Goal: Communication & Community: Answer question/provide support

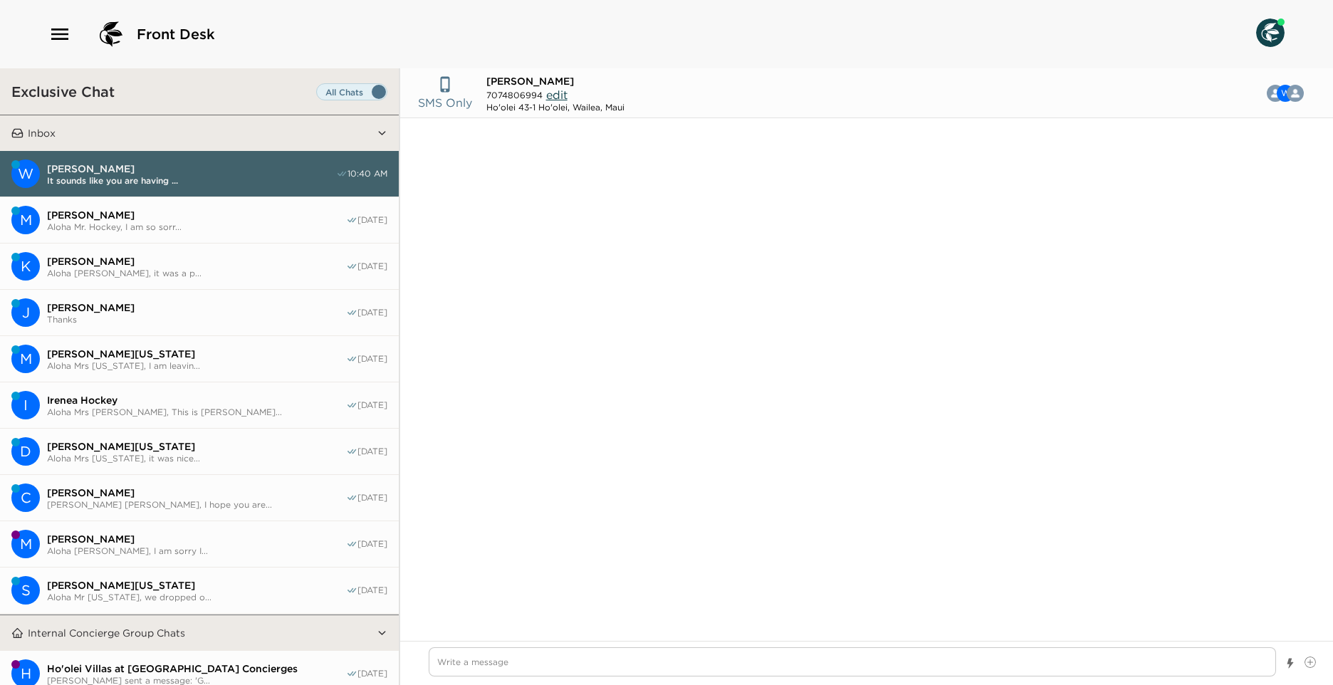
scroll to position [1141, 0]
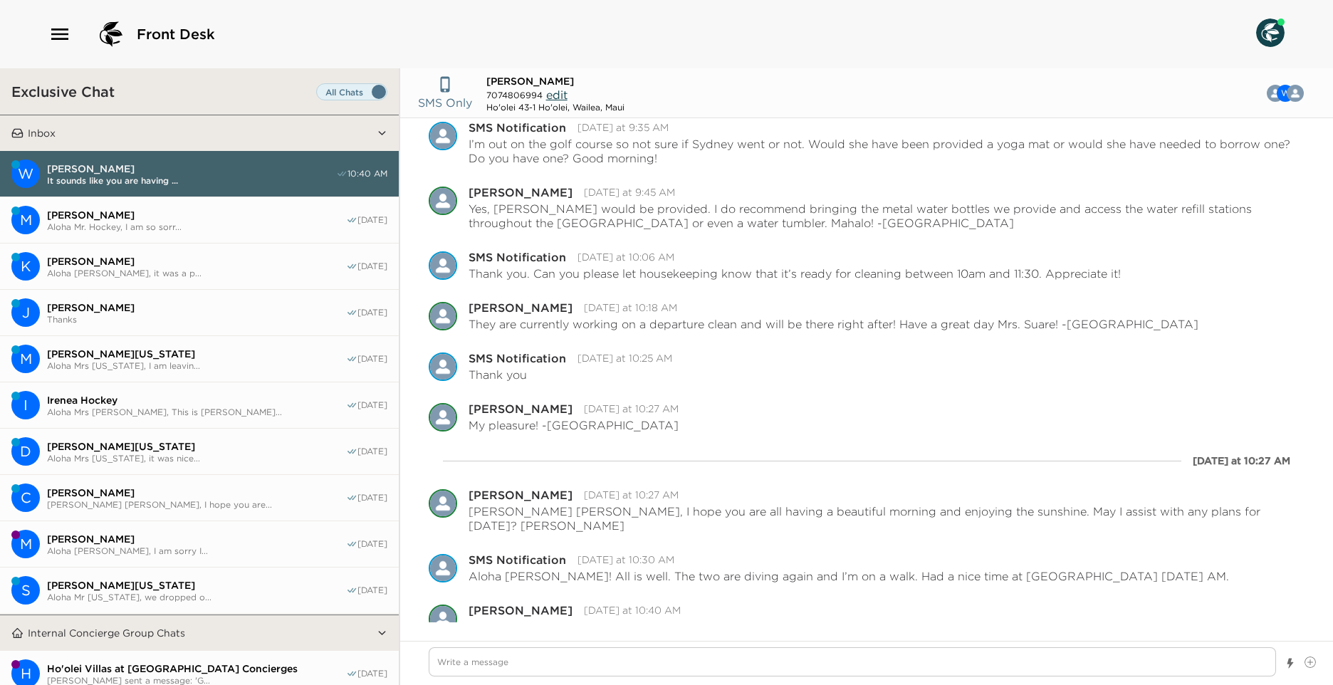
click at [471, 662] on textarea "Write a message" at bounding box center [852, 661] width 847 height 29
type textarea "x"
type textarea "T"
type textarea "x"
type textarea "To"
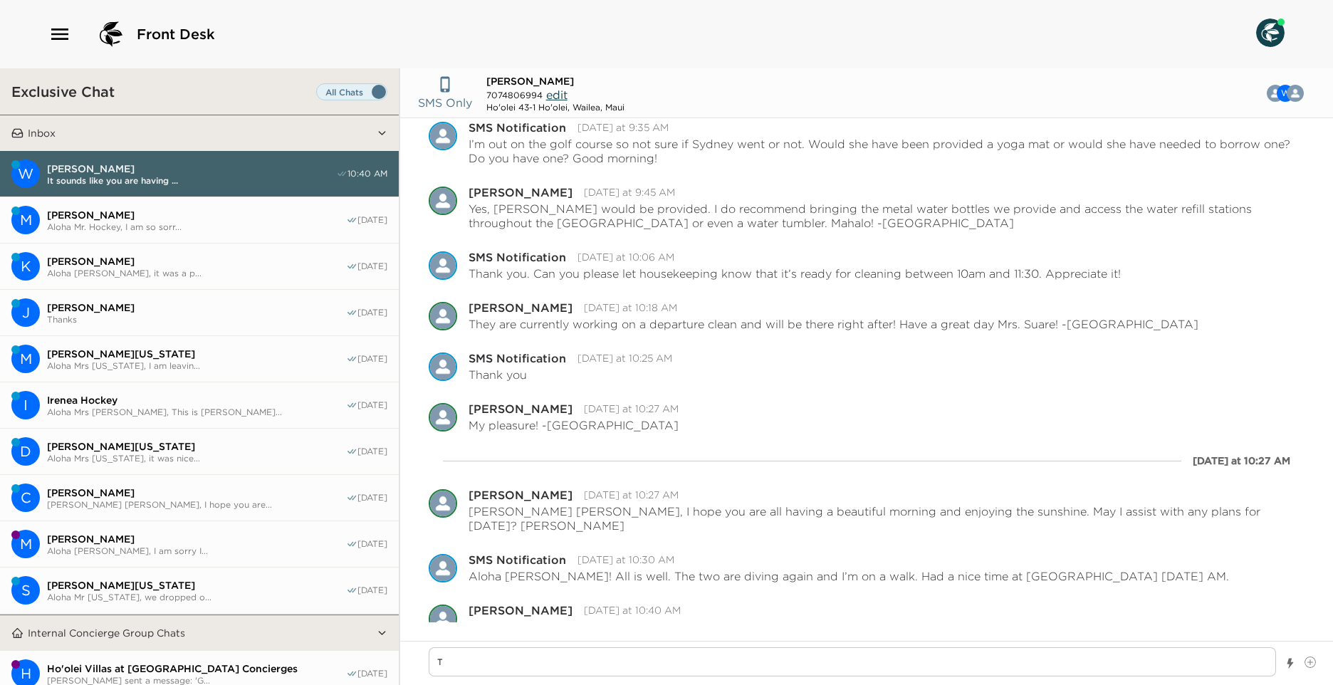
type textarea "x"
type textarea "Tod"
type textarea "x"
type textarea "Toda"
type textarea "x"
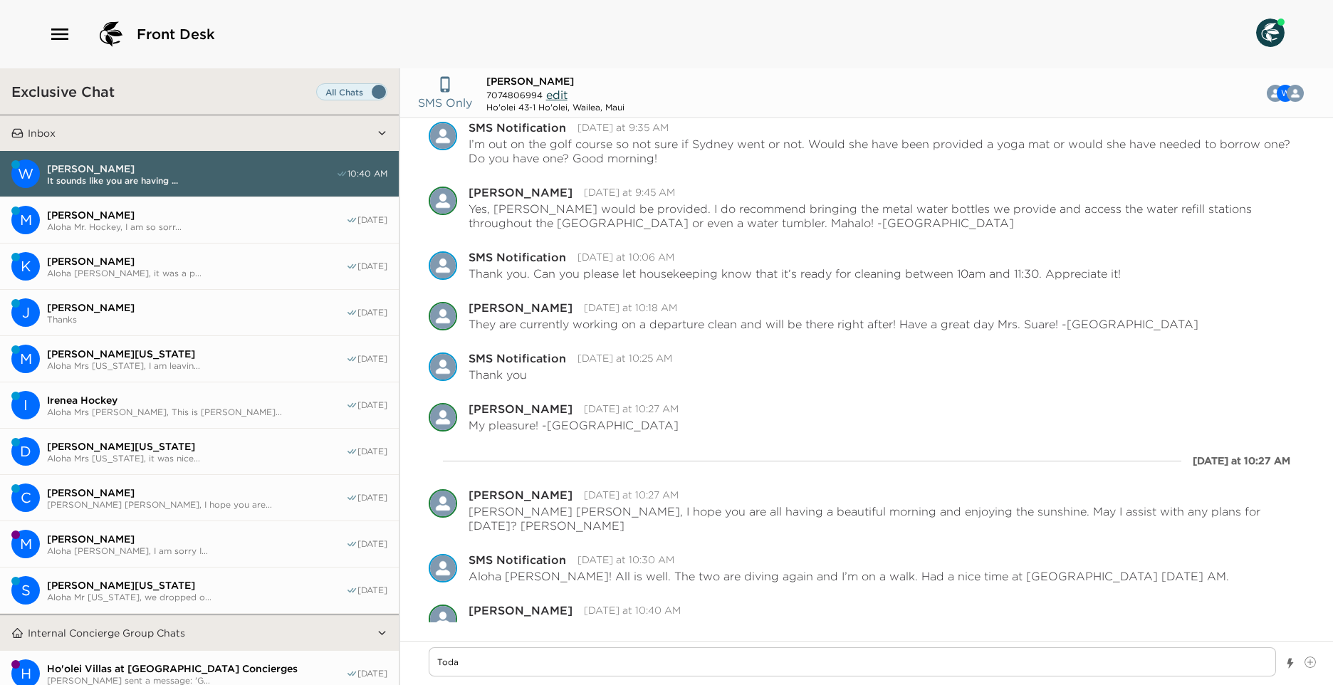
type textarea "Today"
type textarea "x"
type textarea "Today"
type textarea "x"
type textarea "Today i"
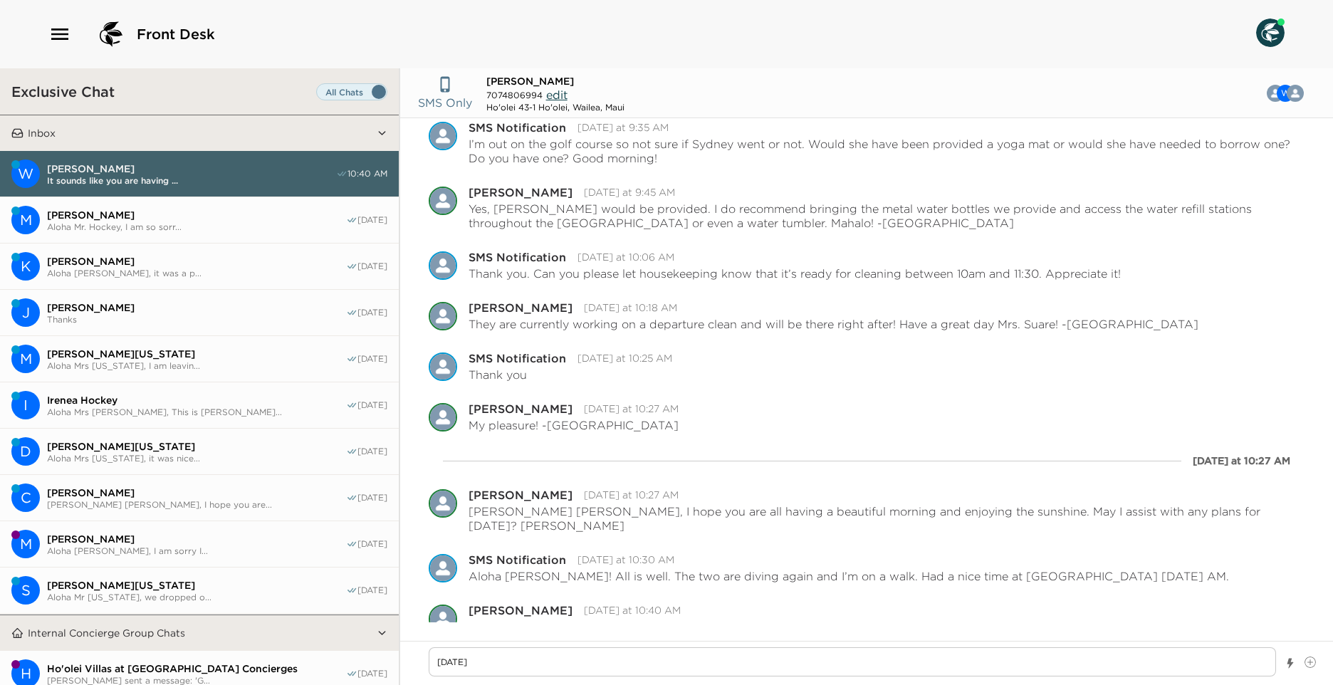
type textarea "x"
type textarea "Today is"
type textarea "x"
type textarea "Today is"
type textarea "x"
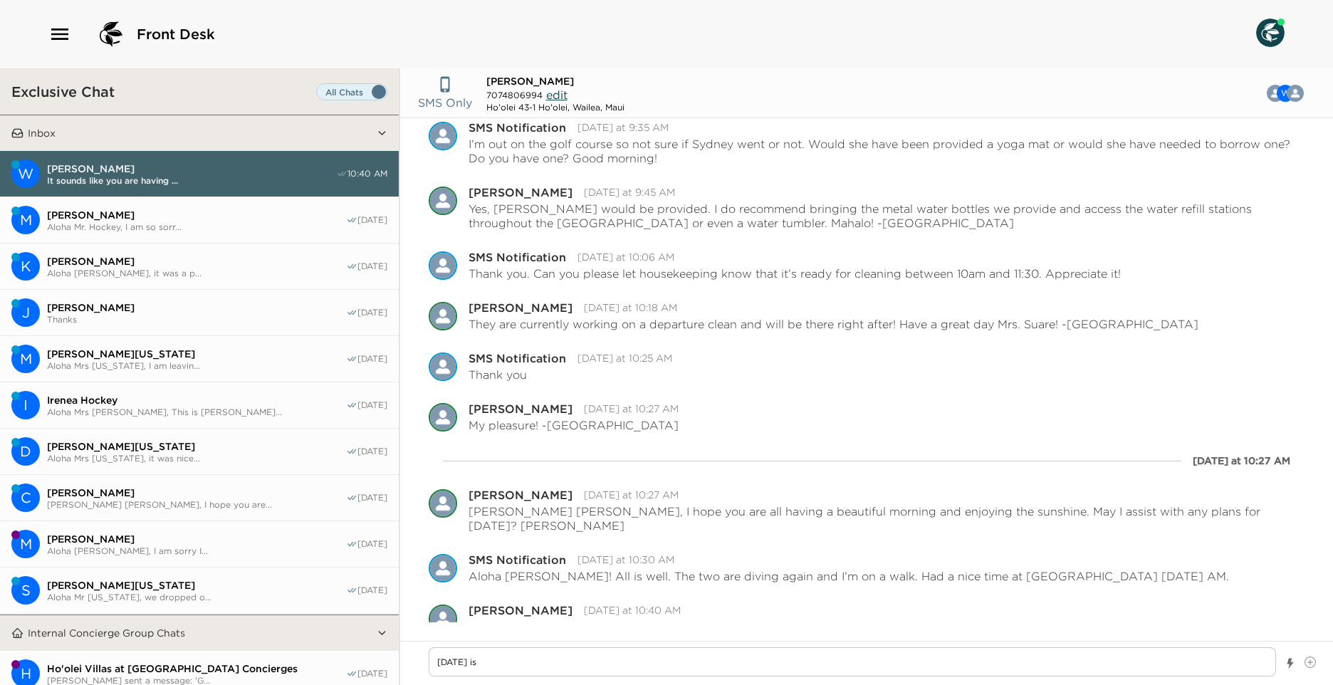
type textarea "Today is t"
type textarea "x"
type textarea "Today is teh"
type textarea "x"
type textarea "Today is teh"
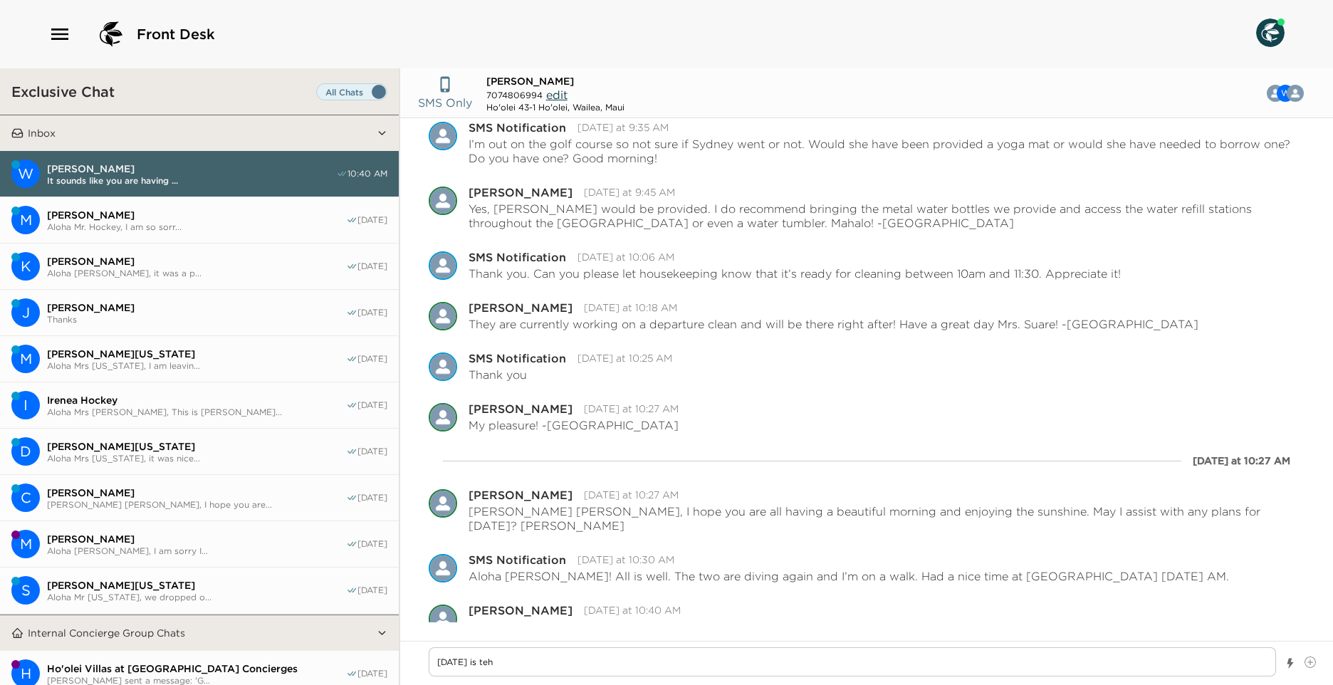
type textarea "x"
type textarea "Today is teh m"
type textarea "x"
type textarea "Today is teh mo"
type textarea "x"
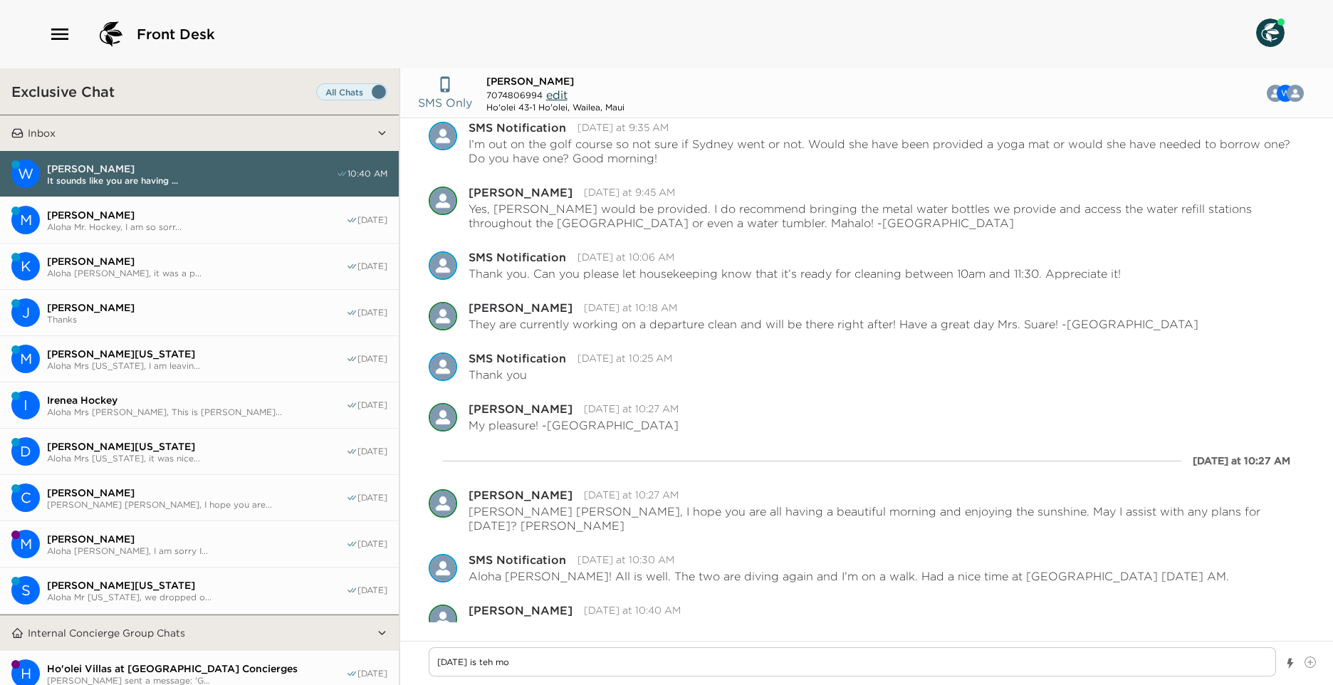
type textarea "Today is teh mon"
type textarea "x"
type textarea "Today is teh mont"
type textarea "x"
type textarea "Today is teh month"
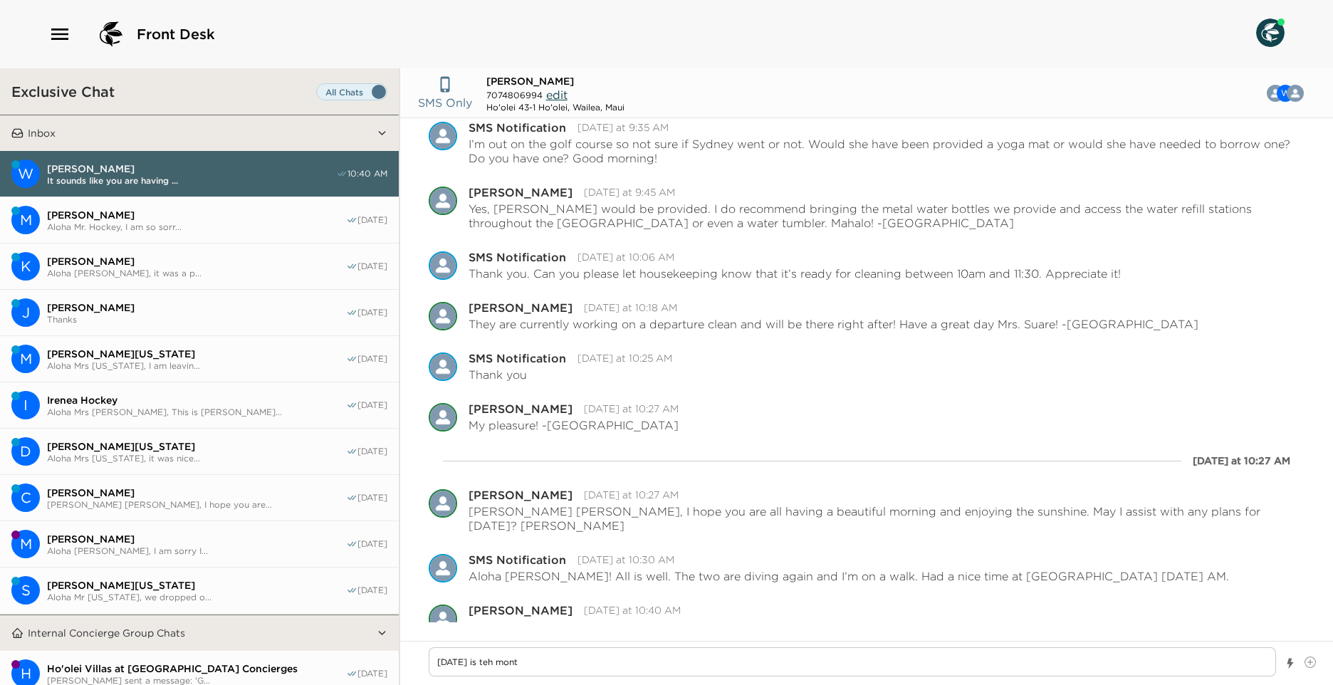
type textarea "x"
type textarea "Today is teh monthl"
type textarea "x"
type textarea "Today is teh monthly"
type textarea "x"
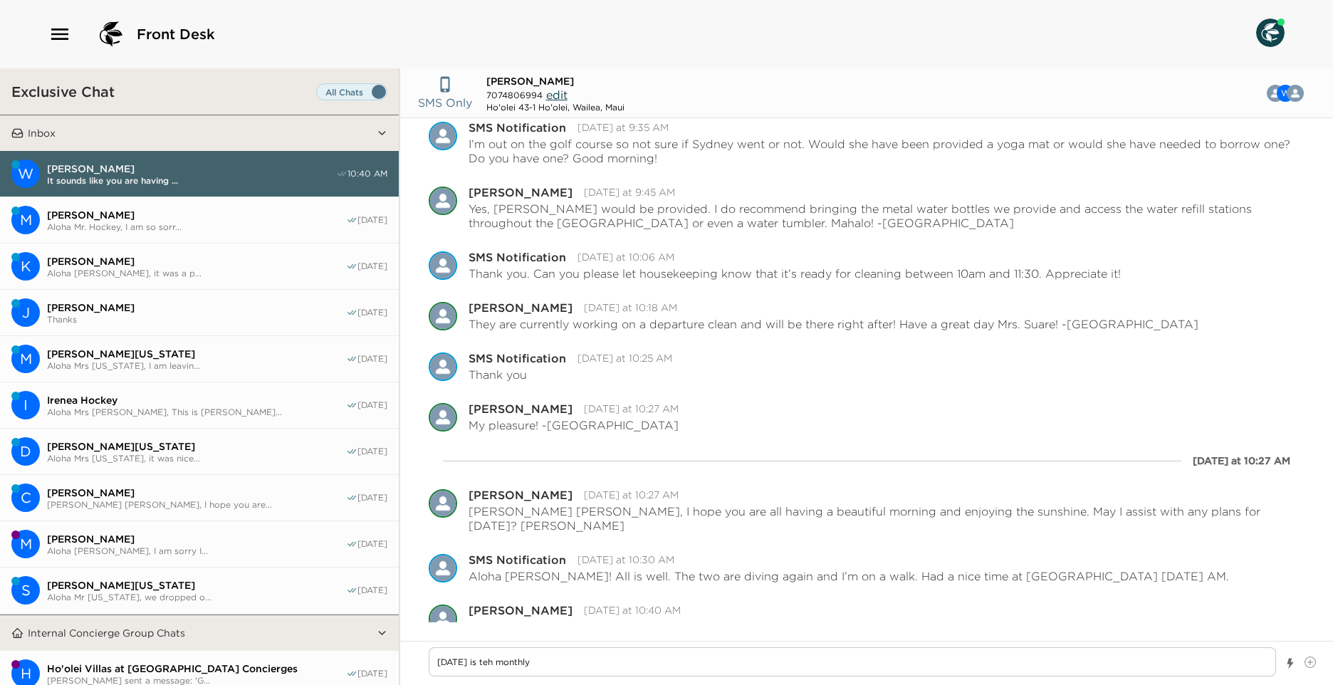
type textarea "Today is teh monthly"
type textarea "x"
type textarea "Today is teh monthly t"
type textarea "x"
type textarea "Today is teh monthly te"
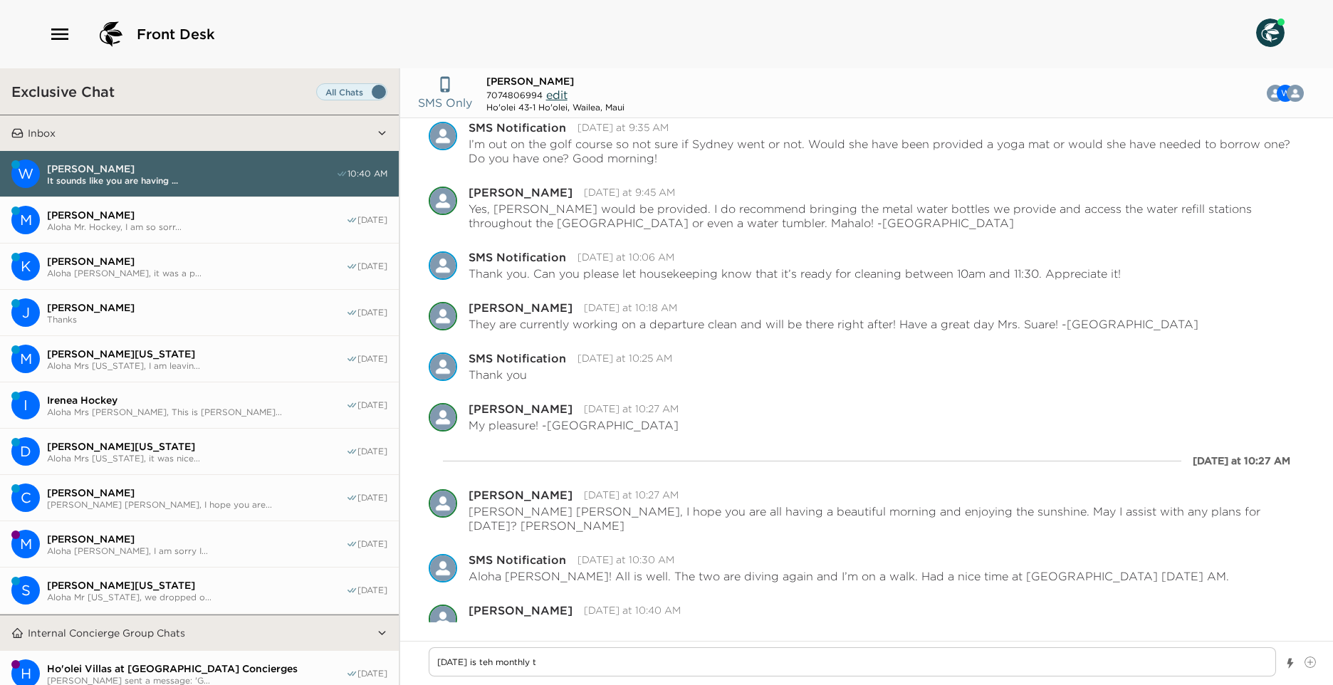
type textarea "x"
type textarea "Today is teh monthly tes"
type textarea "x"
type textarea "Today is teh monthly test"
type textarea "x"
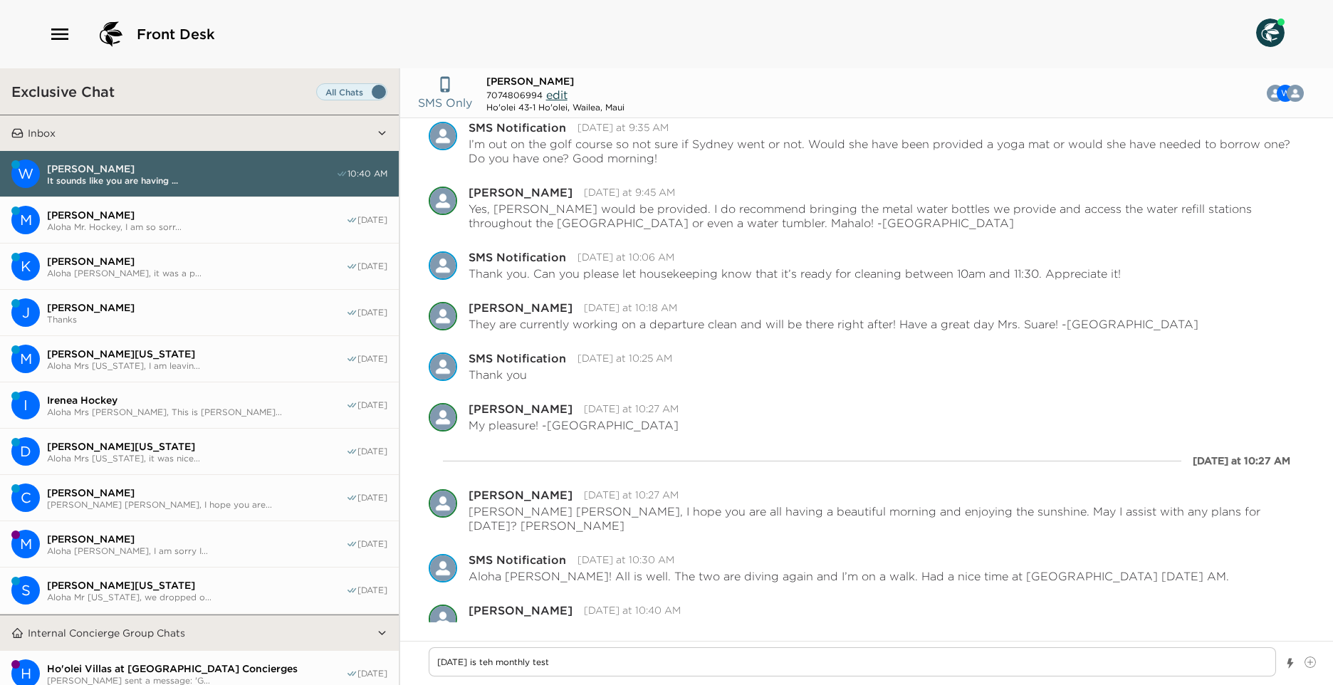
type textarea "Today is teh monthly test"
type textarea "x"
type textarea "Today is teh monthly test o"
type textarea "x"
type textarea "Today is teh monthly test of"
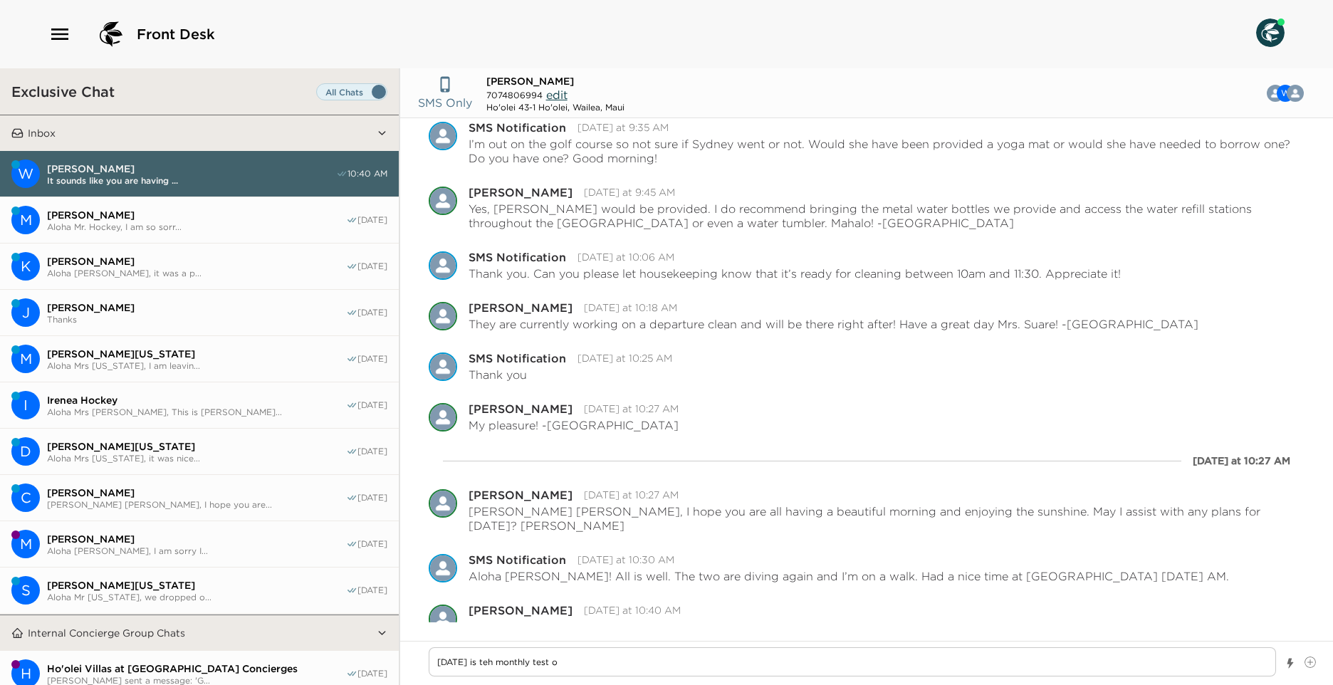
type textarea "x"
type textarea "Today is teh monthly test of"
type textarea "x"
type textarea "Today is teh monthly test of t"
type textarea "x"
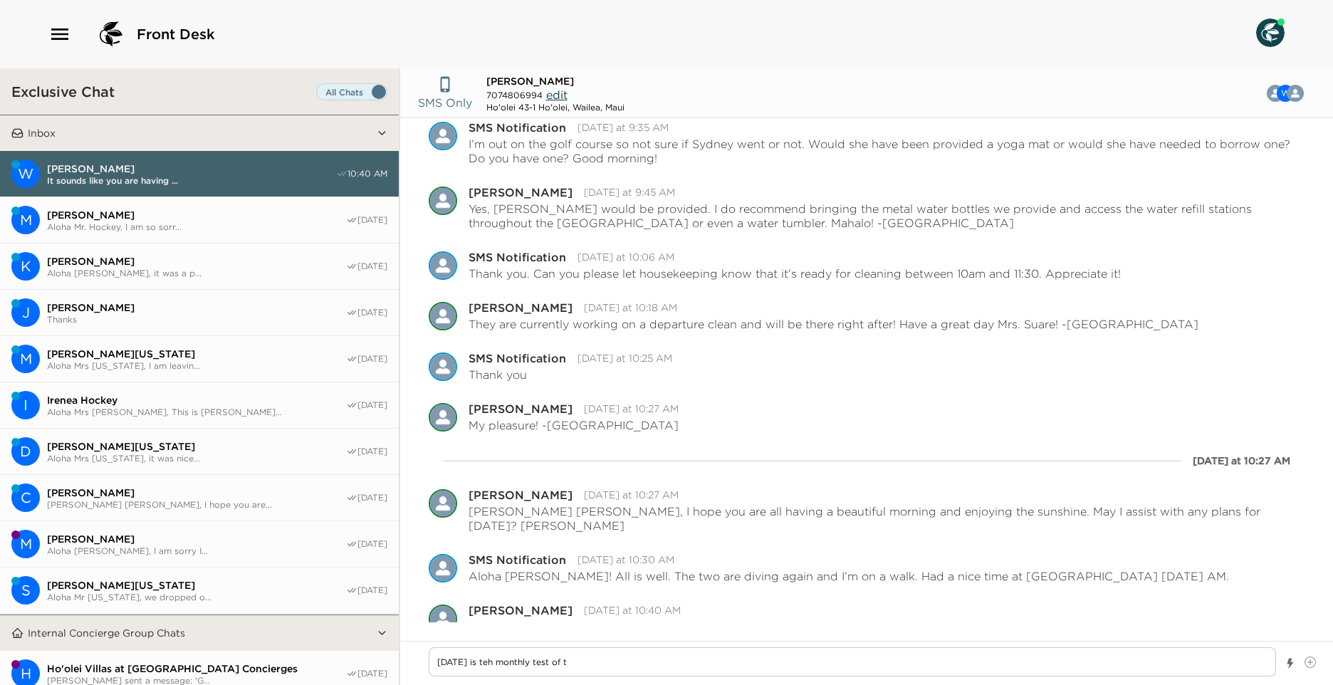
type textarea "Today is teh monthly test of th"
type textarea "x"
type textarea "Today is teh monthly test of the"
type textarea "x"
type textarea "Today is teh monthly test of the"
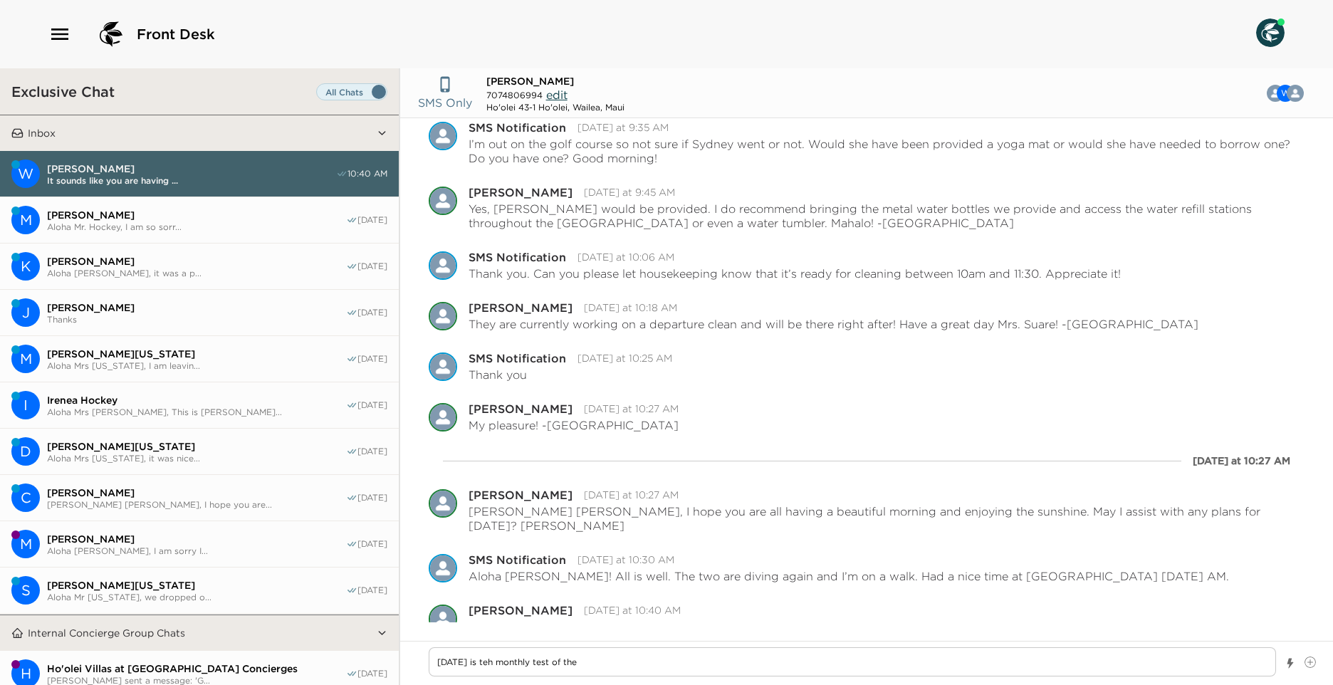
type textarea "x"
type textarea "Today is teh monthly test of the"
type textarea "x"
type textarea "Today is teh monthly test of th"
type textarea "x"
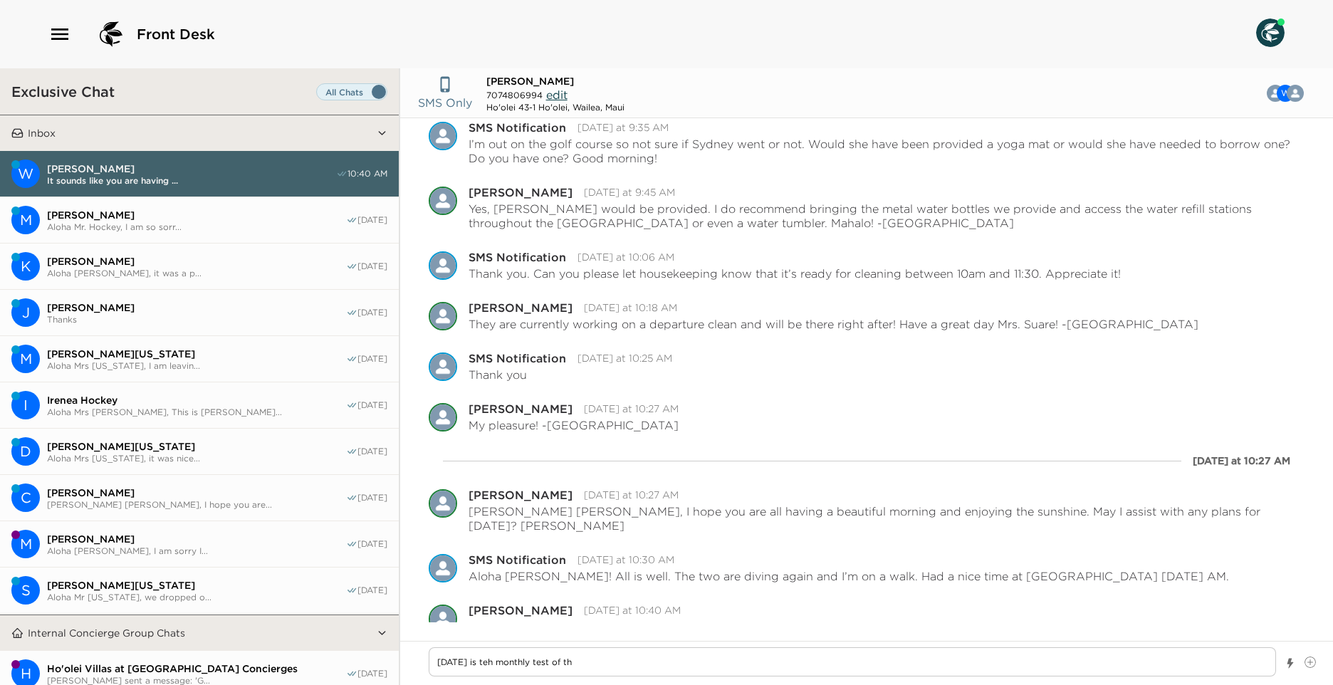
type textarea "Today is teh monthly test of t"
type textarea "x"
type textarea "Today is teh monthly test of"
type textarea "x"
type textarea "Today is teh monthly test of"
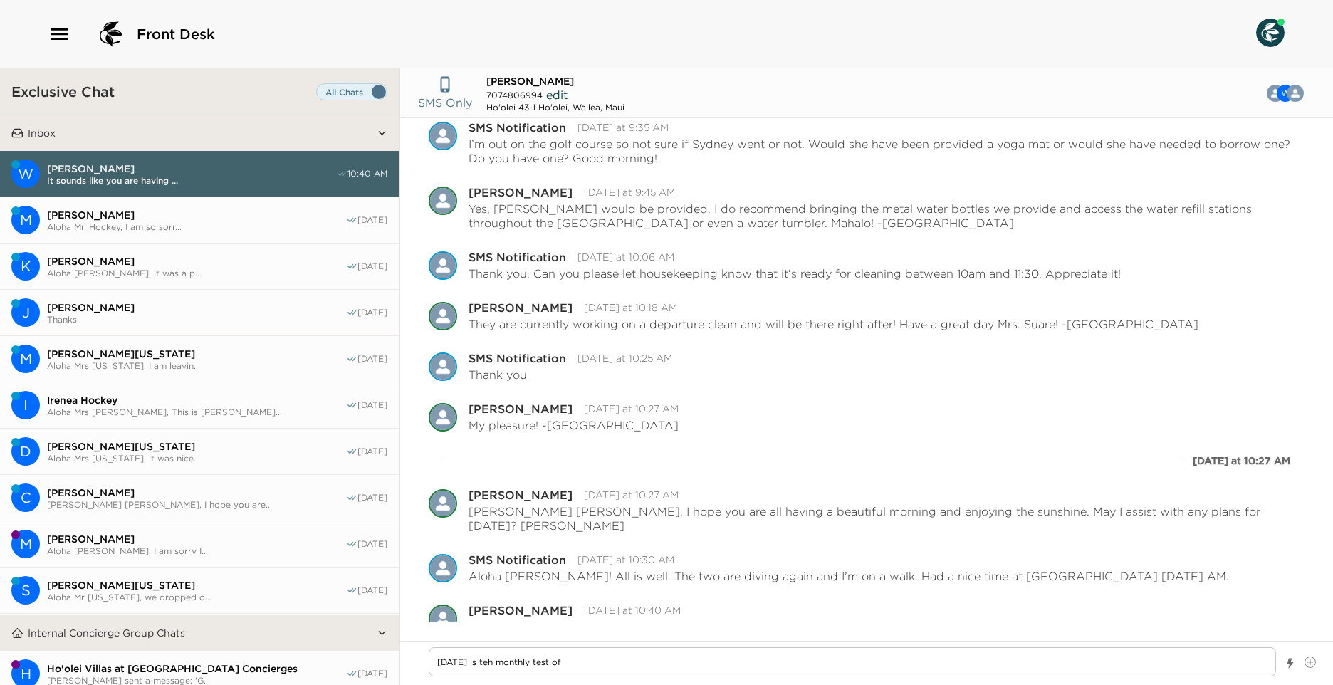
type textarea "x"
type textarea "Today is teh monthly test o"
type textarea "x"
type textarea "Today is teh monthly test"
type textarea "x"
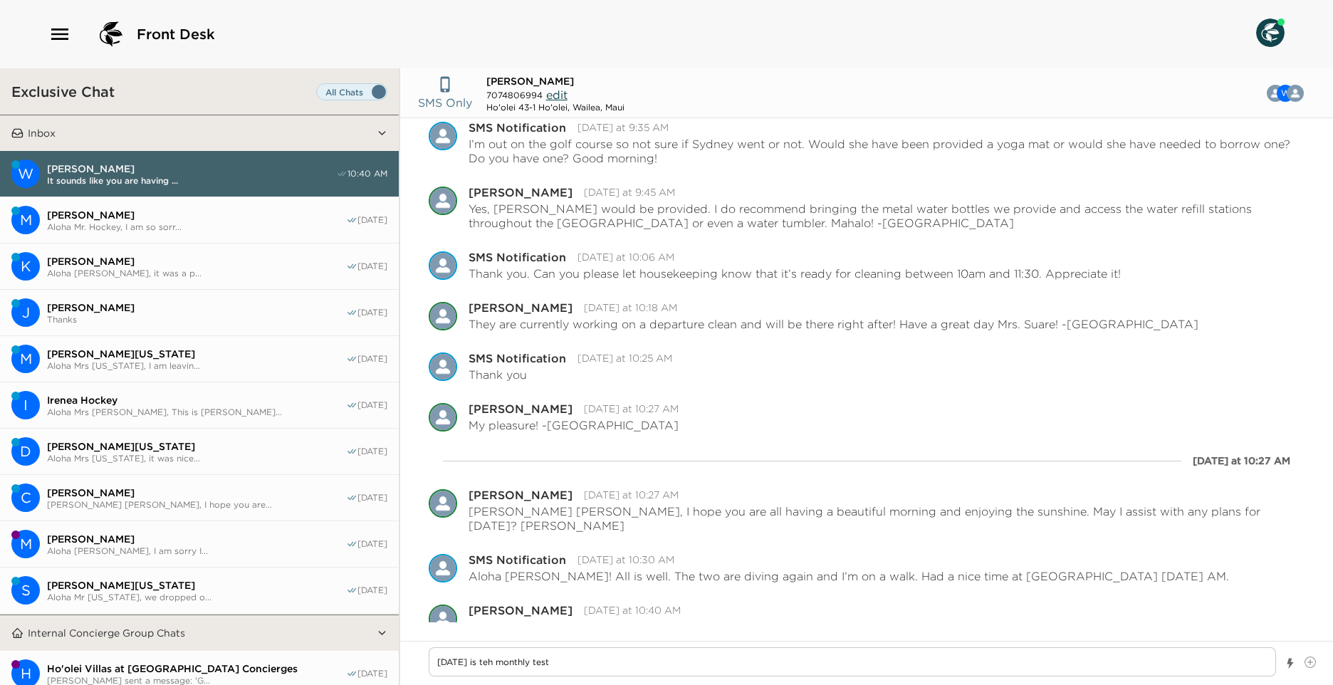
type textarea "Today is teh monthly test"
type textarea "x"
type textarea "Today is teh monthly tes"
type textarea "x"
type textarea "Today is teh monthly te"
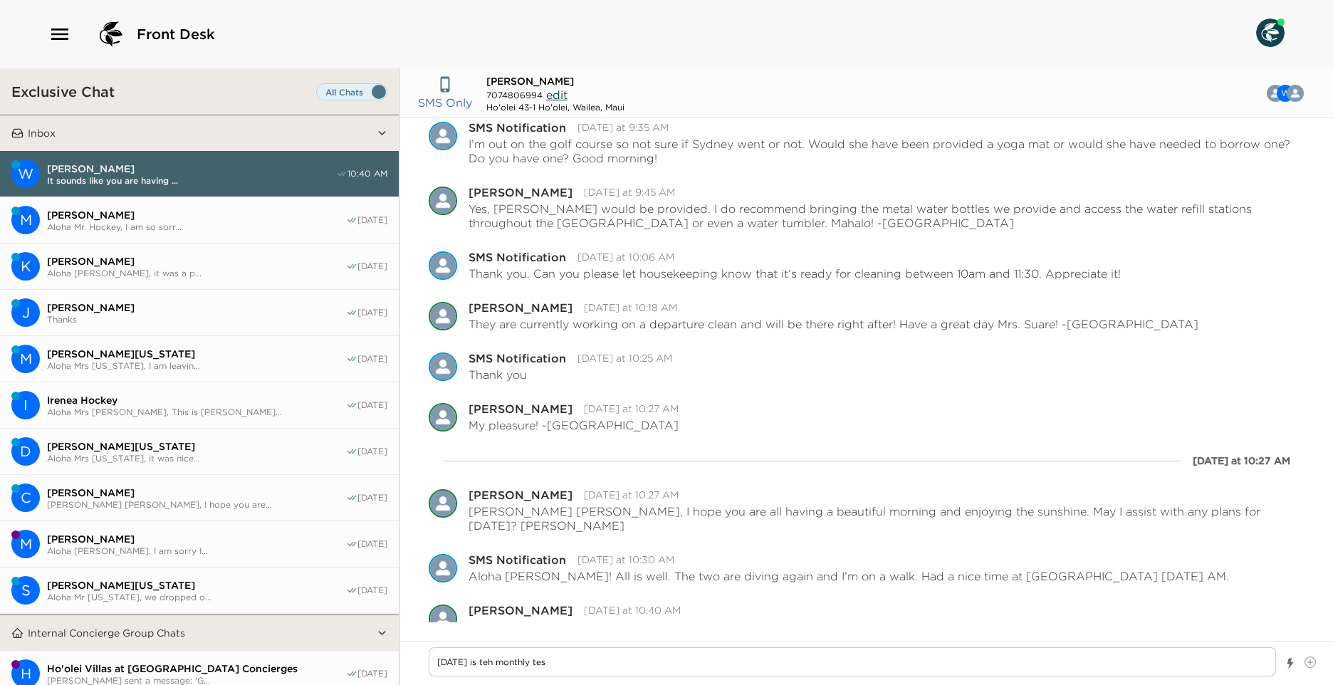
type textarea "x"
type textarea "Today is teh monthly t"
type textarea "x"
type textarea "Today is teh monthly"
type textarea "x"
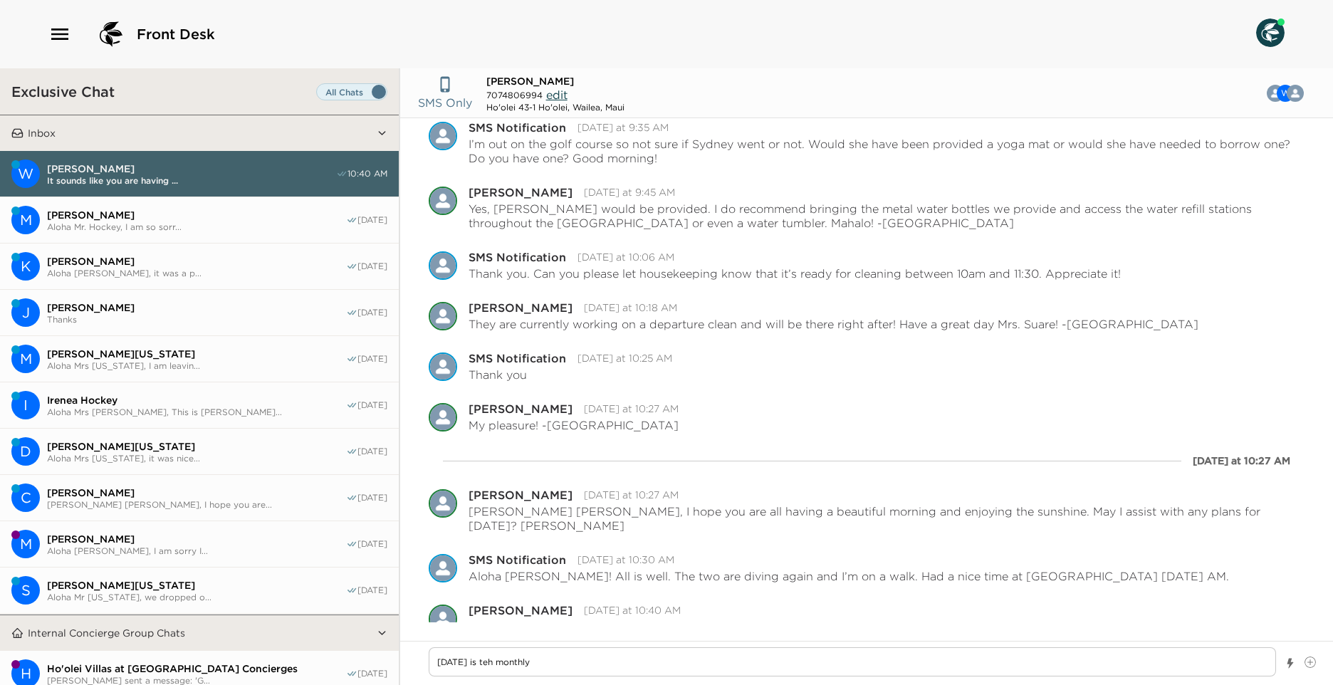
type textarea "Today is teh monthly"
type textarea "x"
type textarea "Today is teh monthl"
type textarea "x"
type textarea "Today is teh month"
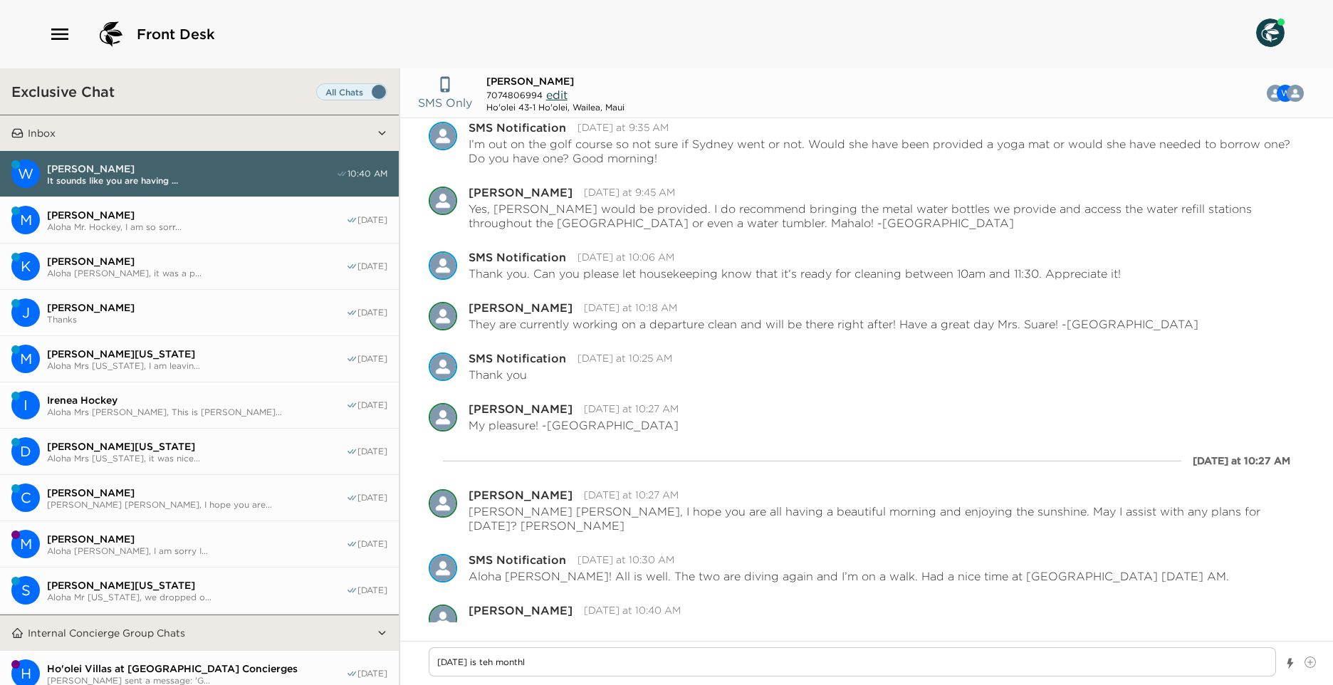
type textarea "x"
type textarea "Today is teh mont"
type textarea "x"
type textarea "Today is teh mon"
type textarea "x"
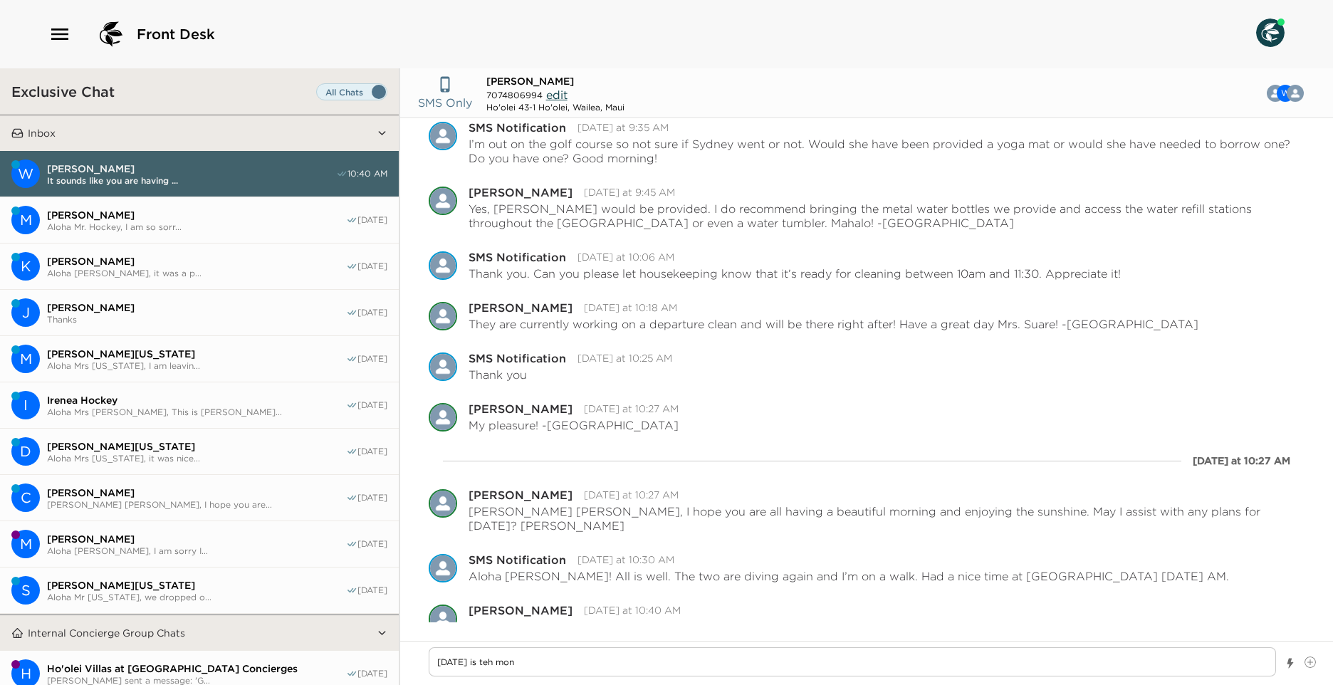
type textarea "Today is teh mo"
type textarea "x"
type textarea "Today is teh m"
type textarea "x"
type textarea "Today is teh"
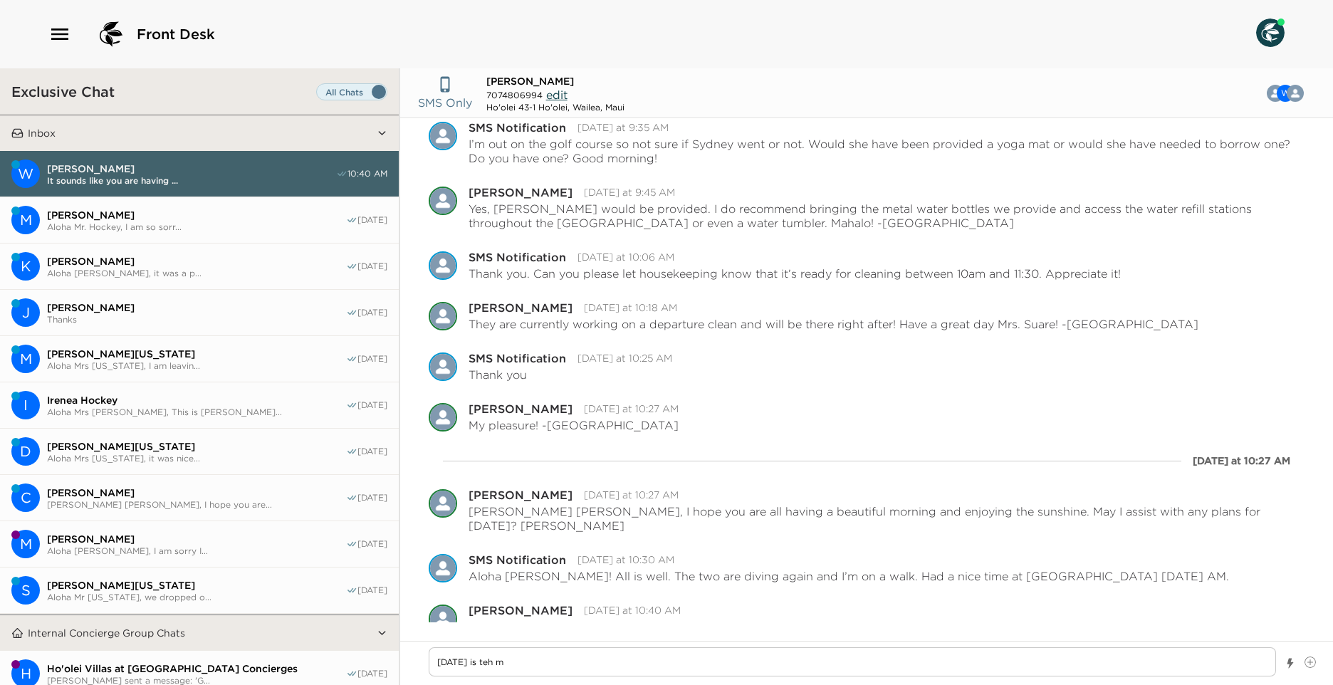
type textarea "x"
type textarea "Today is teh"
type textarea "x"
type textarea "Today is te"
type textarea "x"
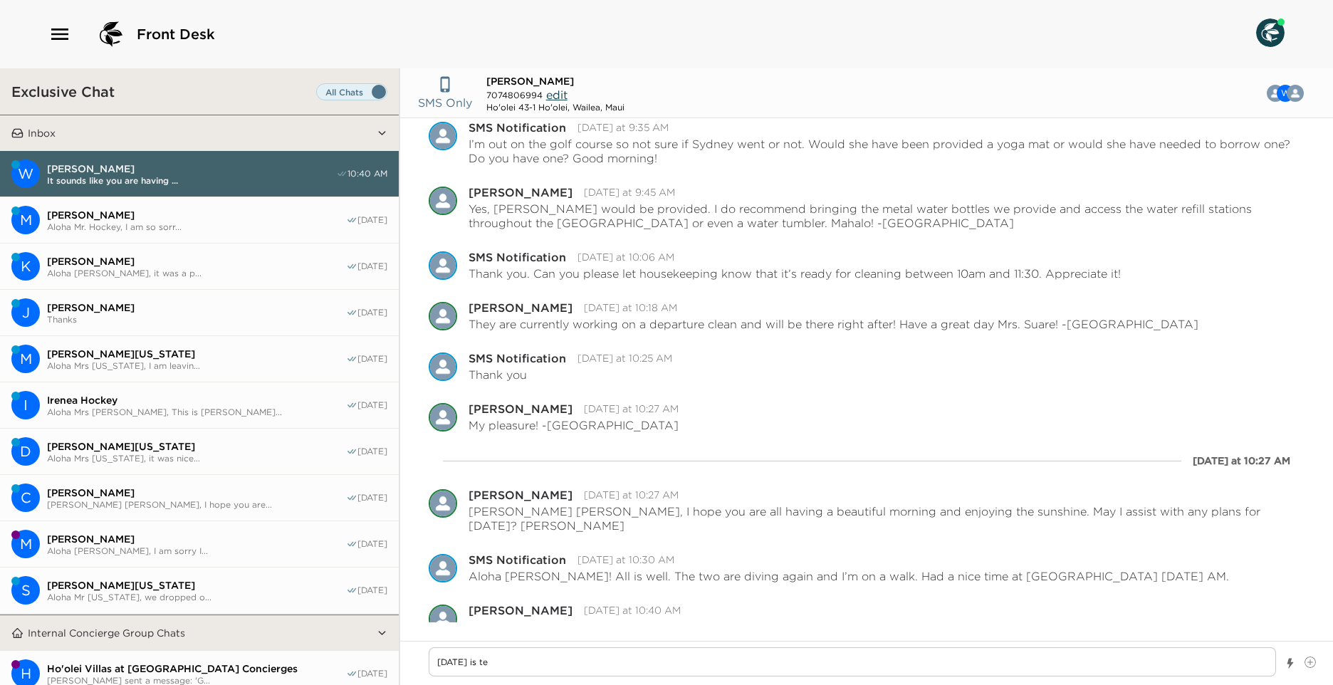
type textarea "Today is t"
type textarea "x"
type textarea "Today is th"
type textarea "x"
type textarea "Today is the"
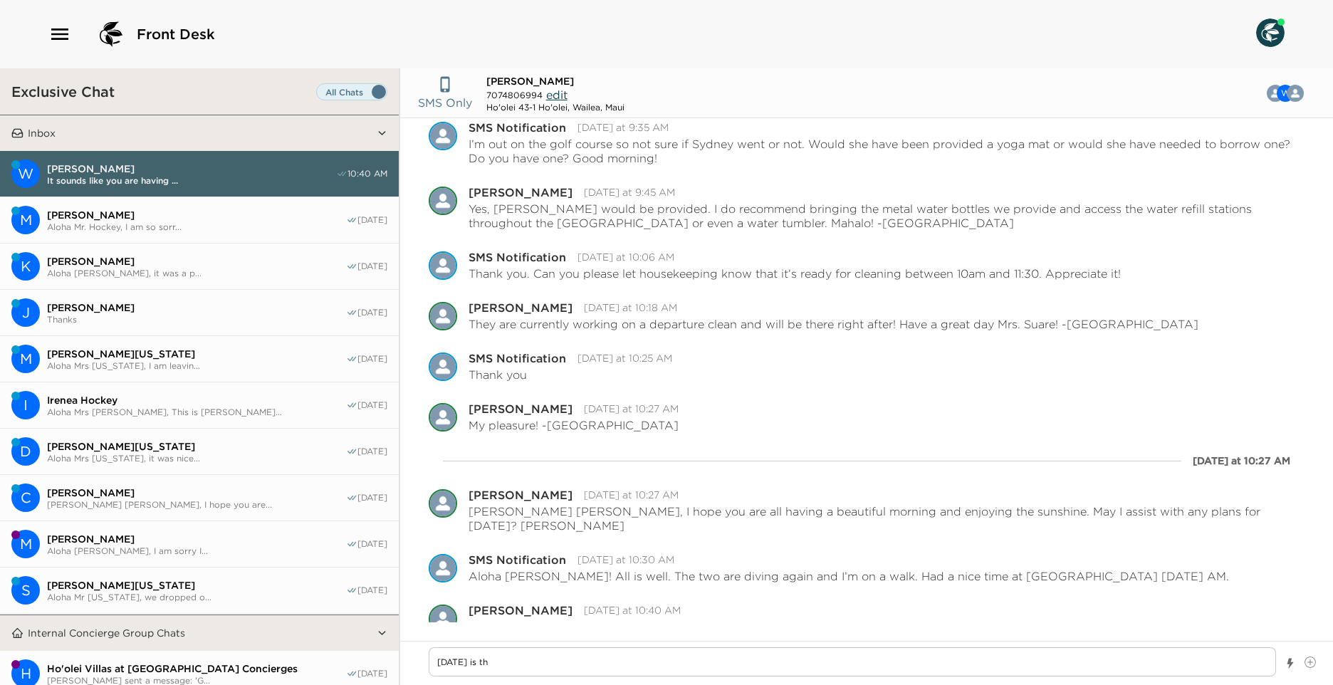
type textarea "x"
type textarea "Today is the"
type textarea "x"
type textarea "Today is the M"
type textarea "x"
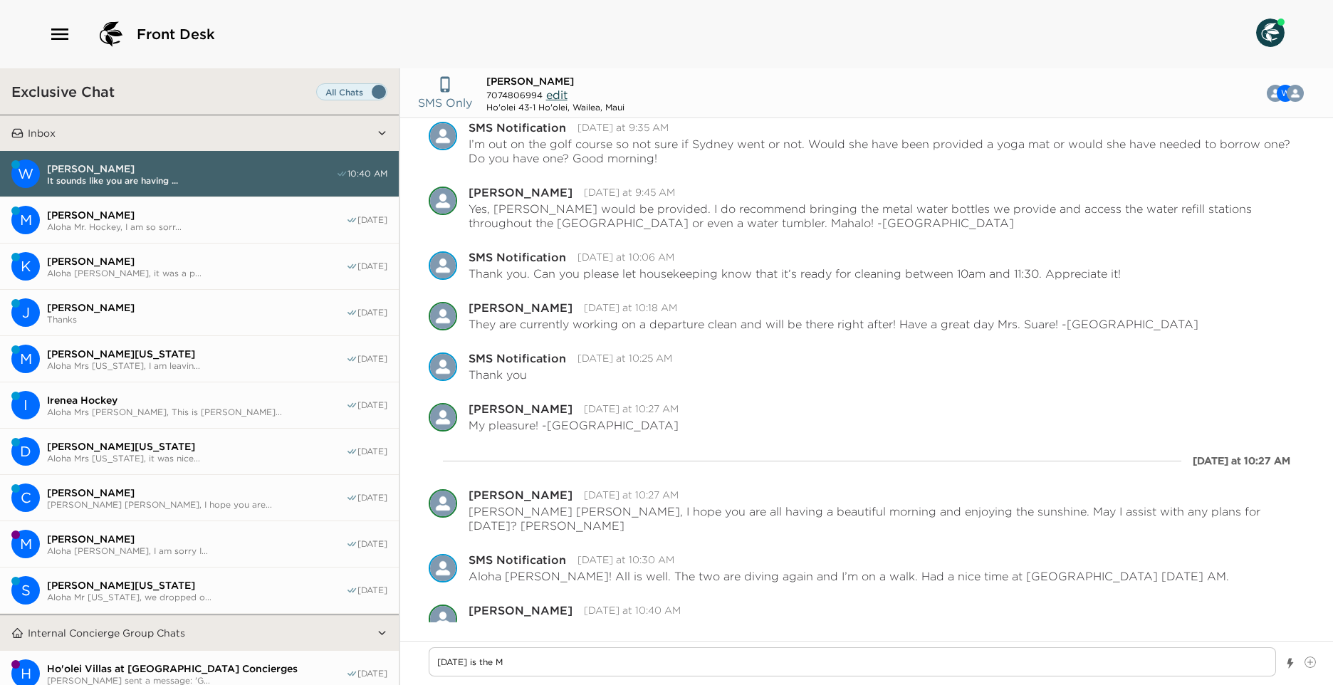
type textarea "Today is the Mo"
type textarea "x"
type textarea "Today is the Mon"
type textarea "x"
type textarea "Today is the Mont"
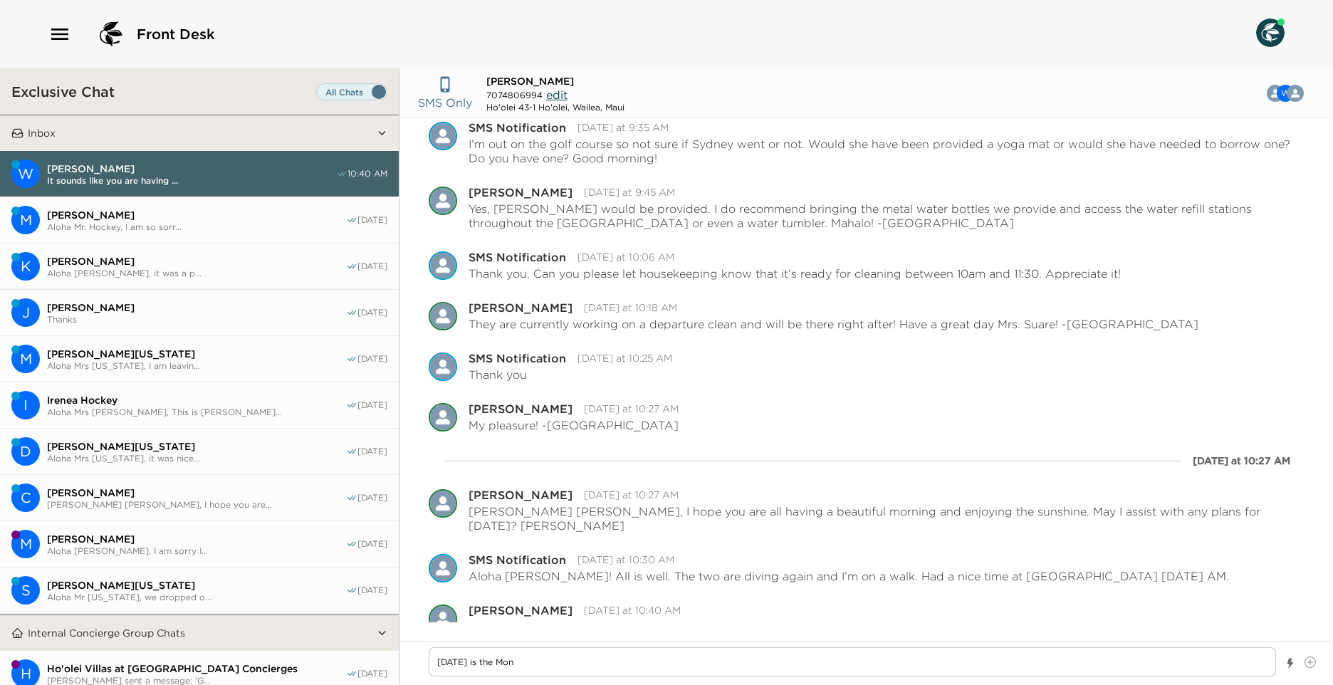
type textarea "x"
type textarea "Today is the Month"
type textarea "x"
type textarea "Today is the Monthl"
type textarea "x"
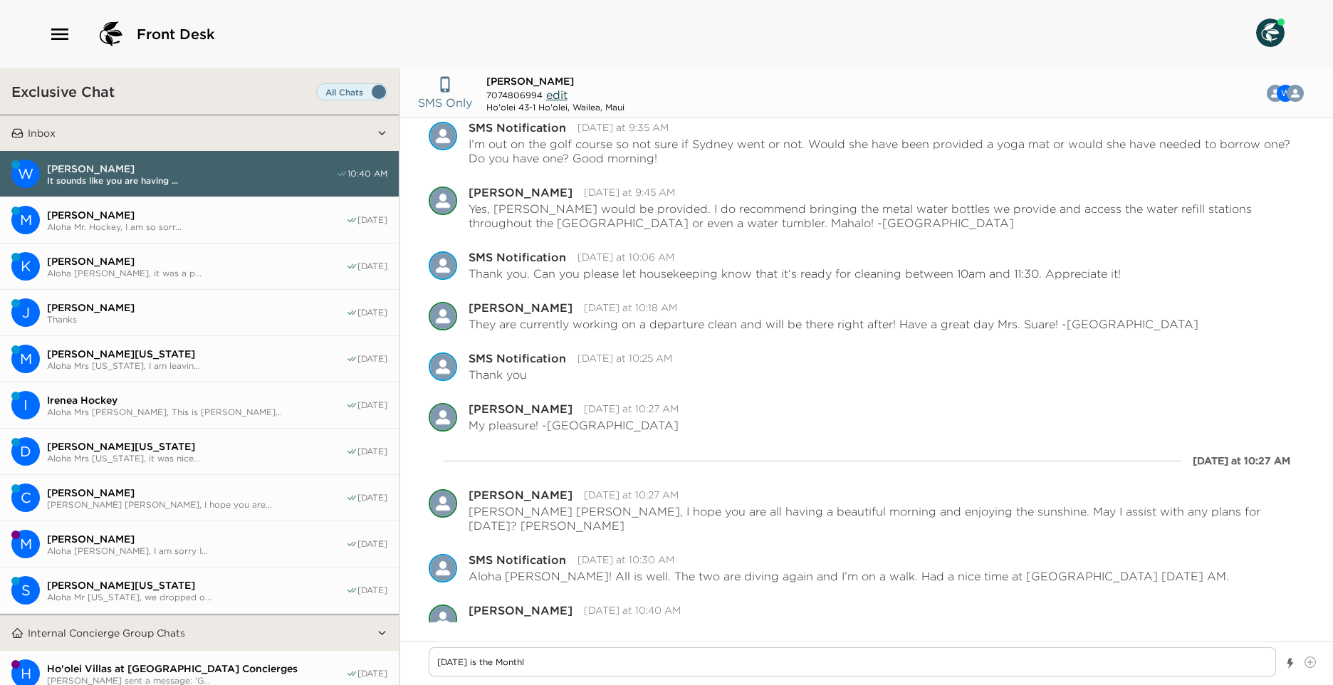
type textarea "Today is the Monthly"
type textarea "x"
type textarea "Today is the Monthly"
type textarea "x"
type textarea "Today is the Monthly T"
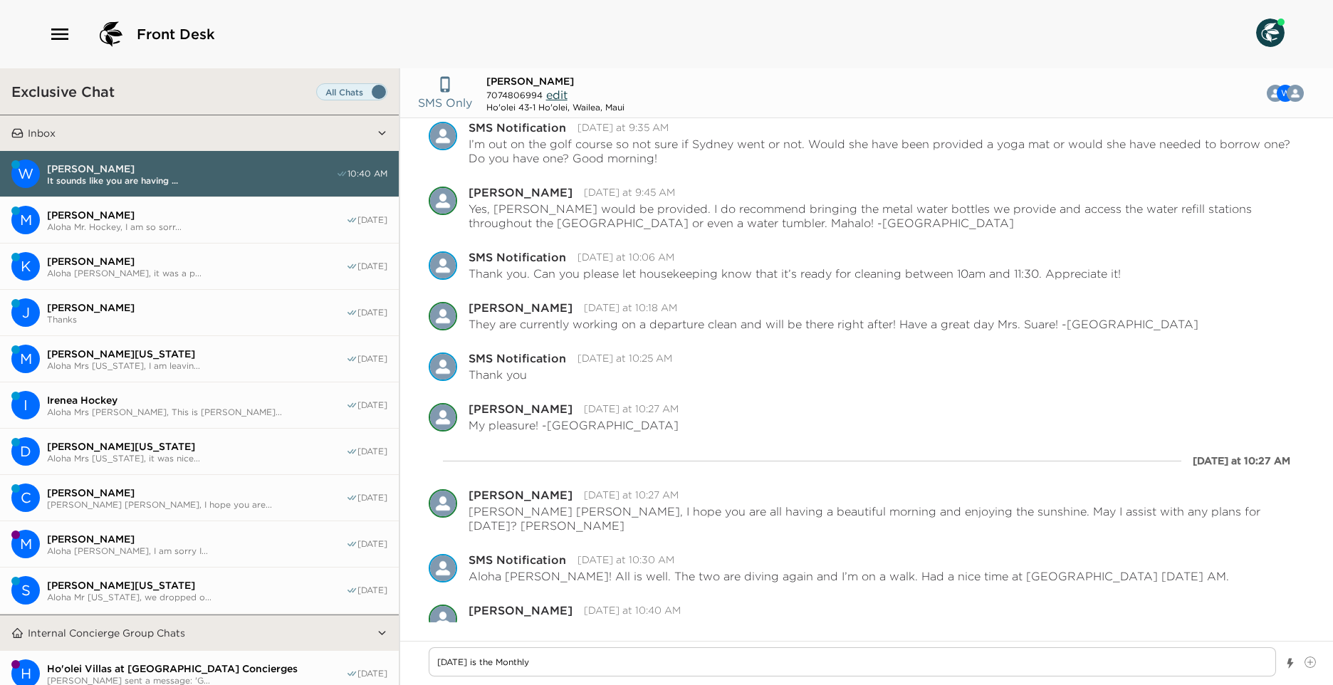
type textarea "x"
type textarea "Today is the Monthly Te"
type textarea "x"
type textarea "Today is the Monthly Tes"
drag, startPoint x: 462, startPoint y: 664, endPoint x: 594, endPoint y: 654, distance: 132.1
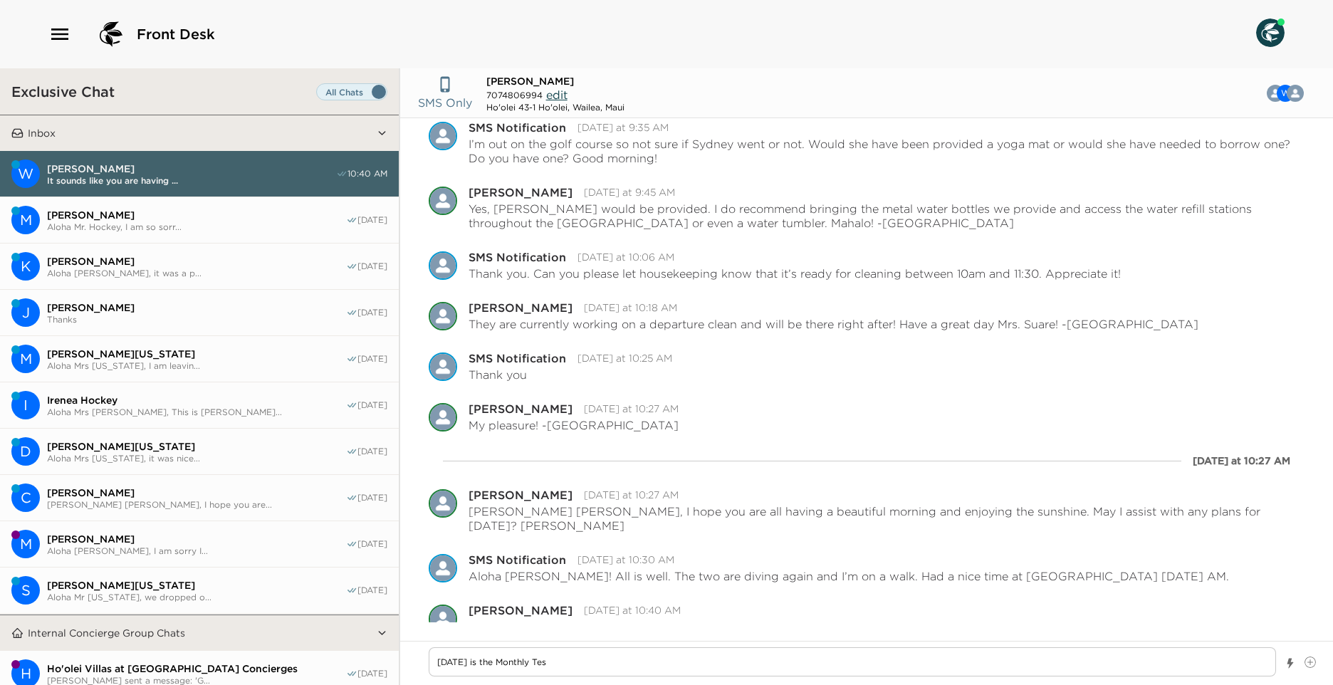
click at [464, 664] on textarea "Today is the Monthly Tes" at bounding box center [852, 661] width 847 height 29
type textarea "x"
type textarea "Today is the Monthly Tes"
type textarea "x"
type textarea "Today a is the Monthly Tes"
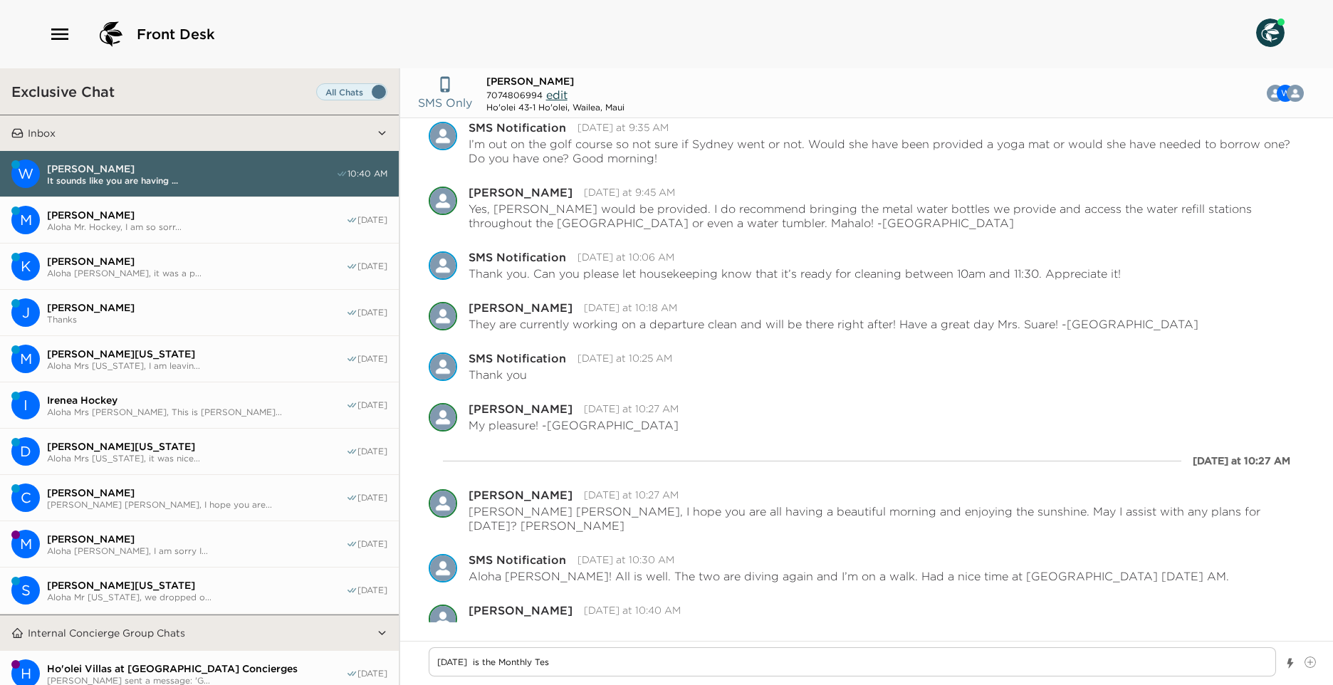
type textarea "x"
type textarea "Today at is the Monthly Tes"
type textarea "x"
type textarea "Today at is the Monthly Tes"
type textarea "x"
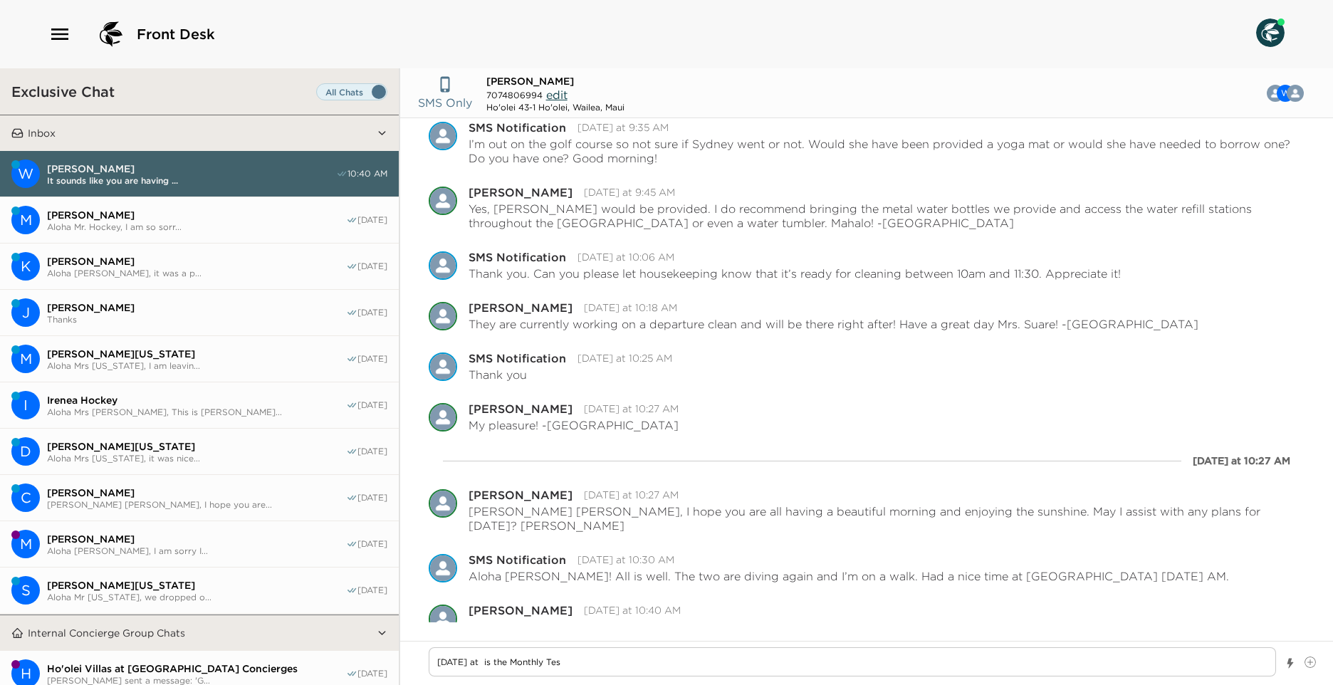
type textarea "Today at 1 is the Monthly Tes"
type textarea "x"
type textarea "Today at 11 is the Monthly Tes"
type textarea "x"
type textarea "Today at 11: is the Monthly Tes"
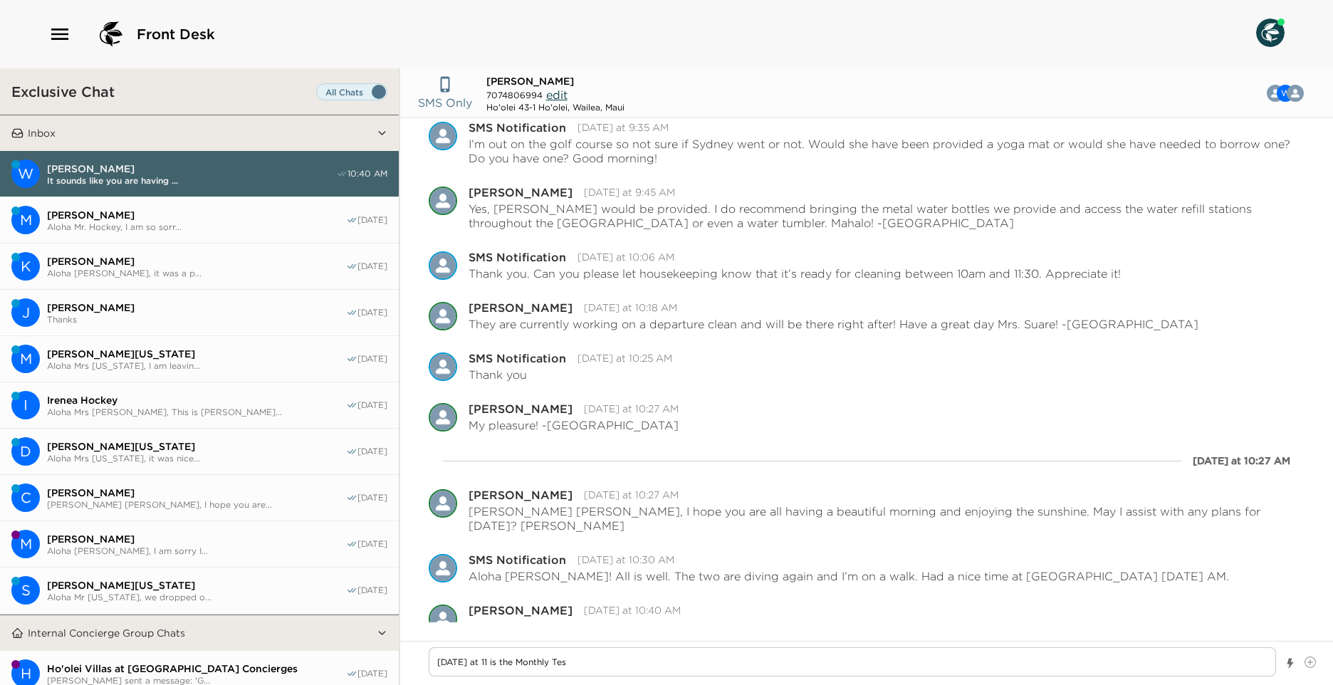
type textarea "x"
type textarea "Today at 11:4 is the Monthly Tes"
type textarea "x"
type textarea "Today at 11:45 is the Monthly Tes"
type textarea "x"
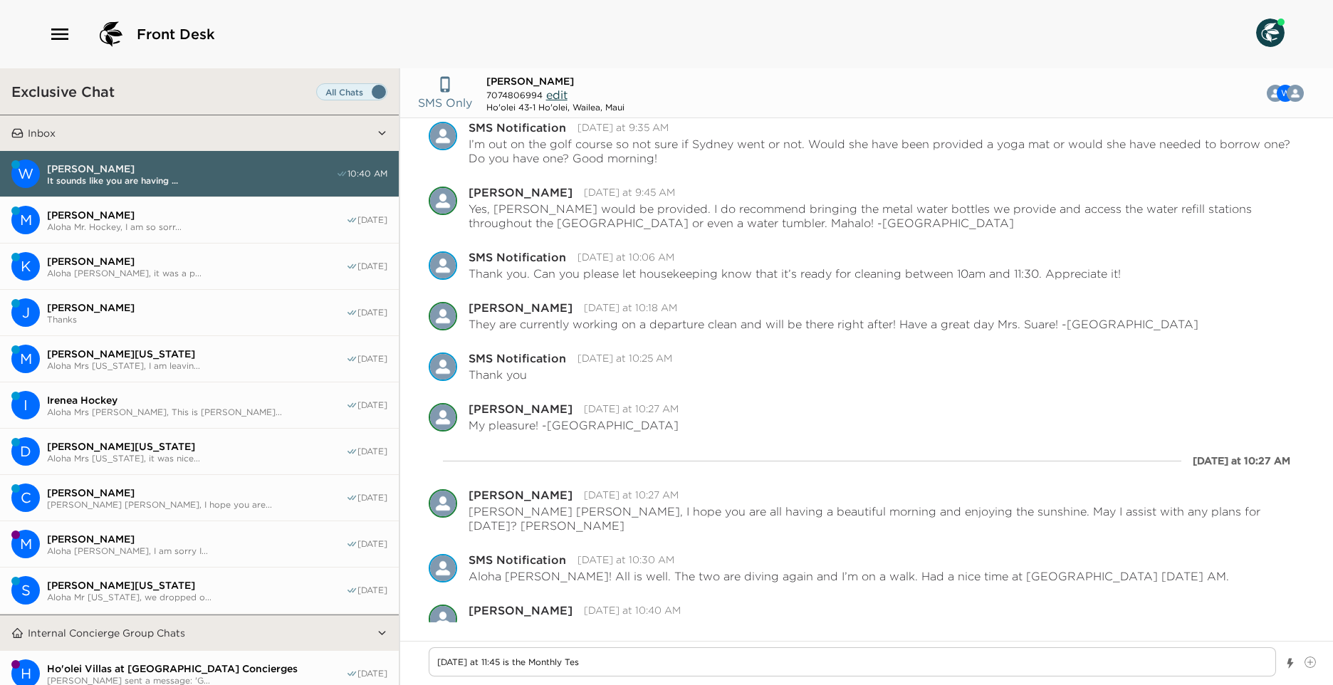
type textarea "Today at 11:45A is the Monthly Tes"
type textarea "x"
type textarea "Today at 11:45AM is the Monthly Tes"
type textarea "x"
type textarea "Today at 11:45AM is the Monthly Test"
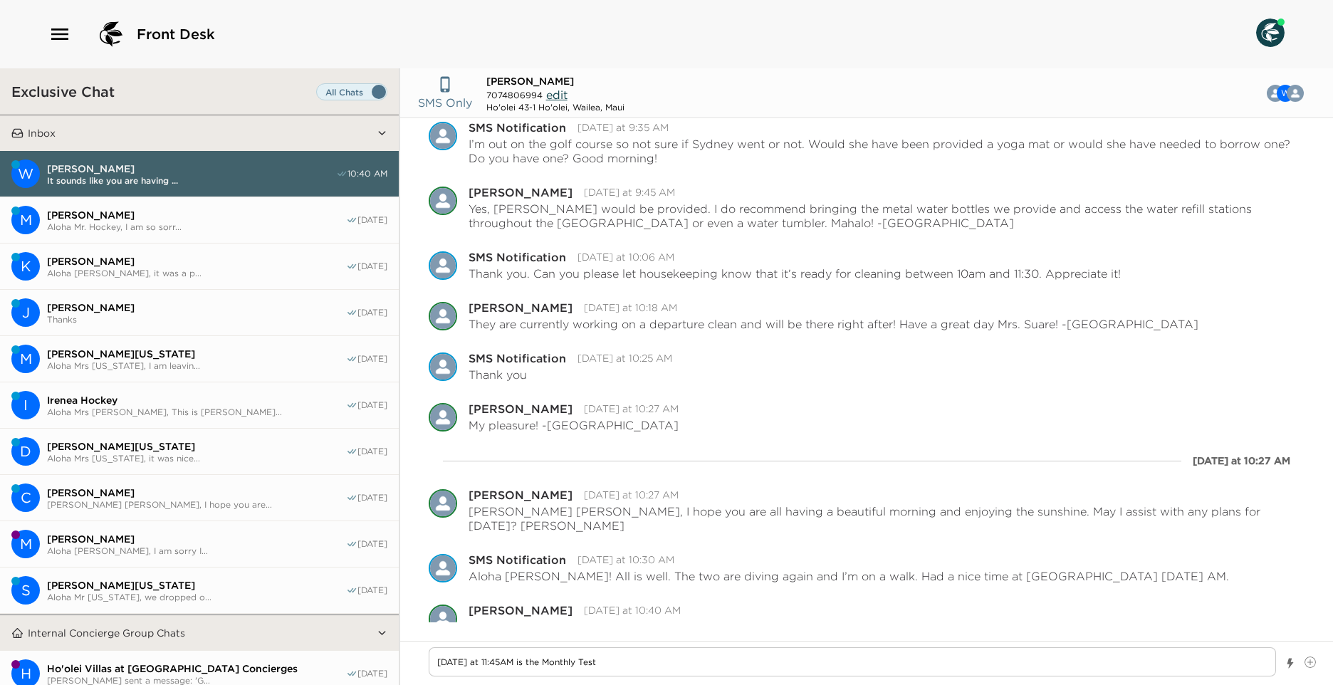
type textarea "x"
type textarea "Today at 11:45AM is the Monthly Test"
type textarea "x"
type textarea "Today at 11:45AM is the Monthly Test o"
type textarea "x"
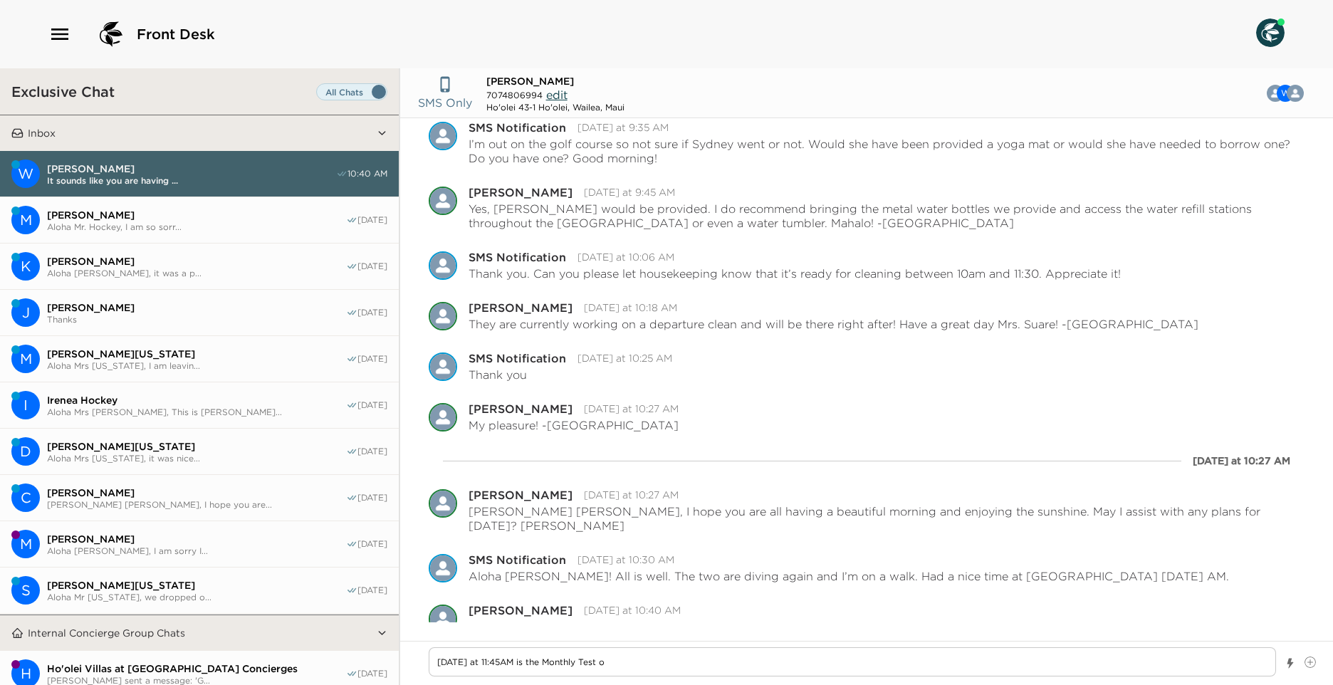
type textarea "Today at 11:45AM is the Monthly Test of"
type textarea "x"
type textarea "Today at 11:45AM is the Monthly Test of"
type textarea "x"
type textarea "Today at 11:45AM is the Monthly Test of t"
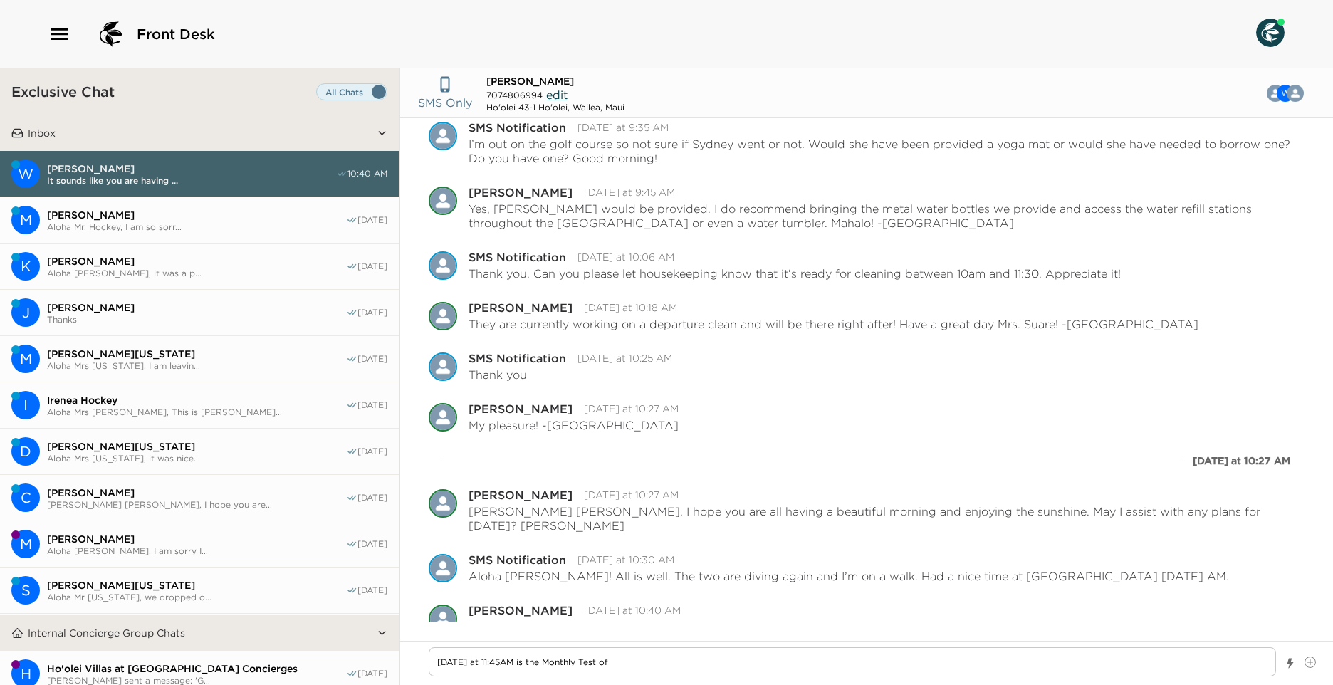
type textarea "x"
type textarea "Today at 11:45AM is the Monthly Test of th"
type textarea "x"
type textarea "Today at 11:45AM is the Monthly Test of the"
type textarea "x"
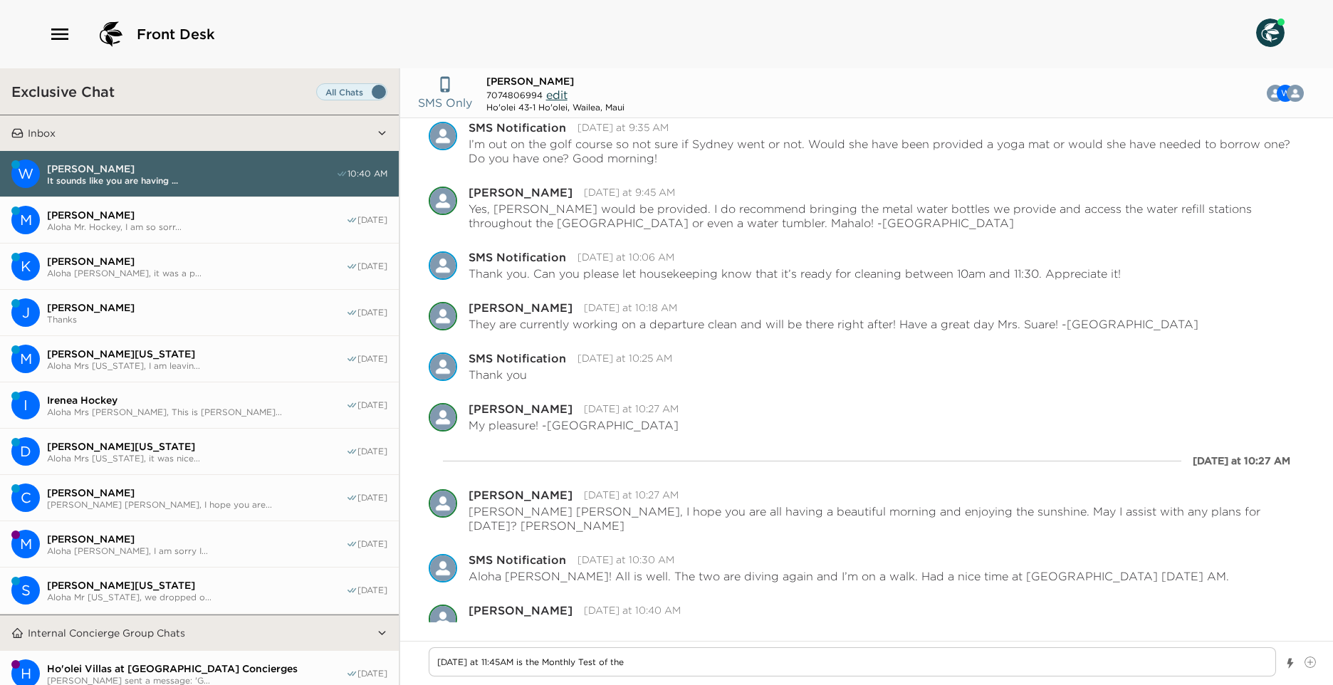
type textarea "Today at 11:45AM is the Monthly Test of the"
type textarea "x"
type textarea "Today at 11:45AM is the Monthly Test of the H"
type textarea "x"
type textarea "Today at 11:45AM is the Monthly Test of the Ha"
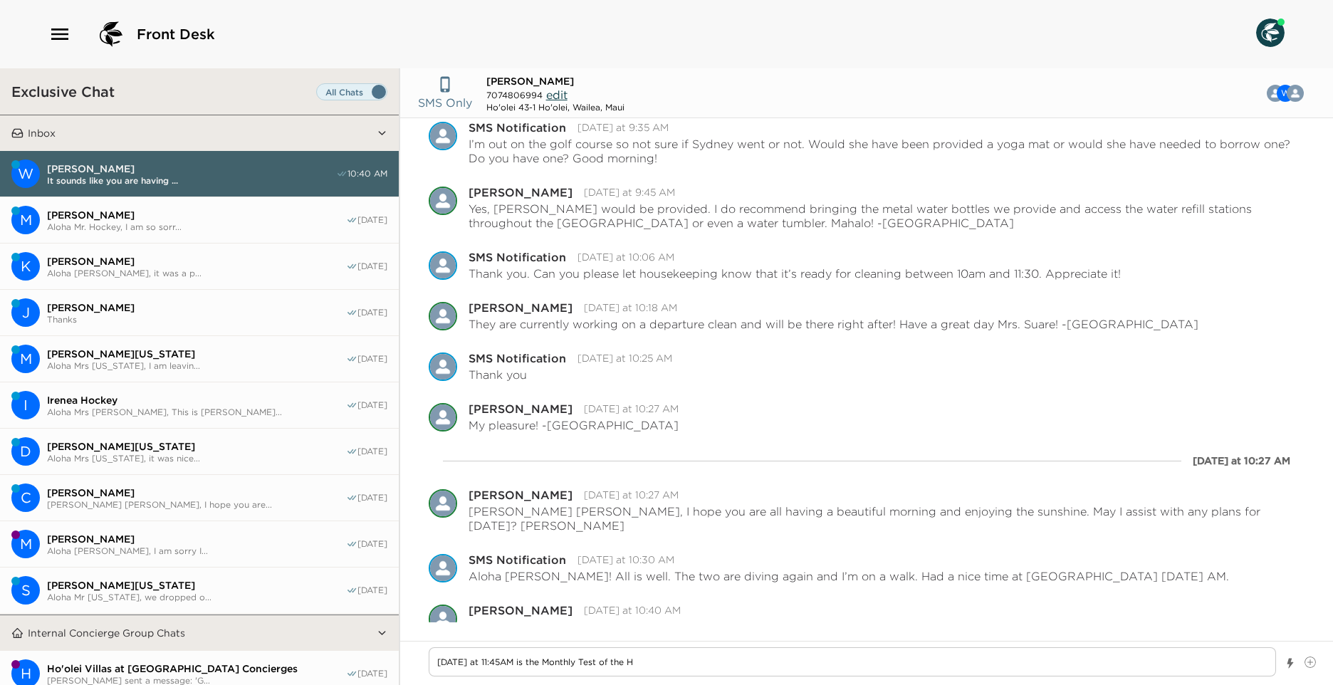
type textarea "x"
type textarea "Today at 11:45AM is the Monthly Test of the Haw"
type textarea "x"
type textarea "Today at 11:45AM is the Monthly Test of the Hawa"
type textarea "x"
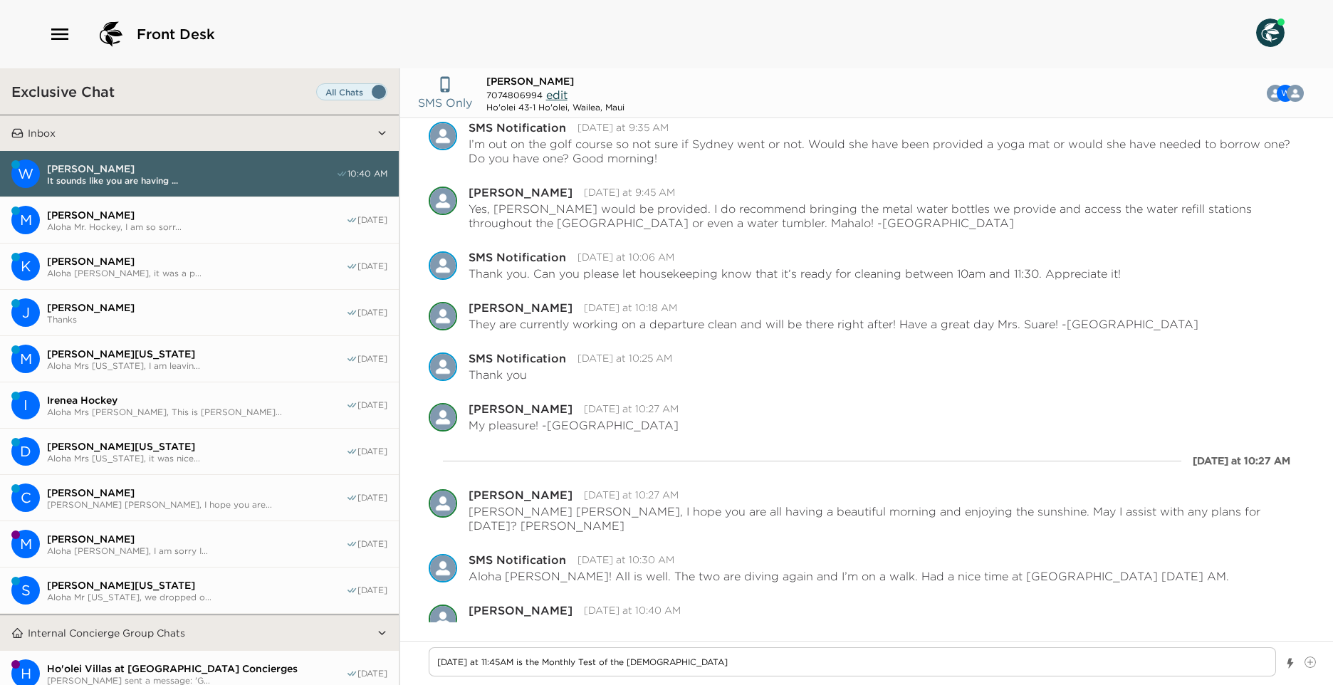
type textarea "Today at 11:45AM is the Monthly Test of the Hawai"
type textarea "x"
type textarea "Today at 11:45AM is the Monthly Test of the Hawaii"
type textarea "x"
type textarea "Today at 11:45AM is the Monthly Test of the Hawaii"
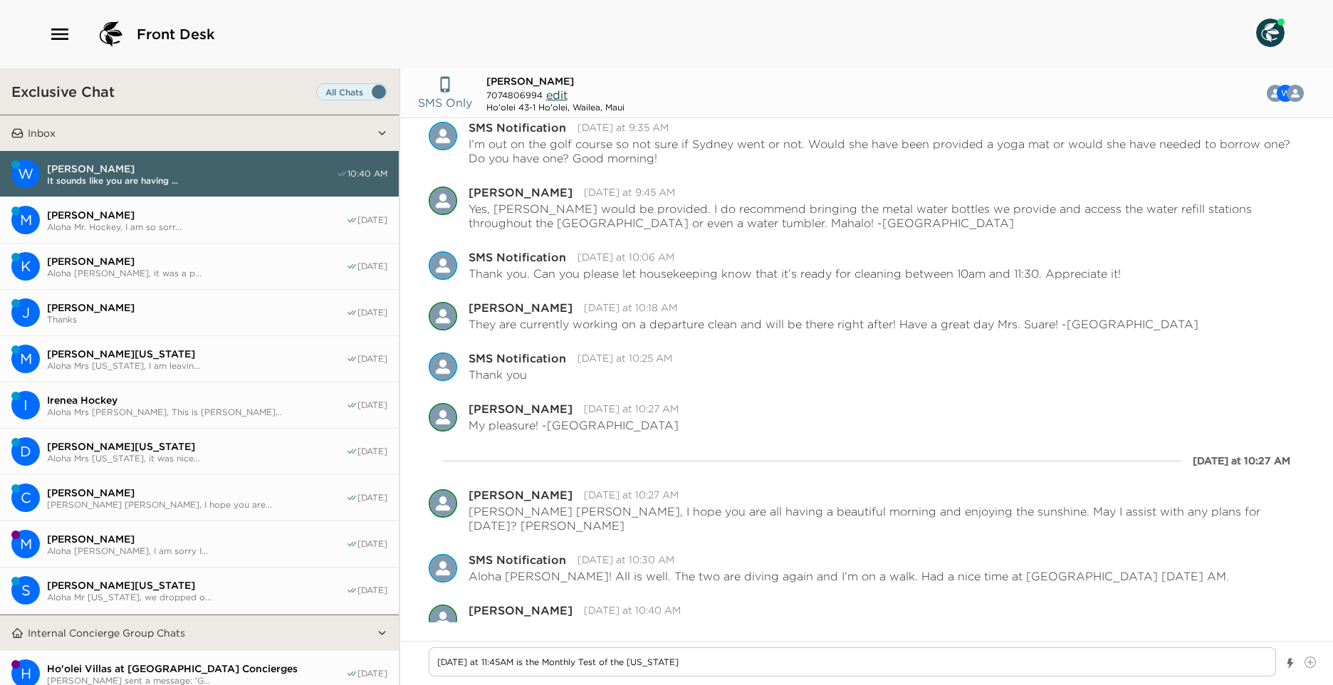
type textarea "x"
type textarea "Today at 11:45AM is the Monthly Test of the Hawaii A"
type textarea "x"
type textarea "Today at 11:45AM is the Monthly Test of the Hawaii Al"
type textarea "x"
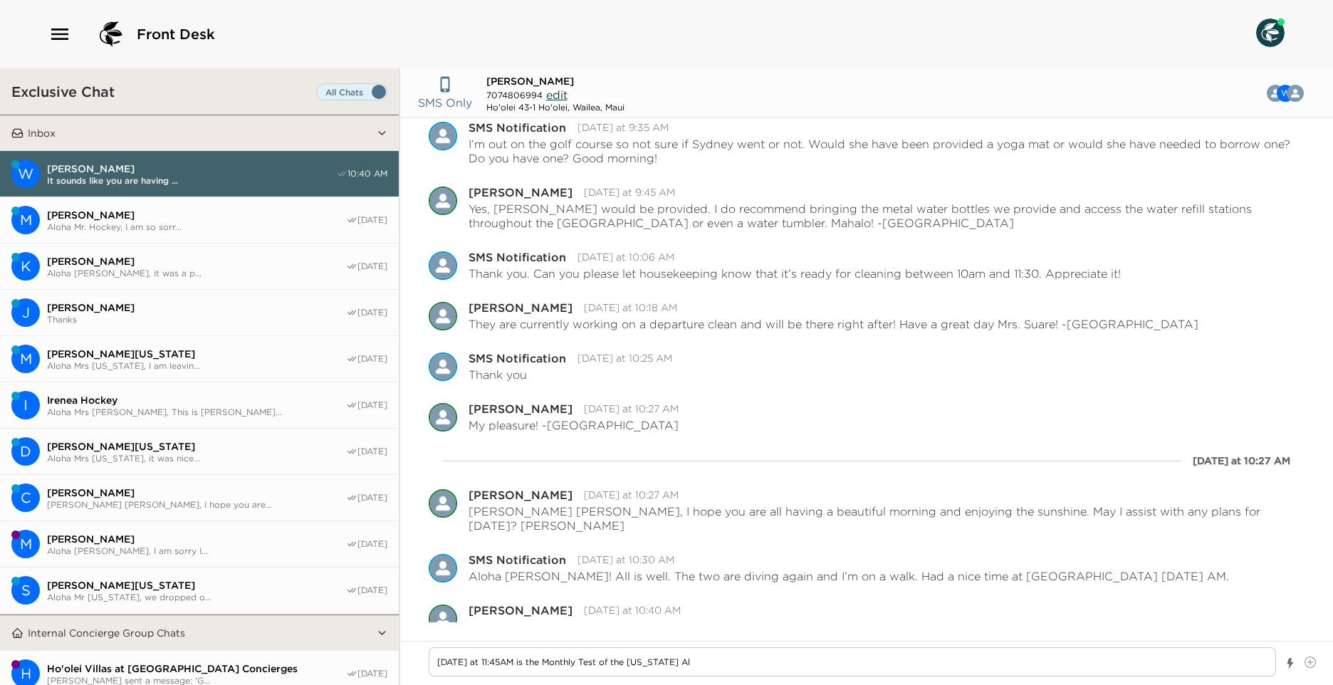
type textarea "Today at 11:45AM is the Monthly Test of the Hawaii All"
type textarea "x"
type textarea "Today at 11:45AM is the Monthly Test of the Hawaii All-"
drag, startPoint x: 1109, startPoint y: 664, endPoint x: 97, endPoint y: 679, distance: 1012.7
click at [97, 679] on div "Exclusive Chat Inbox W Wendy Saure It sounds like you are having ... 10:40 AM M…" at bounding box center [666, 376] width 1333 height 617
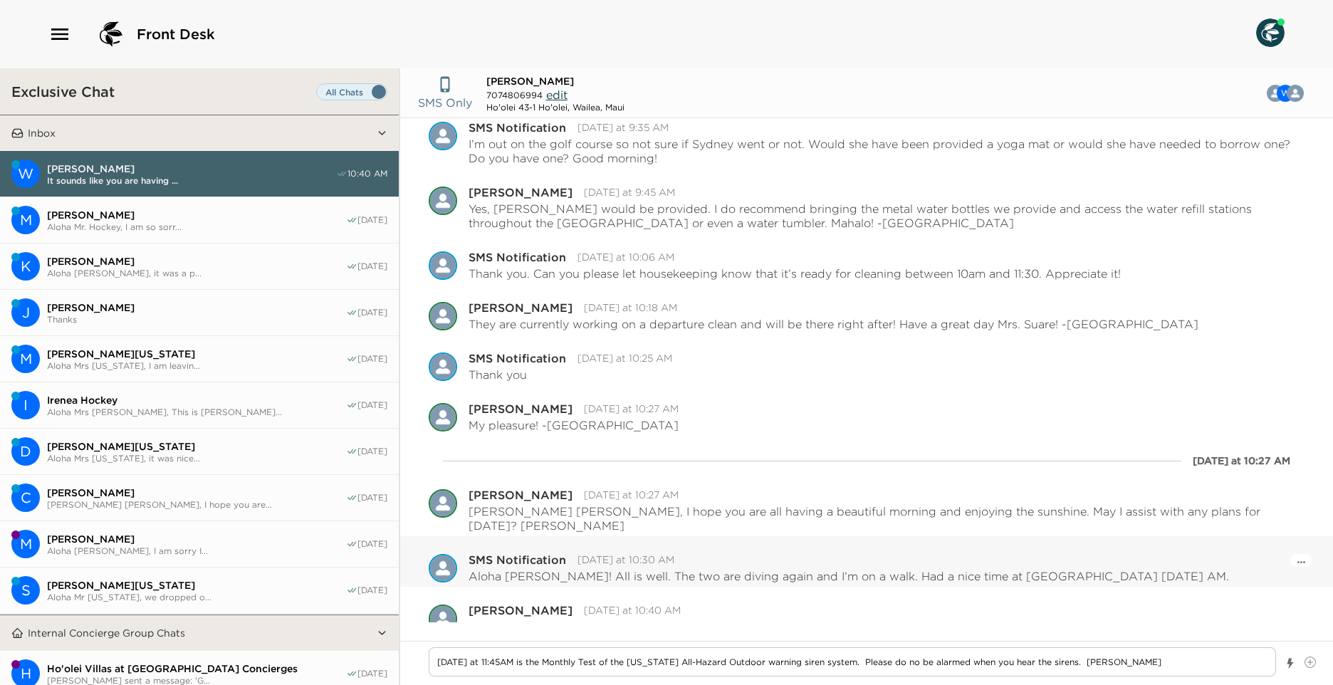
scroll to position [1176, 0]
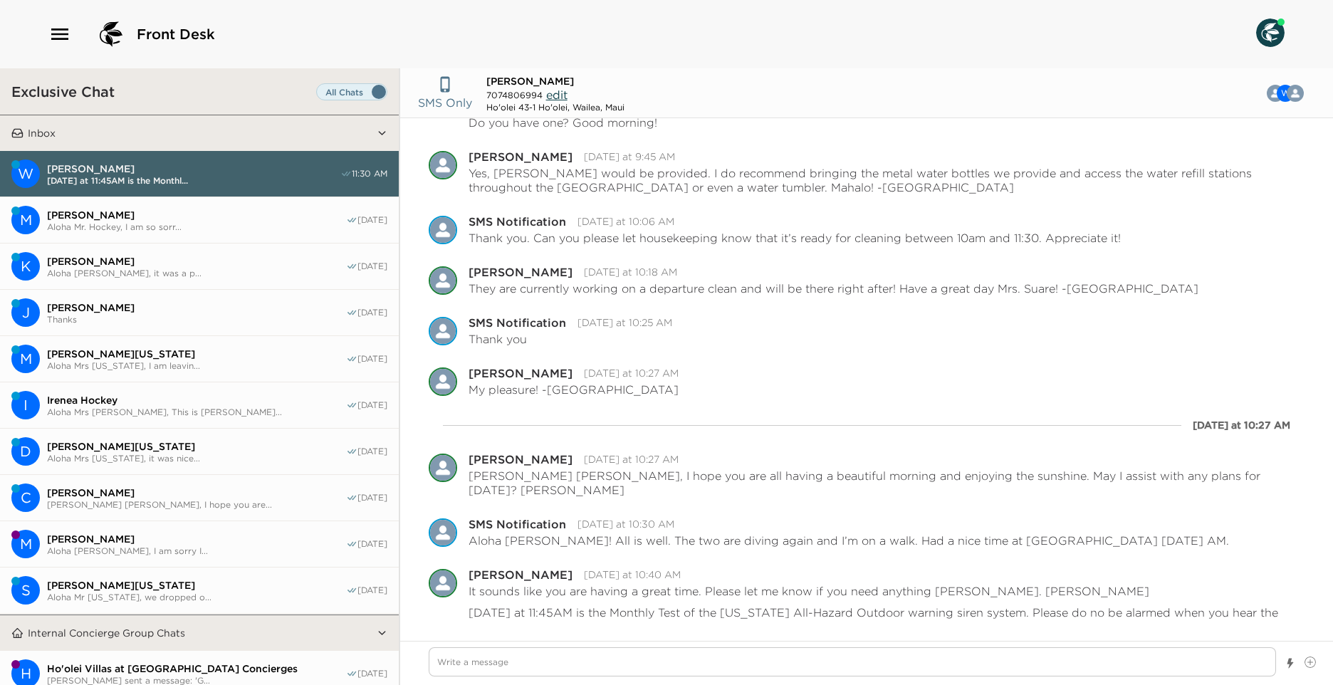
click at [121, 268] on span "Aloha Mrs. Strauss, it was a p..." at bounding box center [196, 273] width 299 height 11
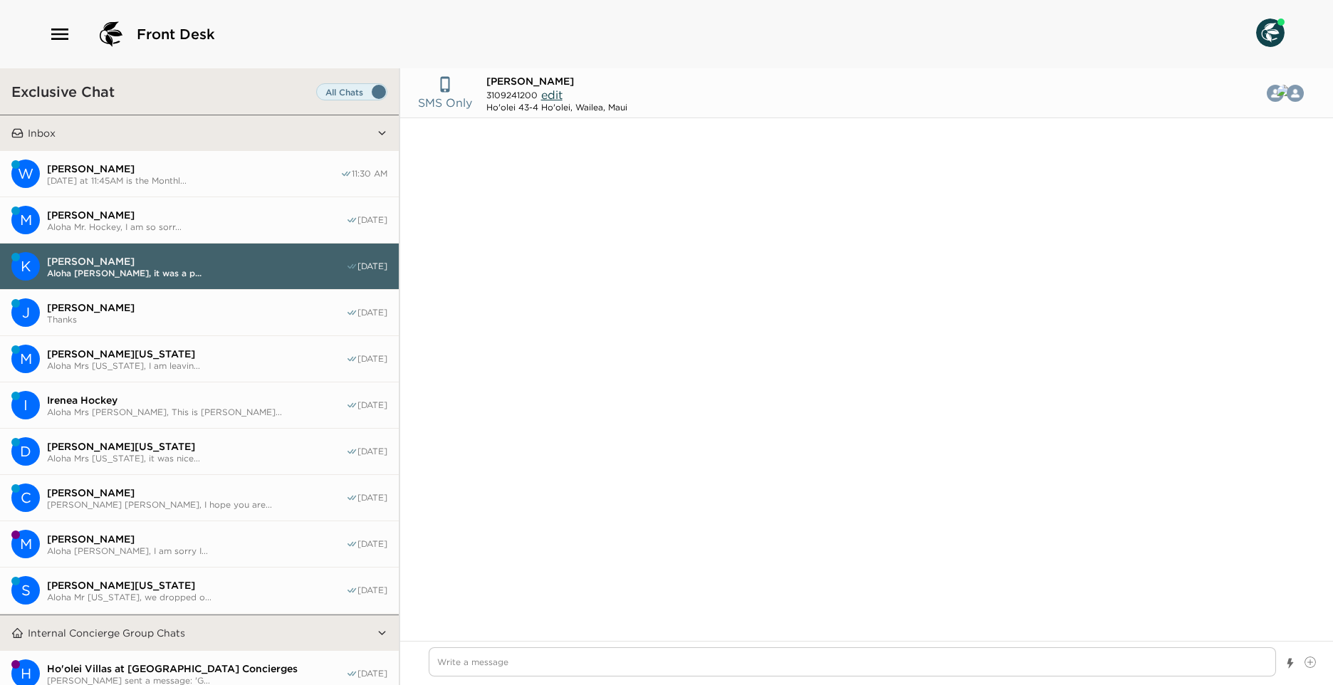
scroll to position [9039, 0]
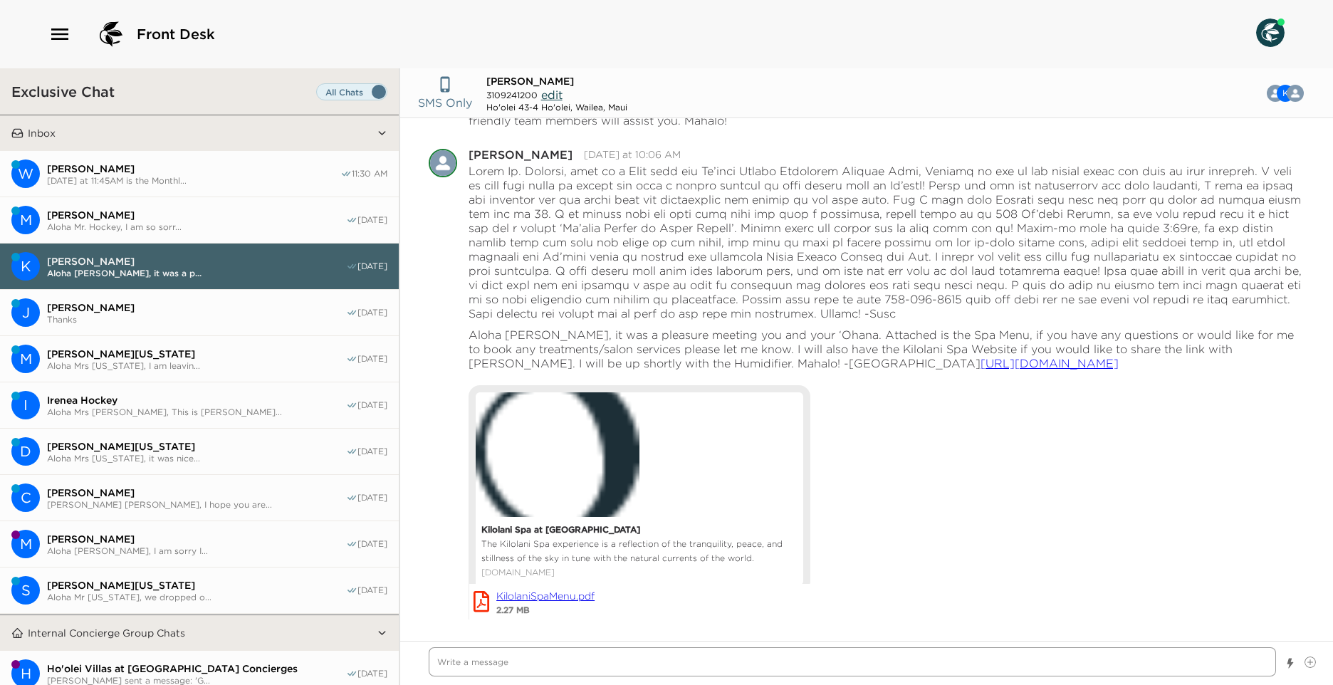
click at [538, 650] on textarea "Write a message" at bounding box center [852, 661] width 847 height 29
paste textarea "[DATE] at 11:45AM is the Monthly Test of the [US_STATE] All-Hazard Outdoor warn…"
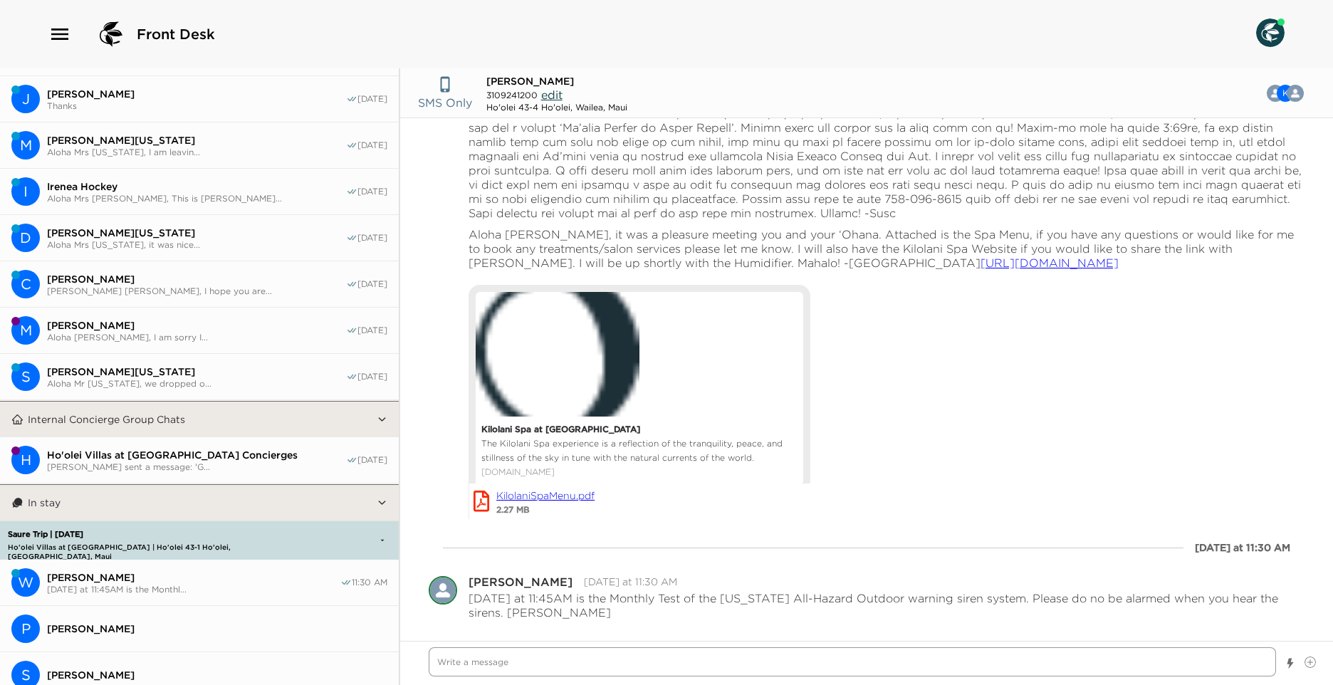
scroll to position [0, 0]
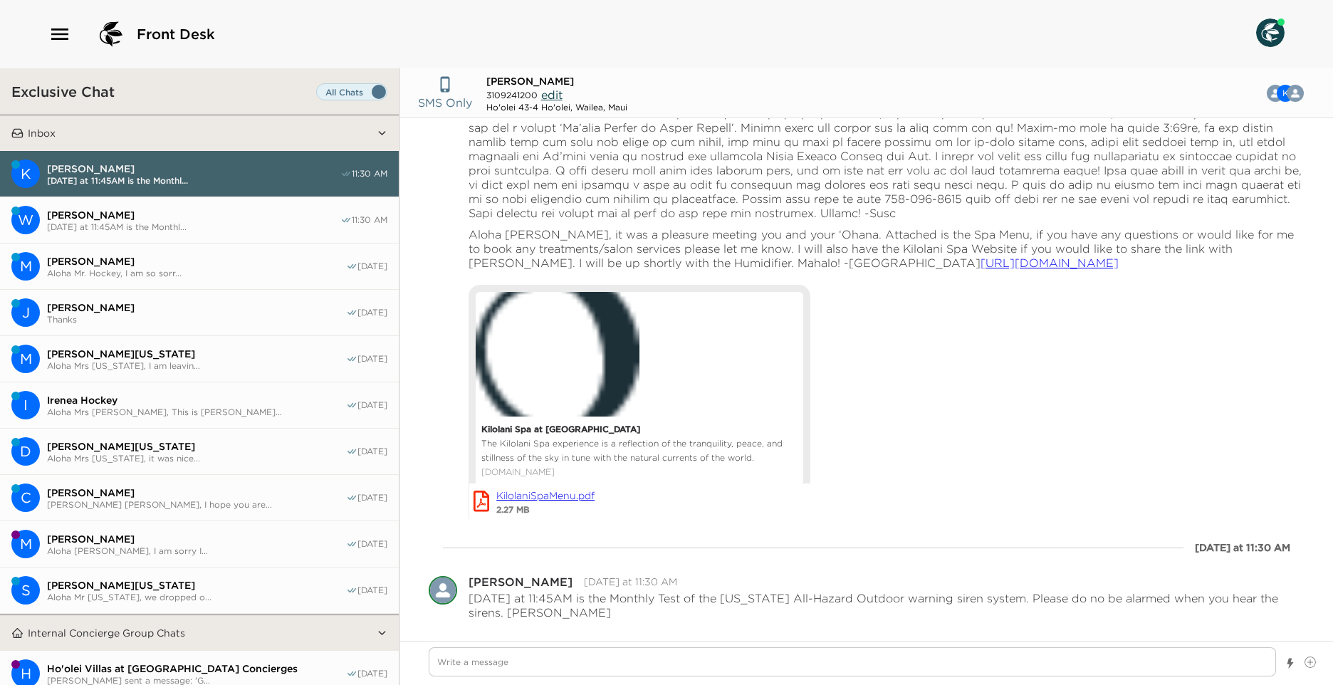
click at [240, 229] on span "Today at 11:45AM is the Monthl..." at bounding box center [193, 226] width 293 height 11
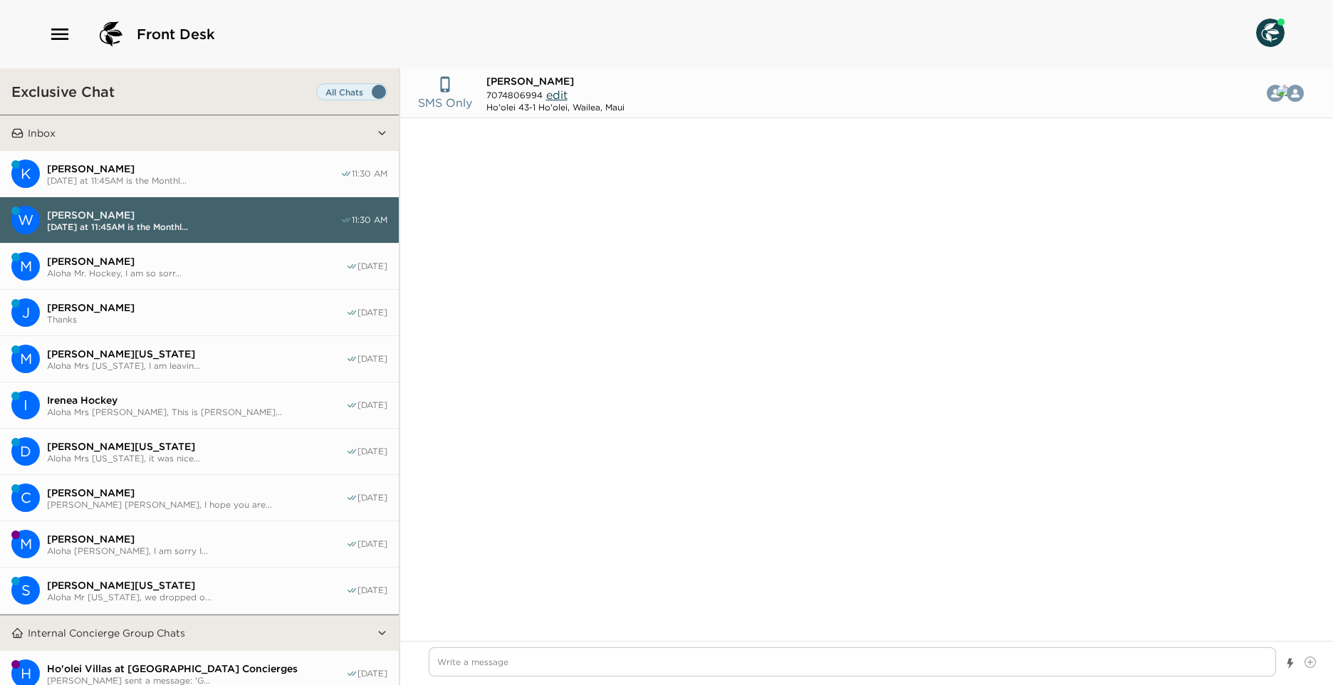
scroll to position [935, 0]
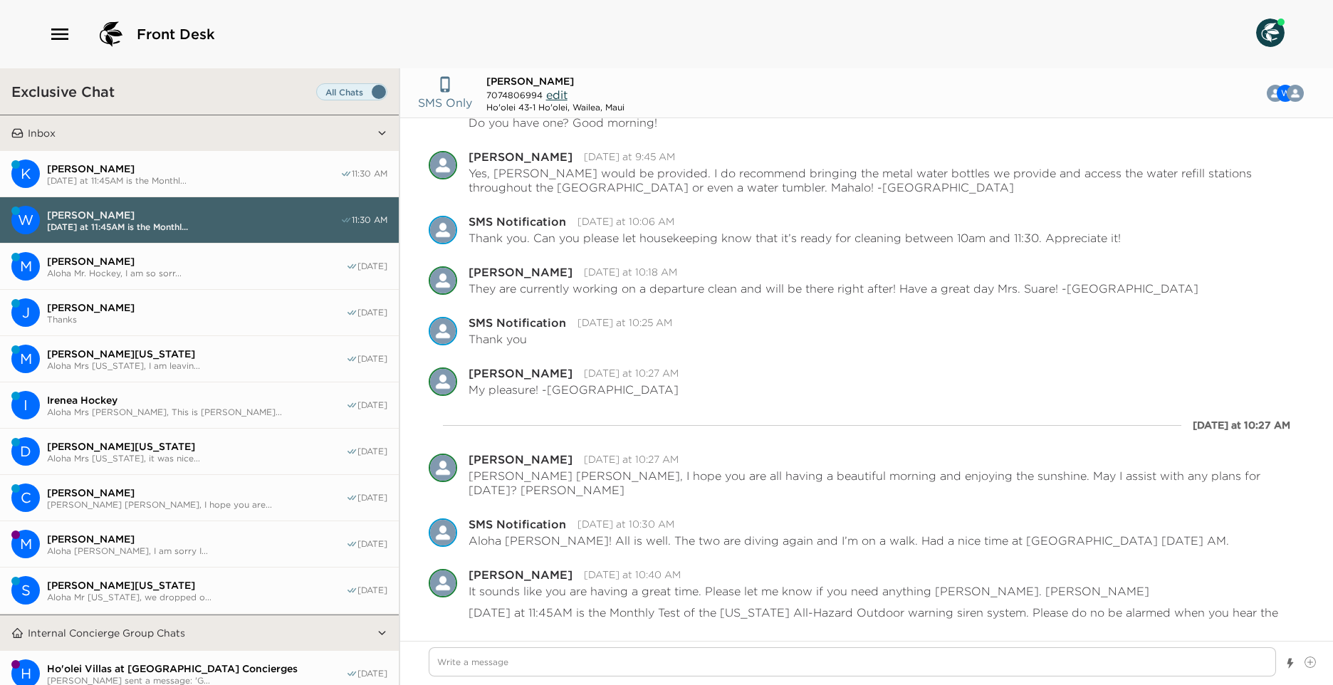
drag, startPoint x: 229, startPoint y: 258, endPoint x: 226, endPoint y: 270, distance: 12.4
click at [229, 258] on span "[PERSON_NAME]" at bounding box center [196, 261] width 299 height 13
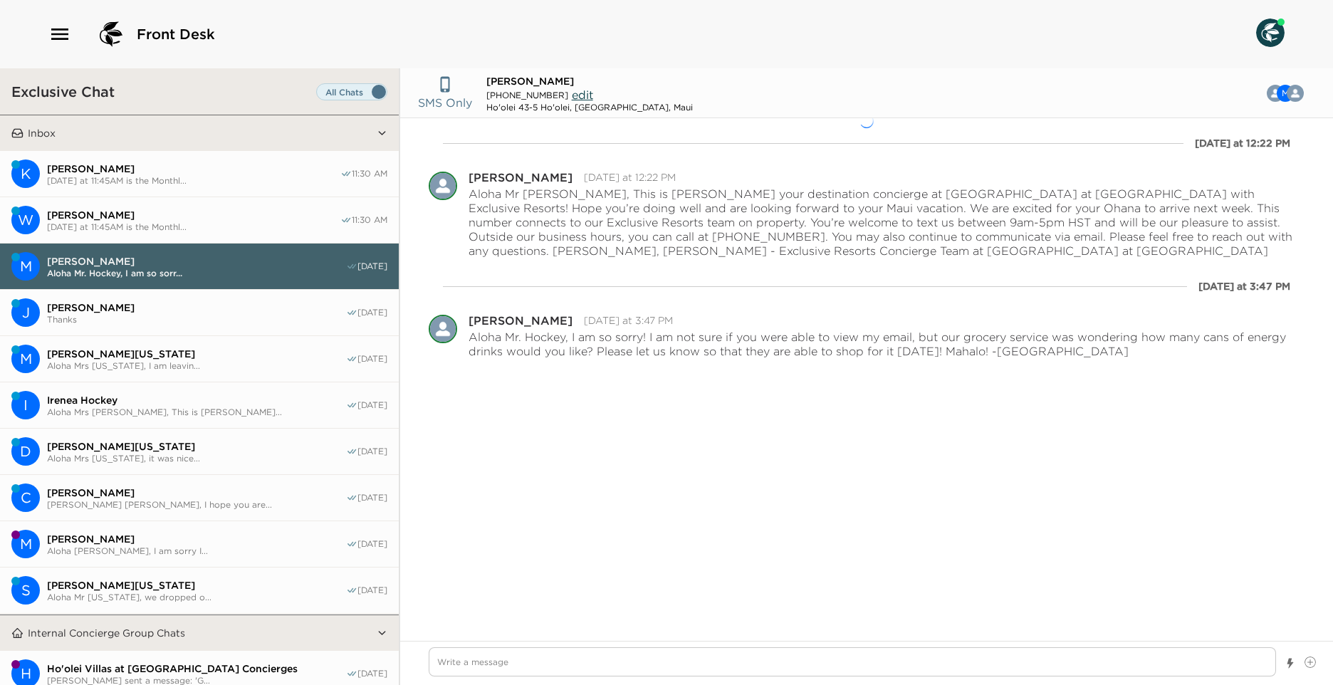
drag, startPoint x: 194, startPoint y: 412, endPoint x: 194, endPoint y: 441, distance: 28.5
click at [194, 413] on span "Aloha Mrs Hockey, This is Meli..." at bounding box center [196, 412] width 299 height 11
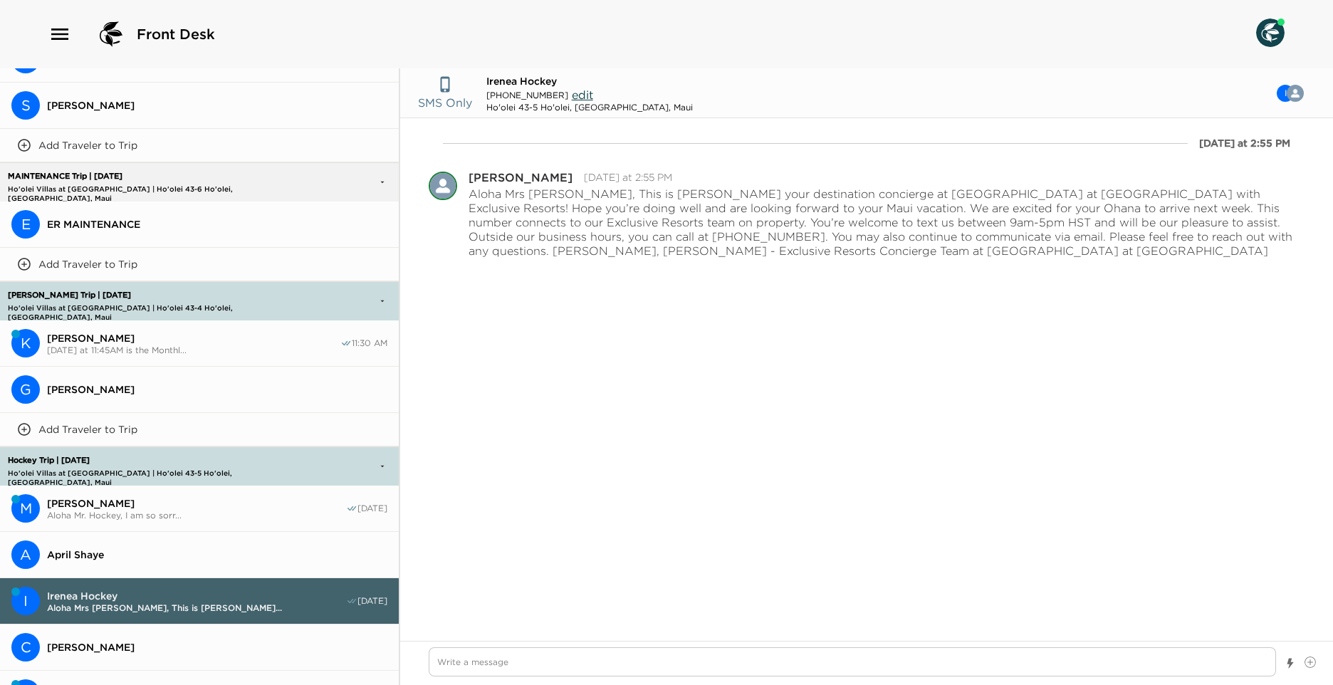
scroll to position [1068, 0]
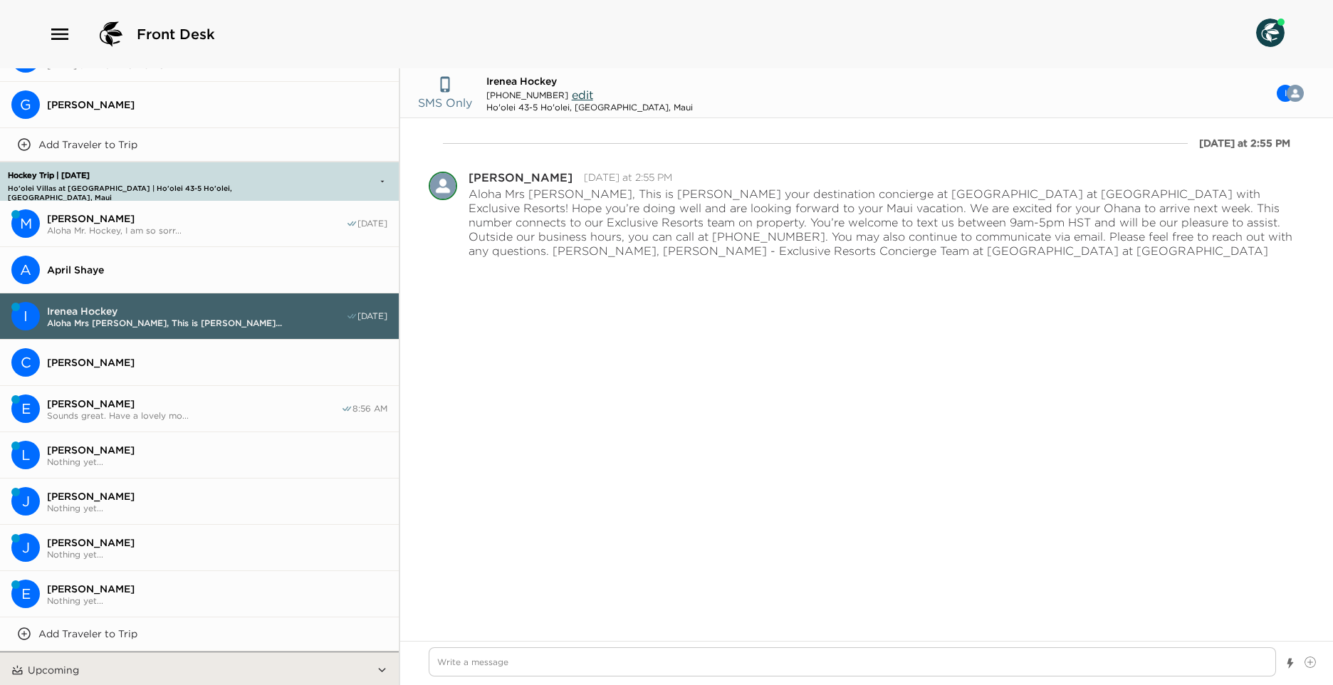
click at [189, 387] on button "E Everett Pignatiello Sounds great. Have a lovely mo... 8:56 AM" at bounding box center [199, 409] width 399 height 46
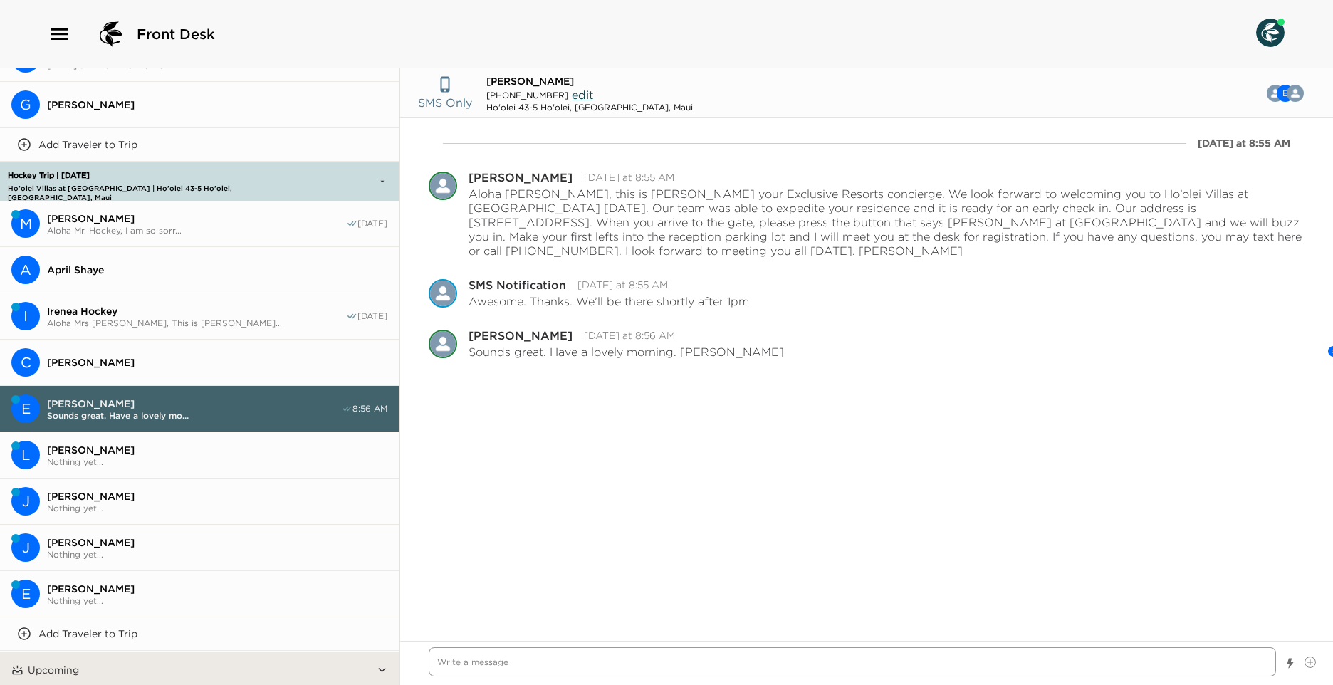
click at [490, 659] on textarea "Write a message" at bounding box center [852, 661] width 847 height 29
paste textarea "[DATE] at 11:45AM is the Monthly Test of the [US_STATE] All-Hazard Outdoor warn…"
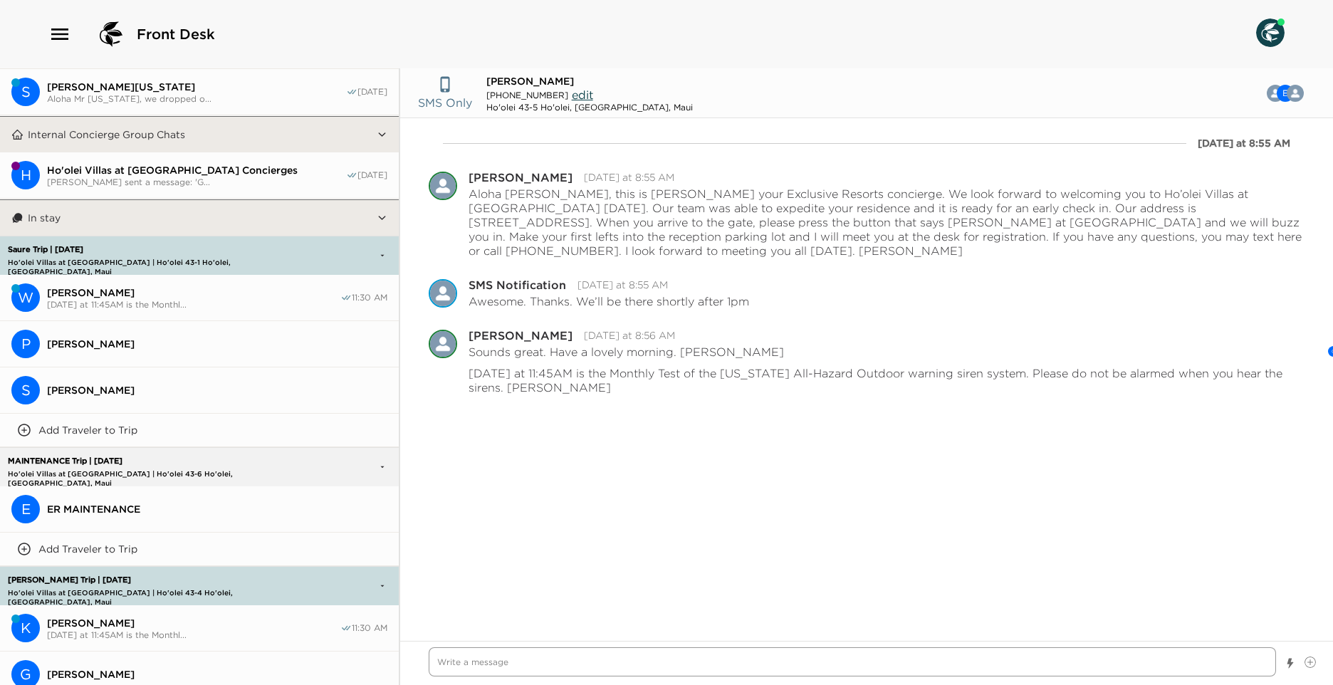
scroll to position [0, 0]
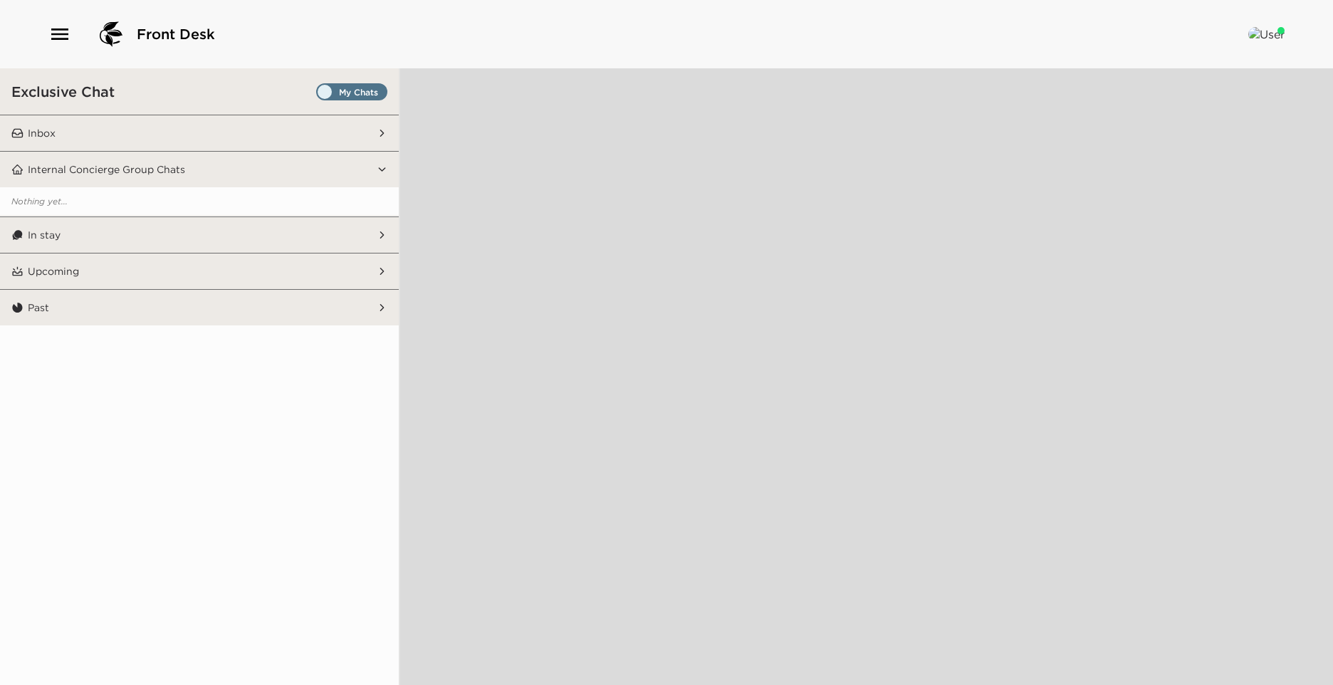
click at [323, 84] on span "Set all destinations" at bounding box center [351, 91] width 71 height 17
click at [319, 95] on input "Set all destinations" at bounding box center [319, 95] width 0 height 0
click at [296, 134] on button "Inbox" at bounding box center [199, 133] width 353 height 36
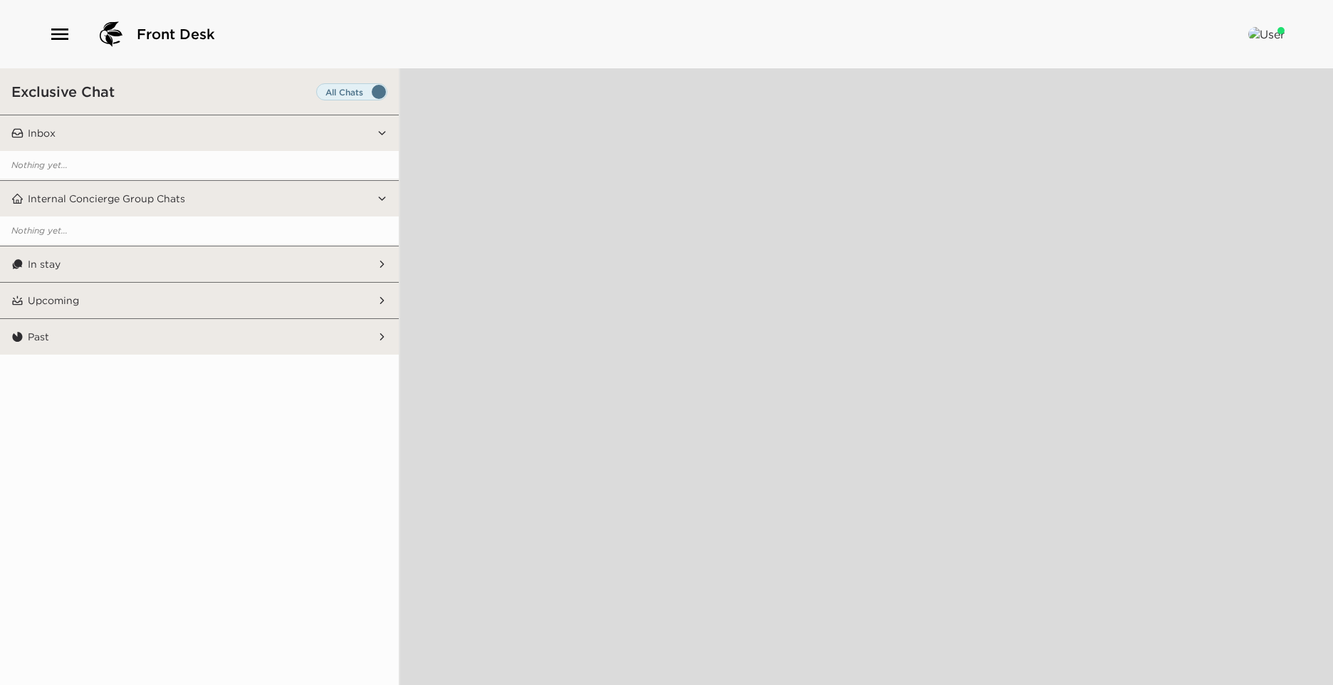
click at [306, 261] on button "In stay" at bounding box center [199, 264] width 353 height 36
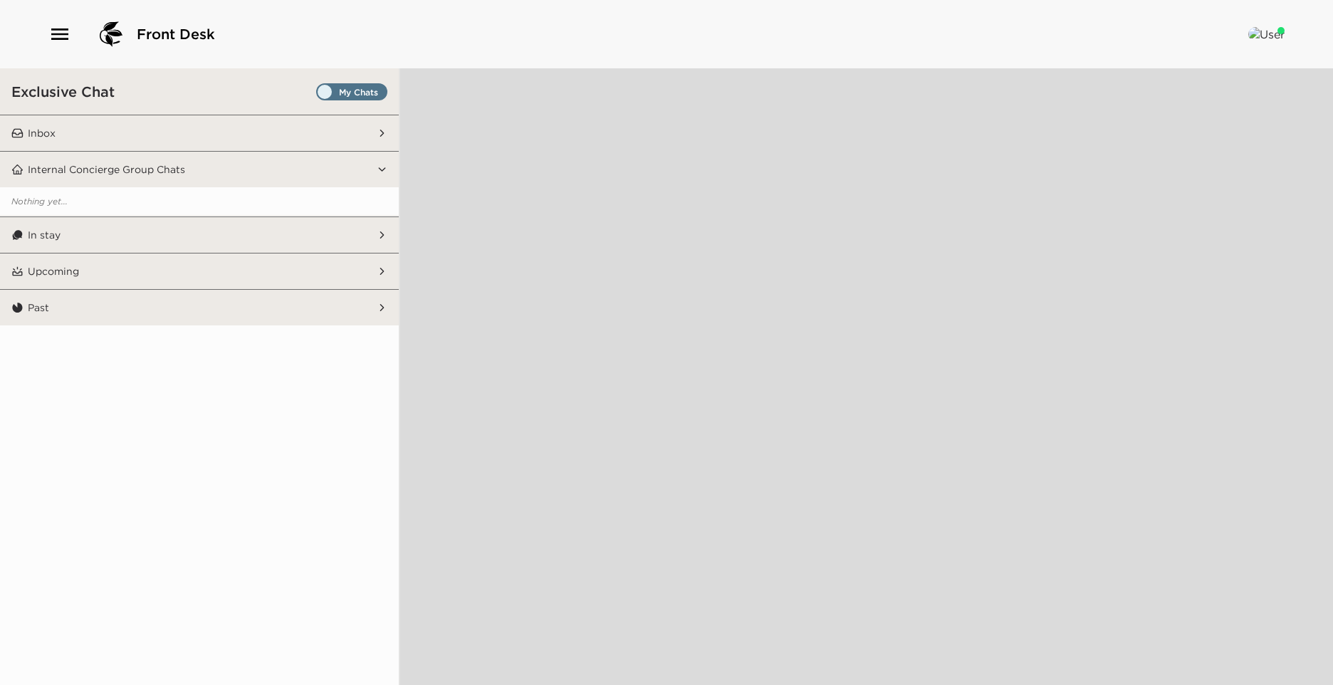
click at [323, 87] on span "Set all destinations" at bounding box center [351, 95] width 71 height 17
click at [319, 95] on input "Set all destinations" at bounding box center [319, 95] width 0 height 0
click at [328, 120] on button "Inbox" at bounding box center [199, 133] width 353 height 36
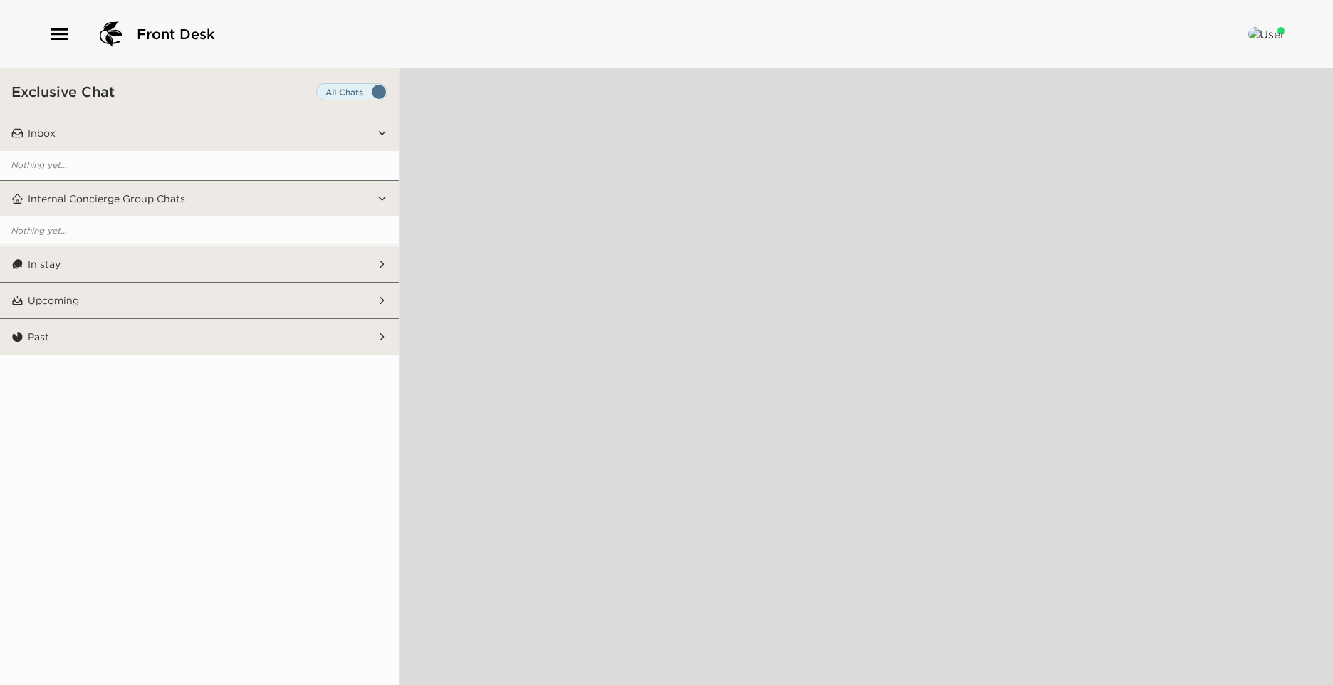
click at [102, 256] on button "In stay" at bounding box center [199, 264] width 353 height 36
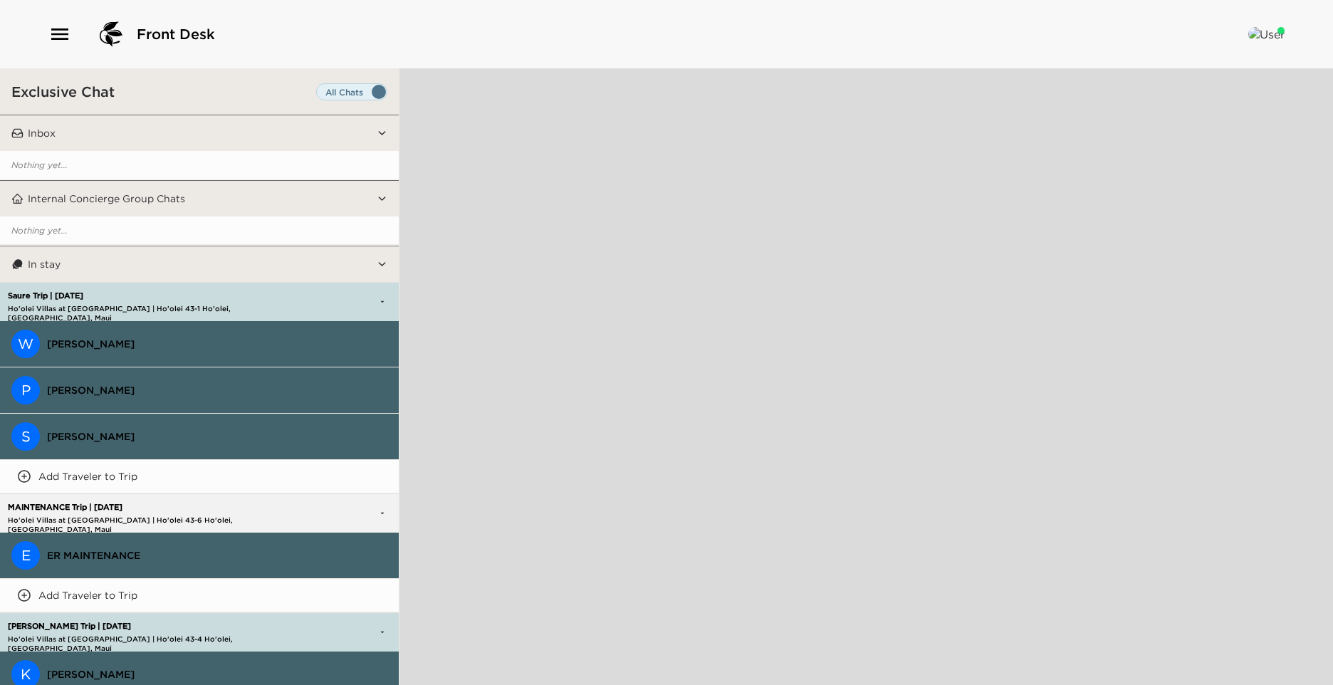
click at [137, 330] on button "W [PERSON_NAME]" at bounding box center [199, 344] width 399 height 46
click at [117, 341] on span "[PERSON_NAME]" at bounding box center [217, 344] width 340 height 13
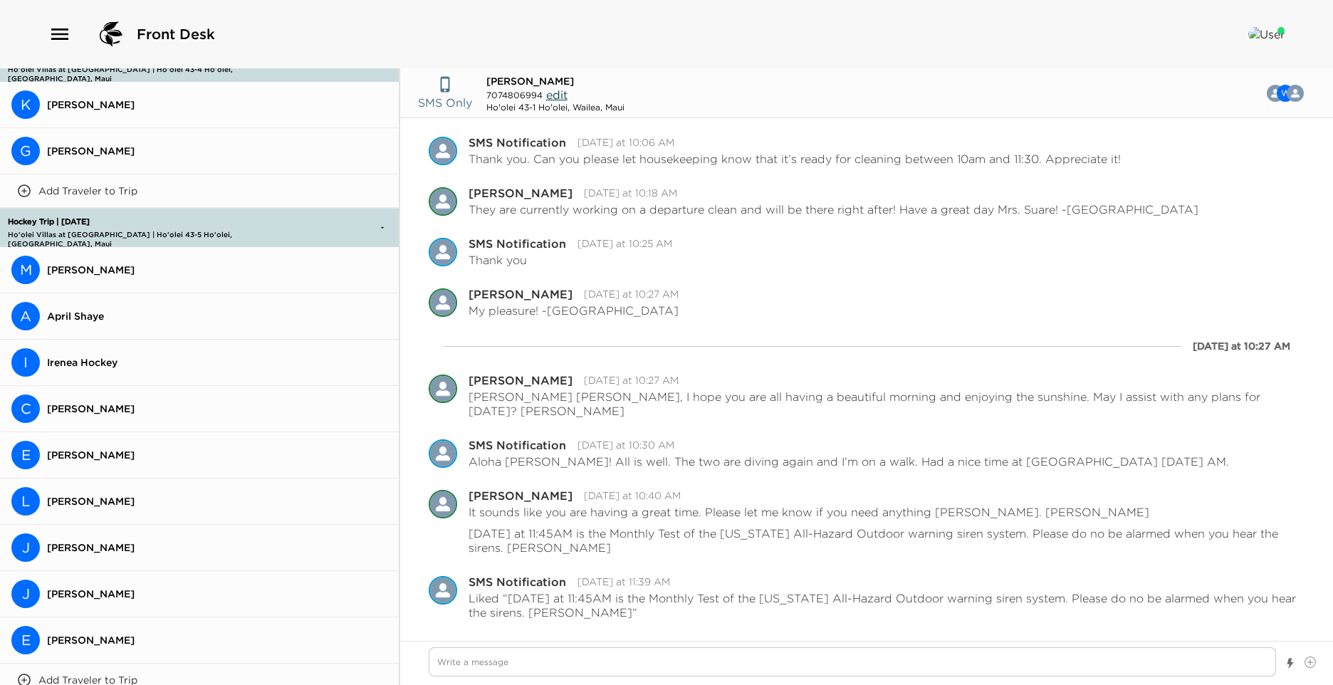
scroll to position [649, 0]
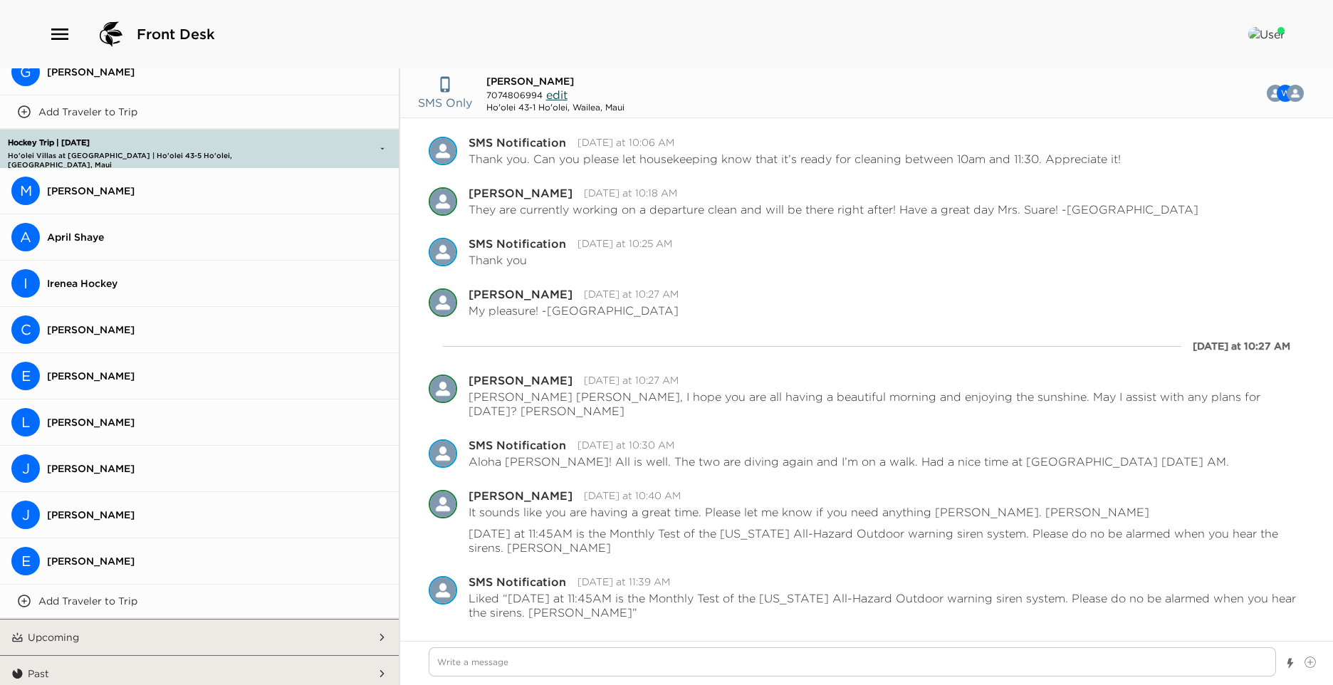
click at [219, 625] on button "Upcoming" at bounding box center [199, 638] width 353 height 36
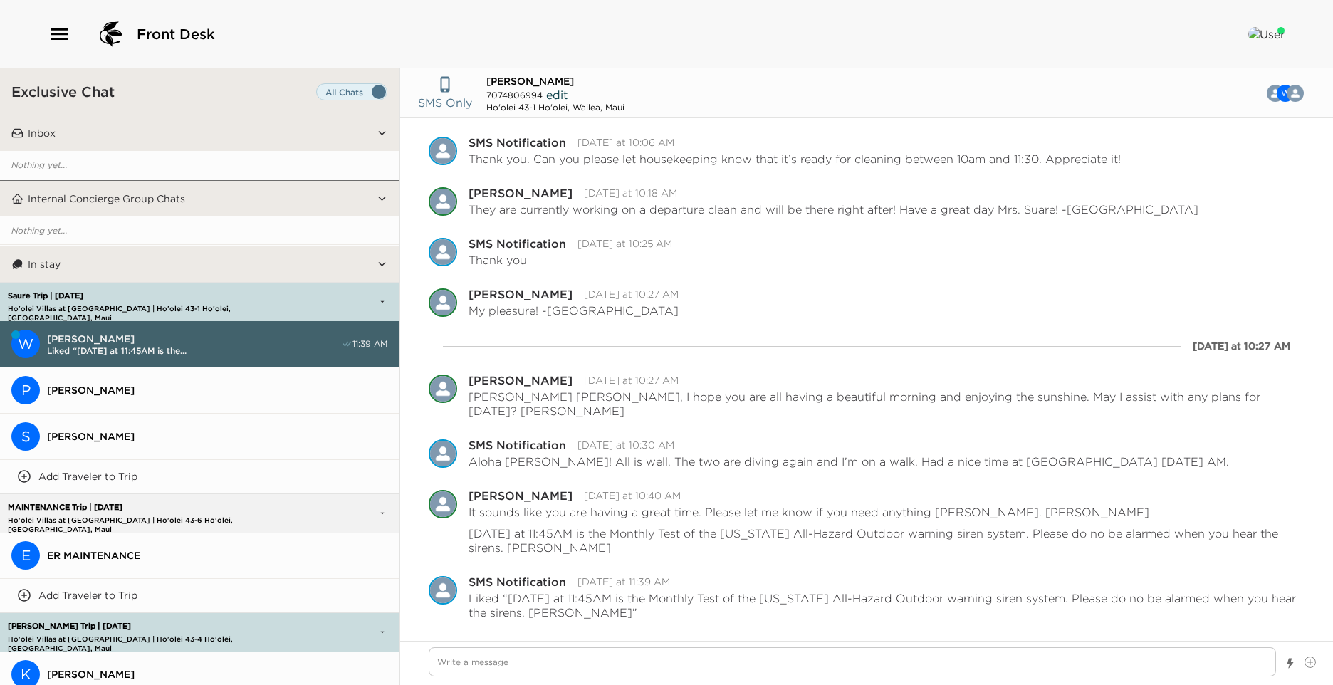
click at [135, 331] on button "W [PERSON_NAME] Liked “[DATE] at 11:45AM is the... 11:39 AM" at bounding box center [199, 344] width 399 height 46
click at [135, 330] on button "W [PERSON_NAME] Liked “[DATE] at 11:45AM is the... 11:39 AM" at bounding box center [199, 344] width 399 height 46
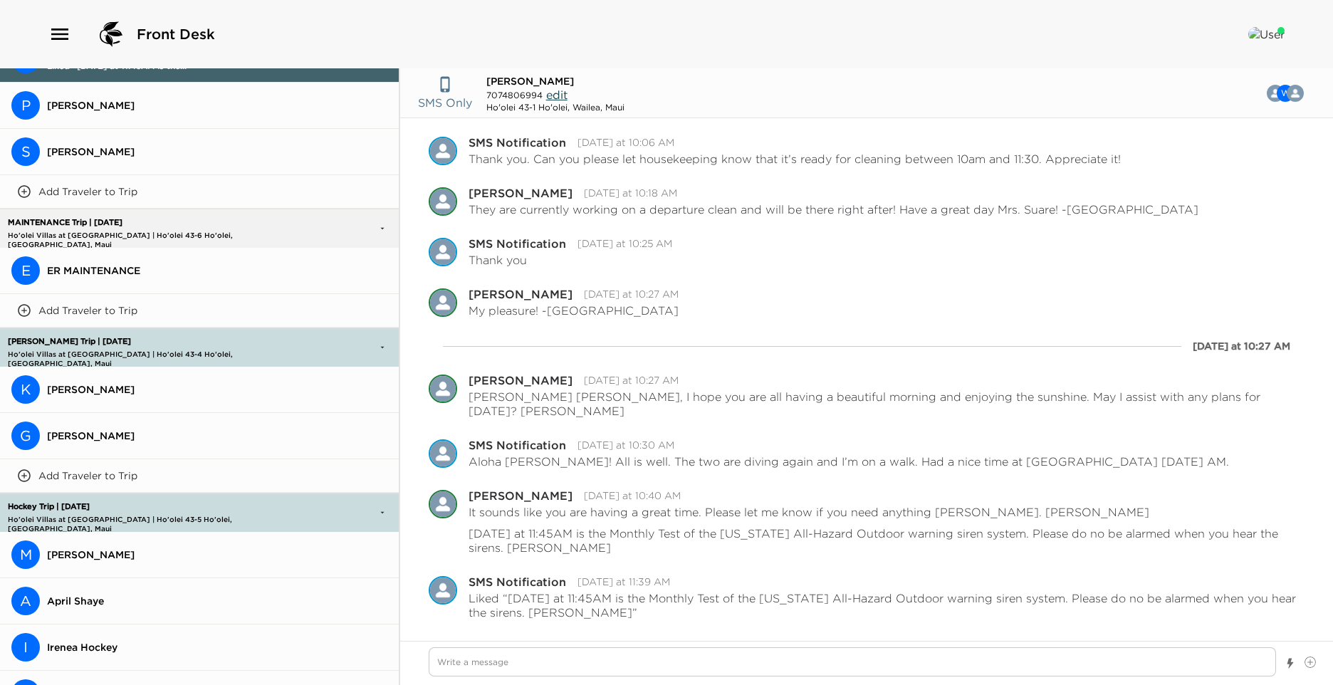
scroll to position [356, 0]
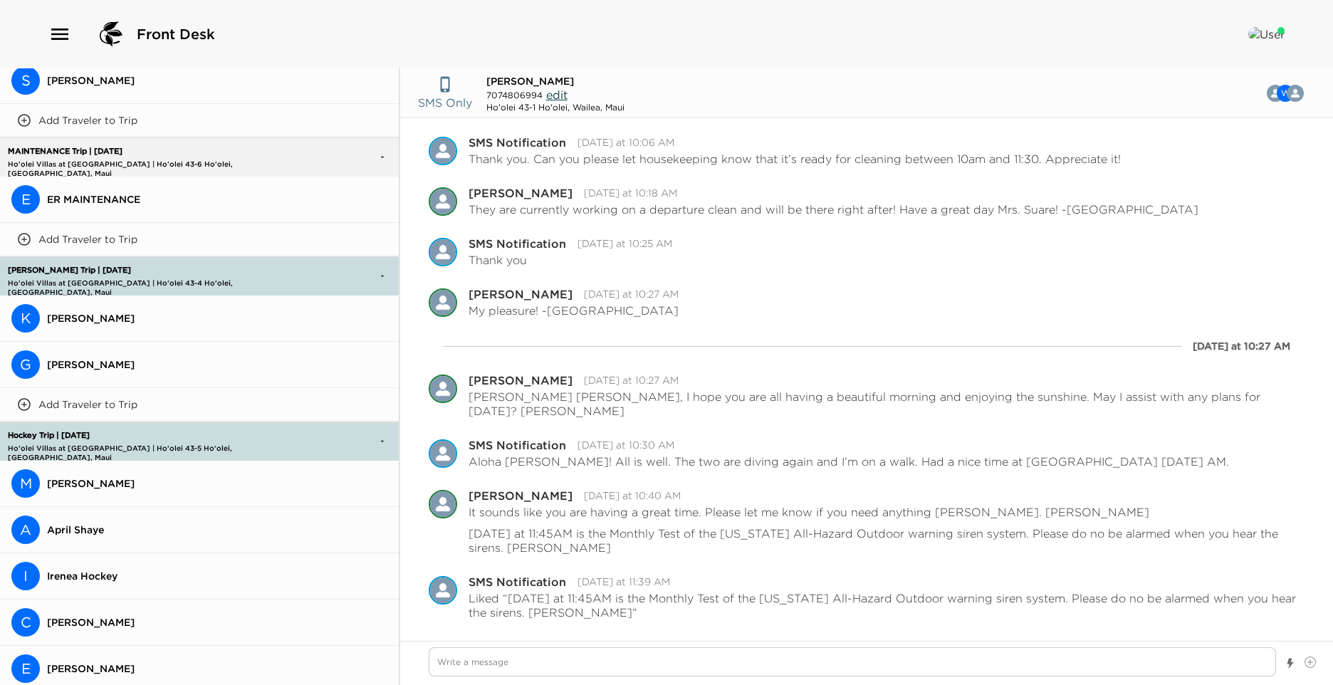
click at [120, 331] on button "K [PERSON_NAME]" at bounding box center [199, 319] width 399 height 46
click at [120, 317] on span "[PERSON_NAME]" at bounding box center [217, 318] width 340 height 13
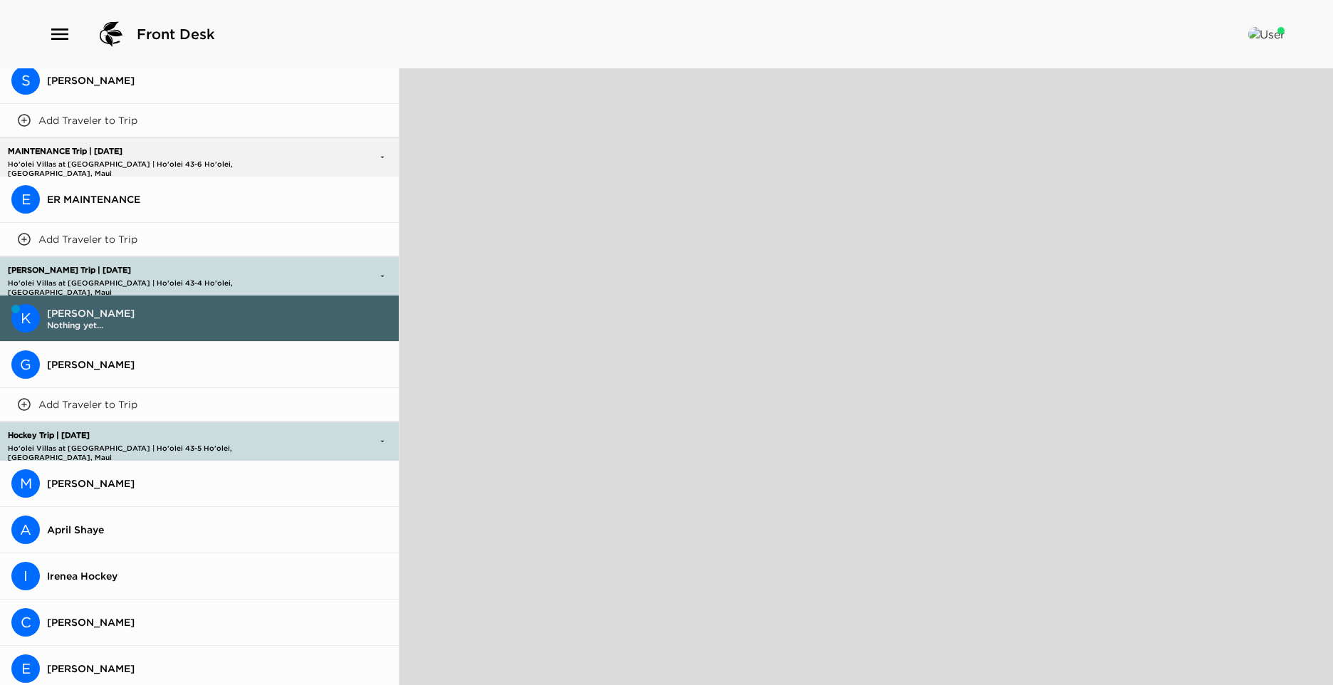
type textarea "x"
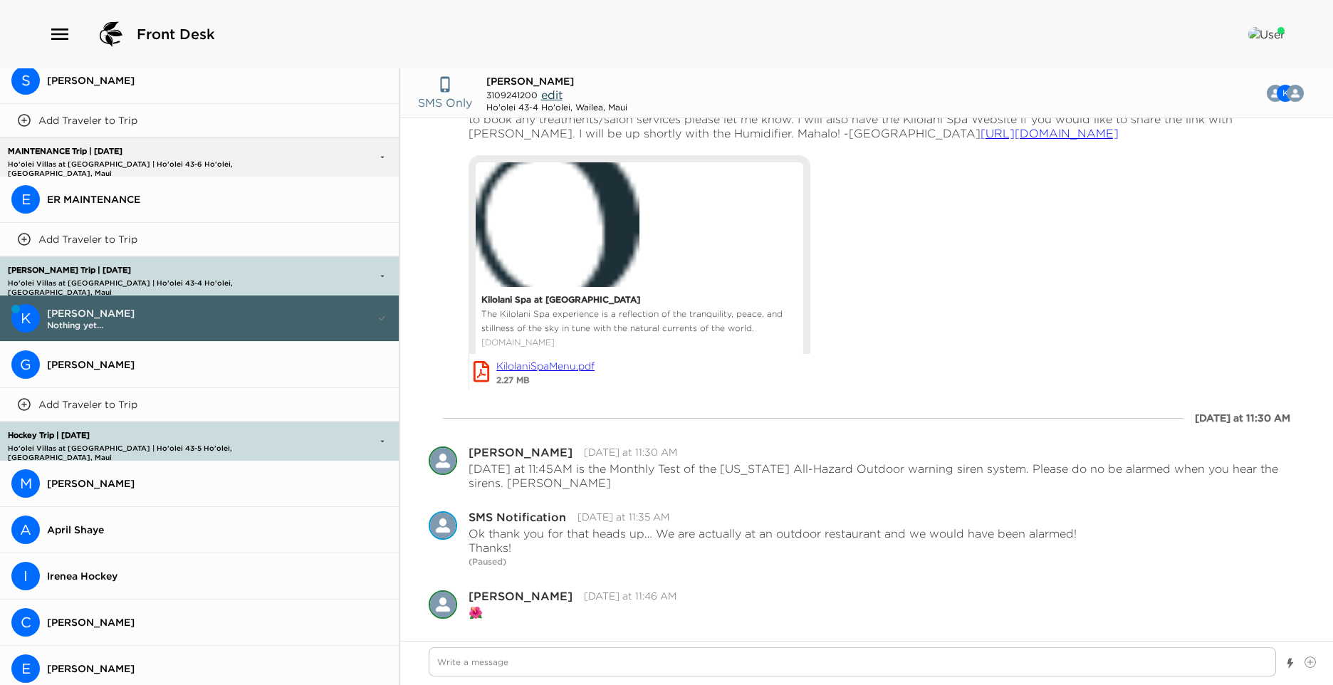
scroll to position [0, 0]
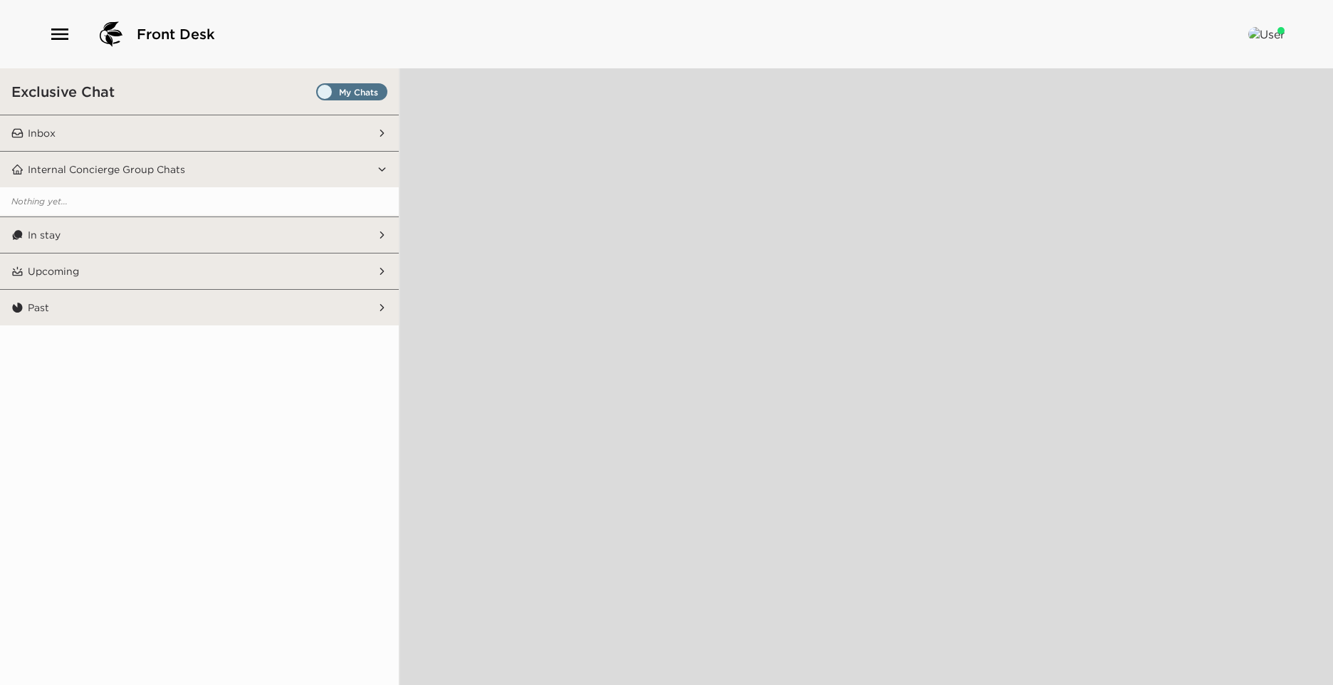
click at [326, 95] on span "Set all destinations" at bounding box center [351, 95] width 71 height 17
click at [319, 95] on input "Set all destinations" at bounding box center [319, 95] width 0 height 0
click at [347, 142] on button "Inbox" at bounding box center [199, 133] width 353 height 36
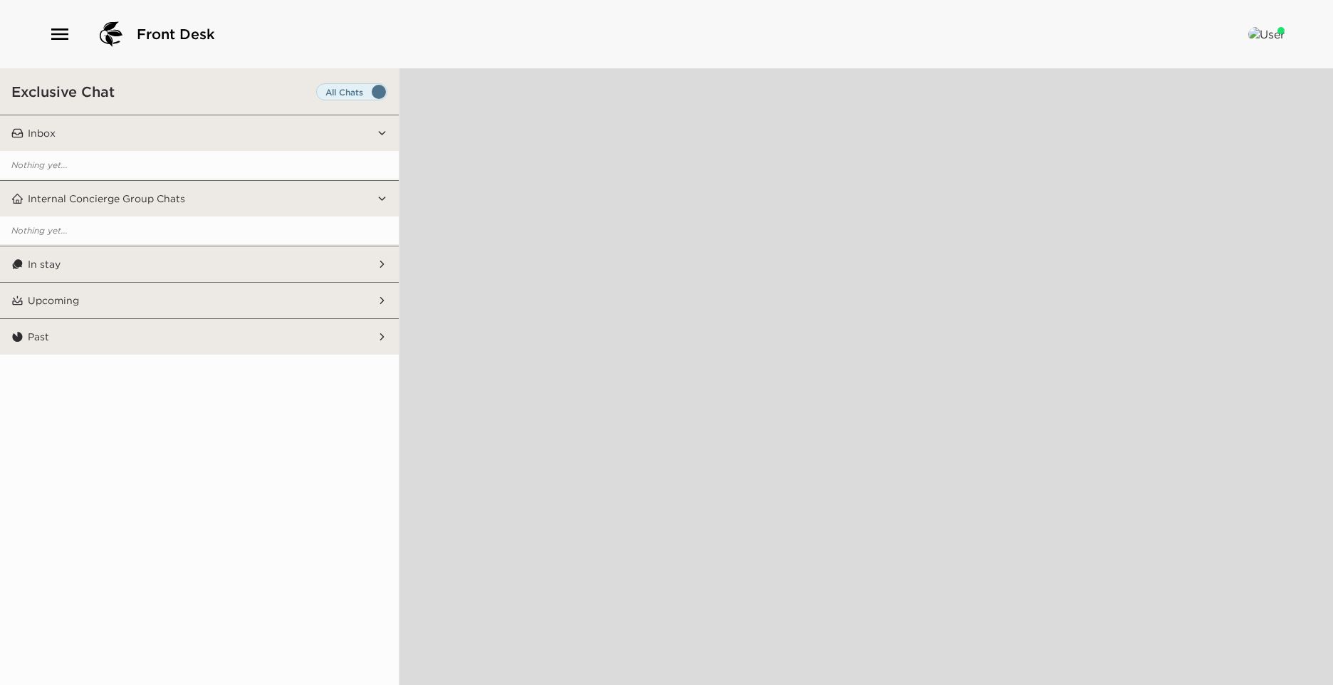
click at [346, 259] on button "In stay" at bounding box center [199, 264] width 353 height 36
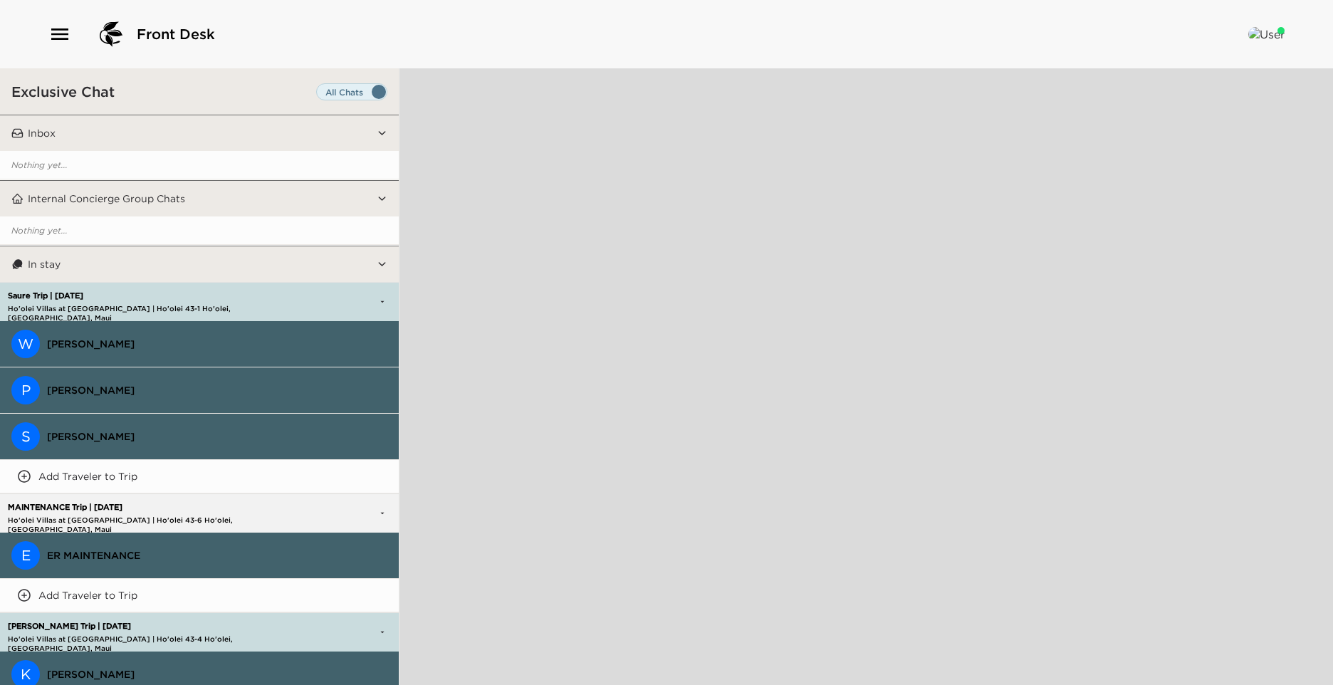
click at [293, 325] on button "W [PERSON_NAME]" at bounding box center [199, 344] width 399 height 46
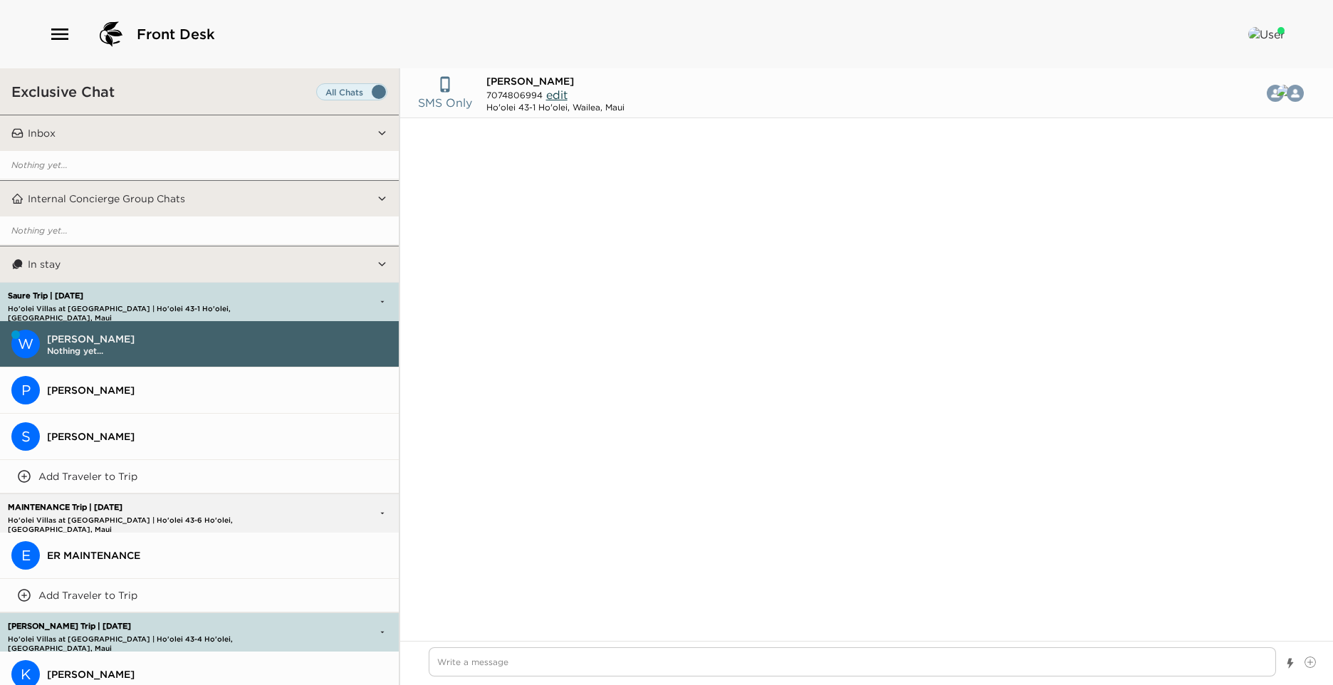
click at [151, 349] on span "Nothing yet..." at bounding box center [217, 350] width 340 height 11
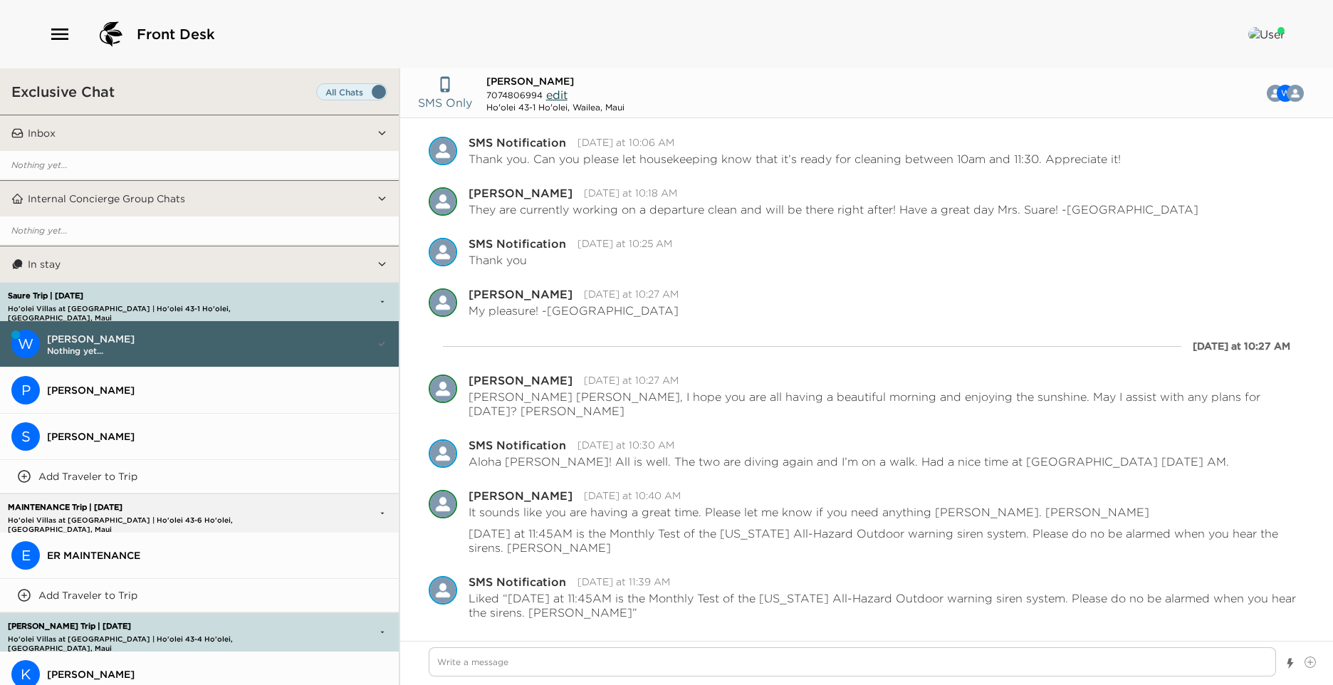
scroll to position [356, 0]
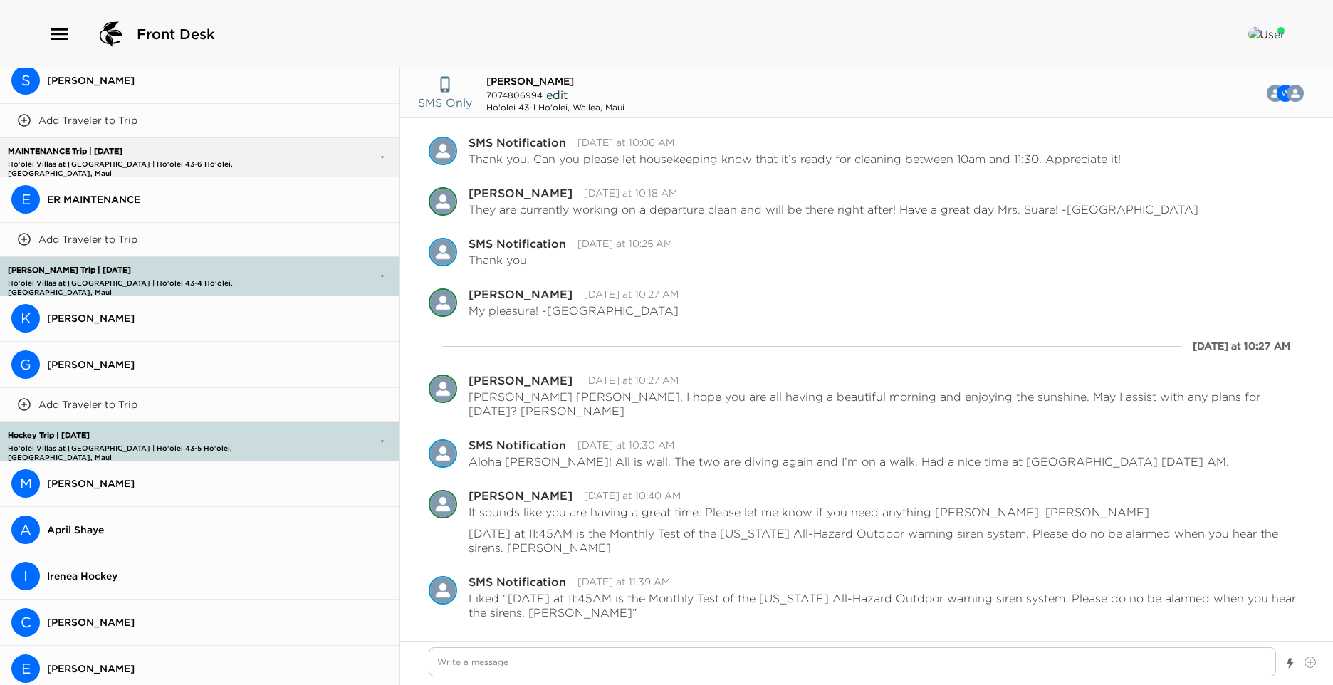
click at [193, 367] on button "G Glen Strauss" at bounding box center [199, 365] width 399 height 46
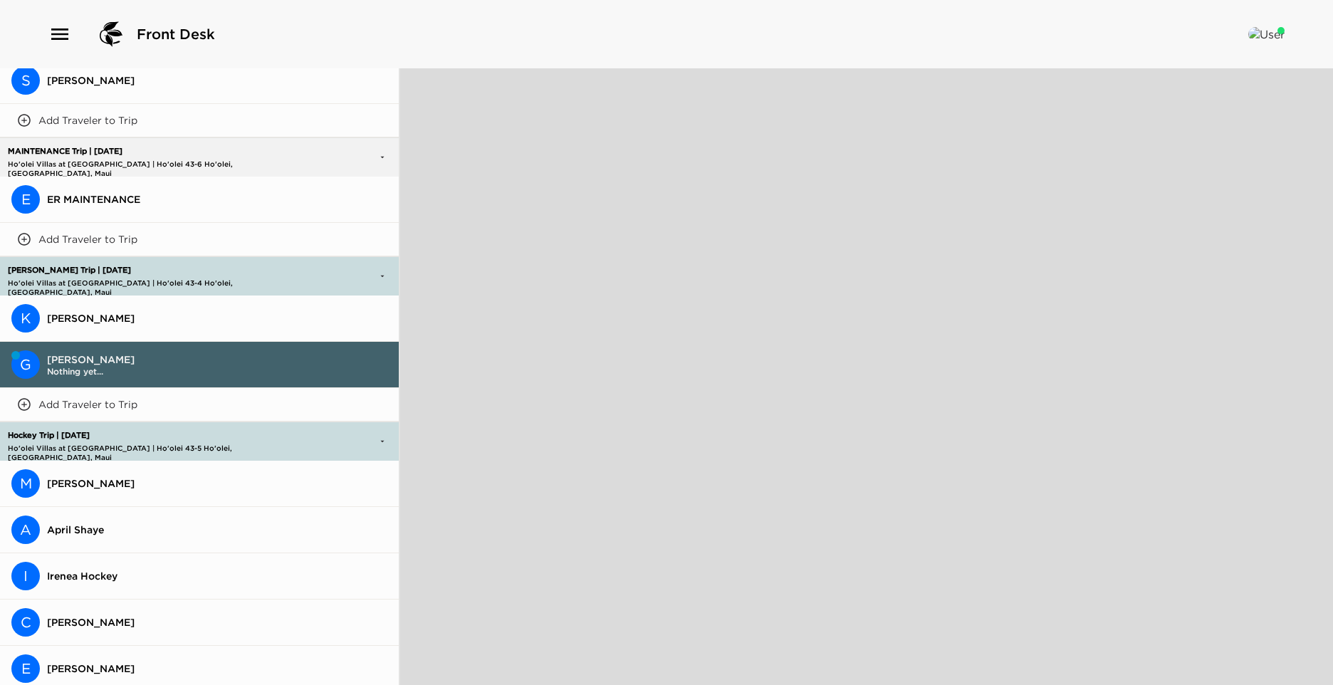
type textarea "x"
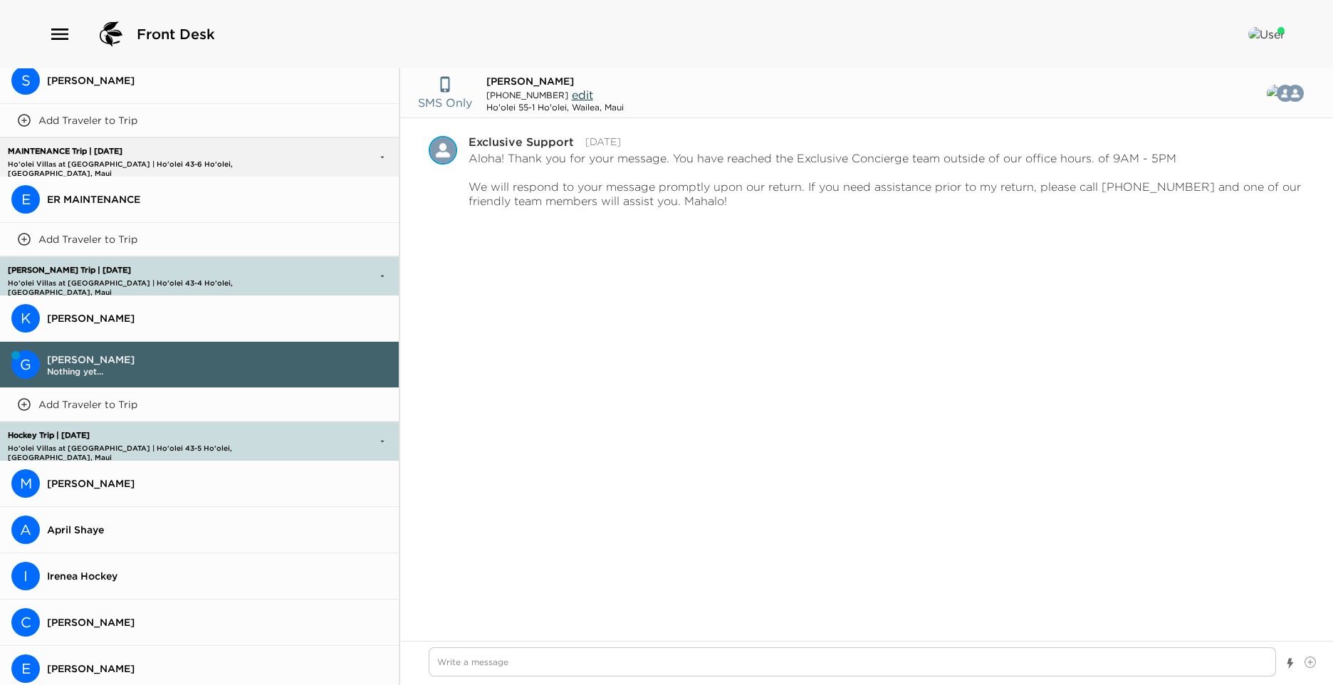
scroll to position [2274, 0]
